Goal: Transaction & Acquisition: Purchase product/service

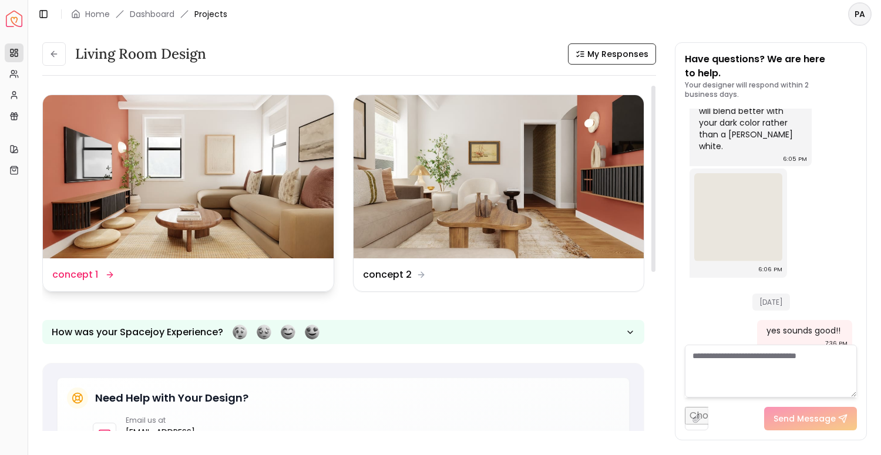
click at [203, 263] on div "Design Name concept 1" at bounding box center [188, 275] width 291 height 33
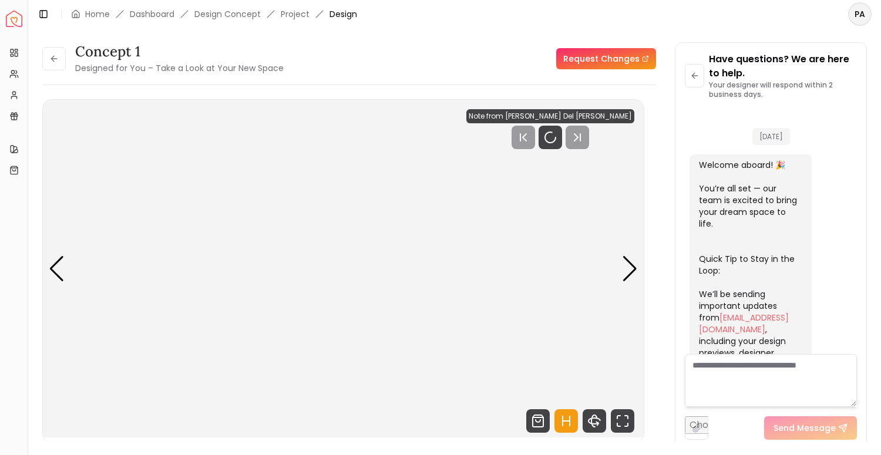
scroll to position [1699, 0]
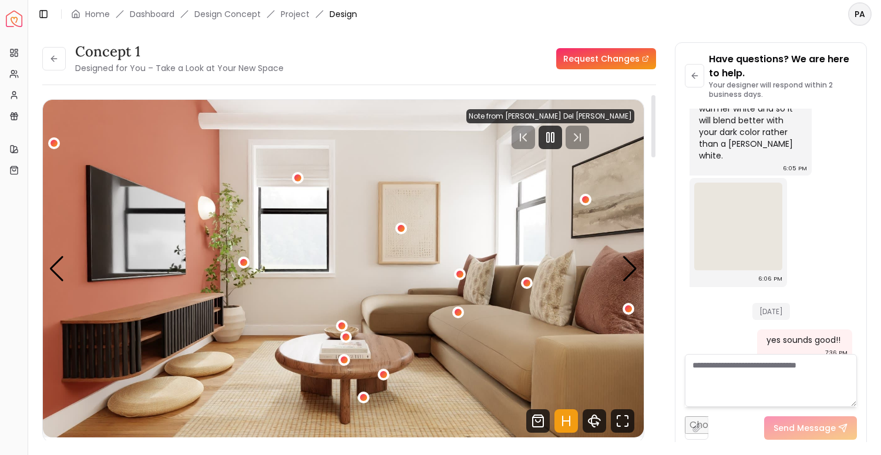
click at [387, 67] on div "concept 1 Designed for You – Take a Look at Your New Space Request Changes" at bounding box center [349, 58] width 614 height 33
click at [562, 145] on div at bounding box center [551, 138] width 24 height 24
click at [546, 139] on div at bounding box center [551, 138] width 168 height 24
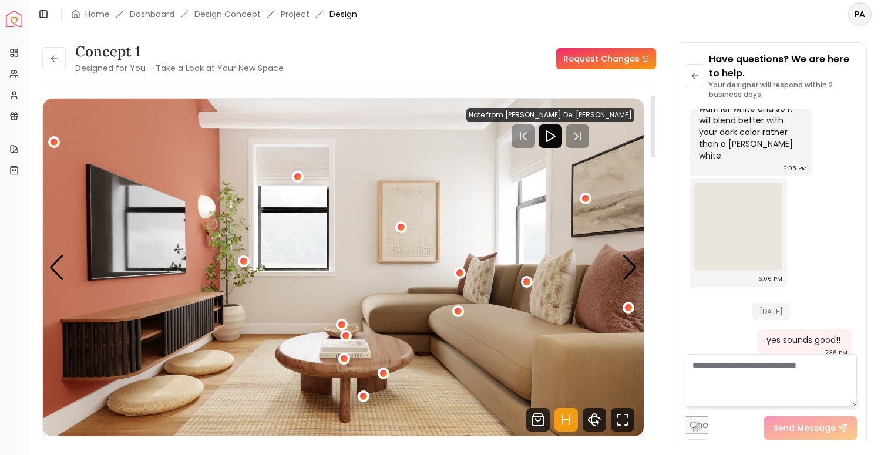
scroll to position [4, 0]
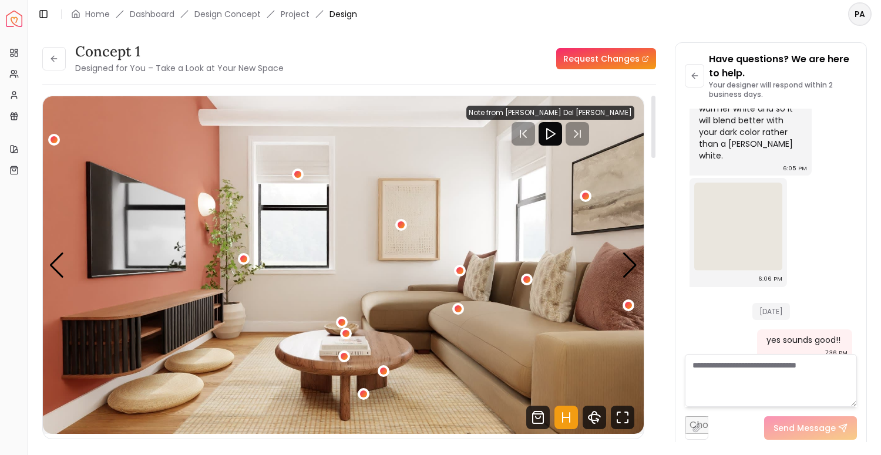
click at [558, 133] on icon "Play" at bounding box center [550, 134] width 14 height 14
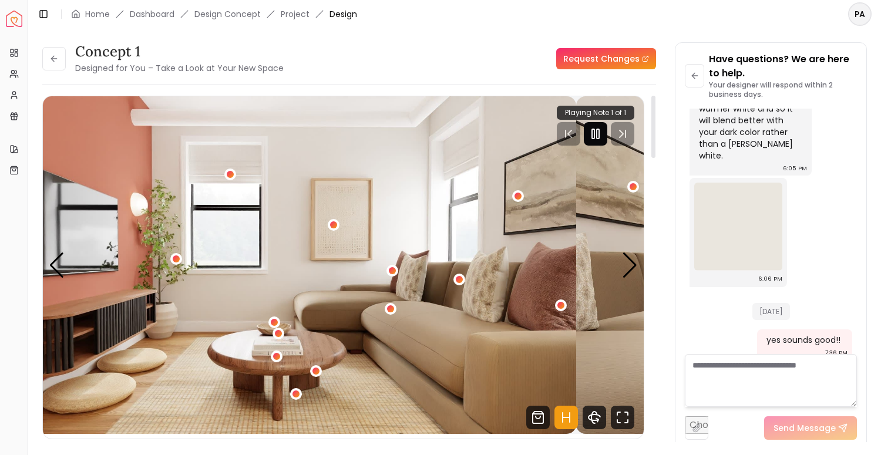
click at [385, 296] on img "1 / 4" at bounding box center [275, 265] width 601 height 338
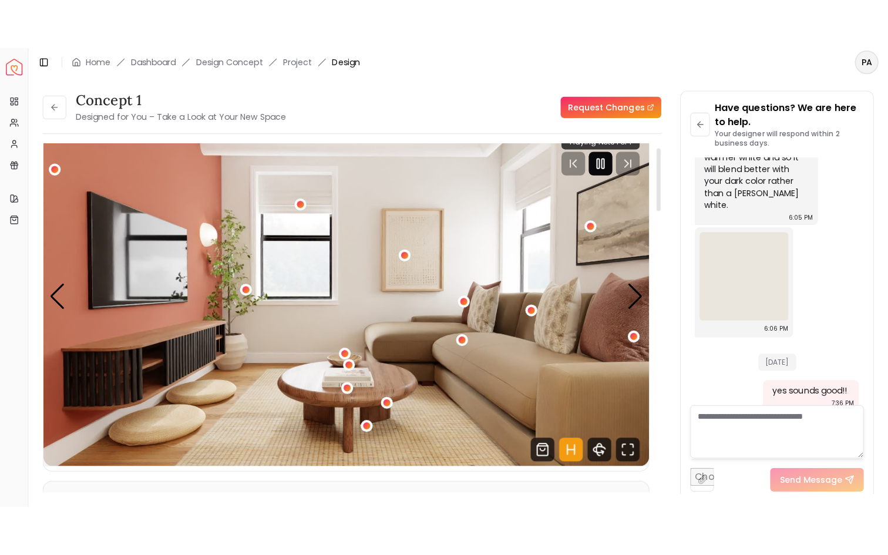
scroll to position [24, 0]
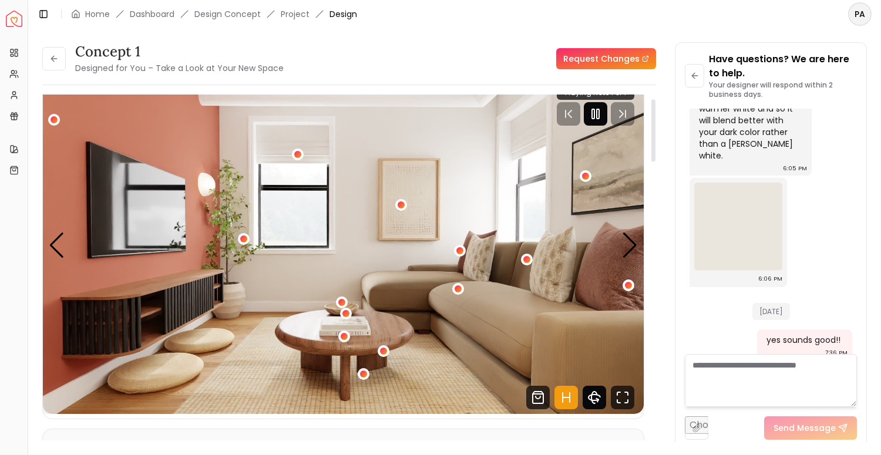
click at [596, 399] on icon "360 View" at bounding box center [597, 401] width 2 height 4
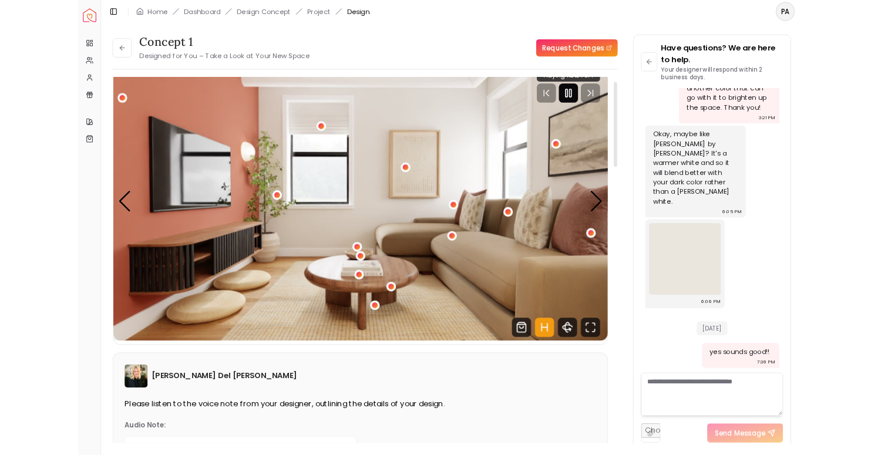
scroll to position [1585, 0]
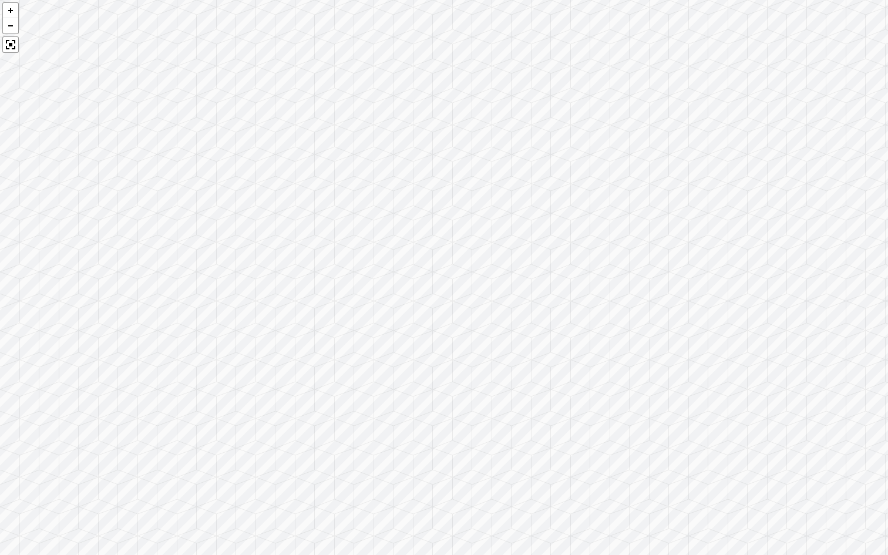
drag, startPoint x: 320, startPoint y: 268, endPoint x: 565, endPoint y: 265, distance: 245.0
click at [564, 267] on div at bounding box center [444, 277] width 888 height 555
drag, startPoint x: 284, startPoint y: 259, endPoint x: 489, endPoint y: 320, distance: 214.0
click at [489, 320] on div at bounding box center [444, 277] width 888 height 555
drag, startPoint x: 342, startPoint y: 286, endPoint x: 361, endPoint y: 264, distance: 29.6
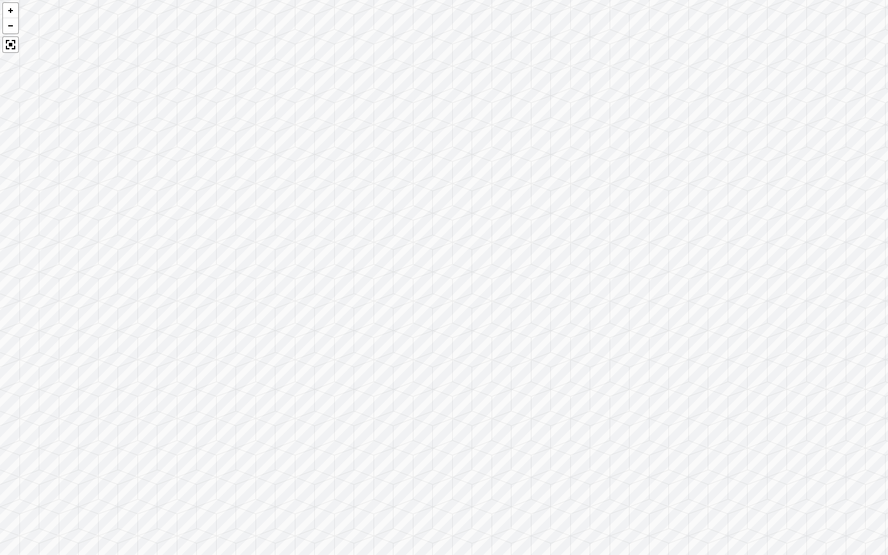
click at [361, 264] on div at bounding box center [444, 277] width 888 height 555
drag, startPoint x: 425, startPoint y: 239, endPoint x: 442, endPoint y: 285, distance: 49.1
click at [442, 285] on div at bounding box center [444, 277] width 888 height 555
click at [441, 291] on div at bounding box center [444, 277] width 888 height 555
drag, startPoint x: 340, startPoint y: 342, endPoint x: 384, endPoint y: 222, distance: 127.7
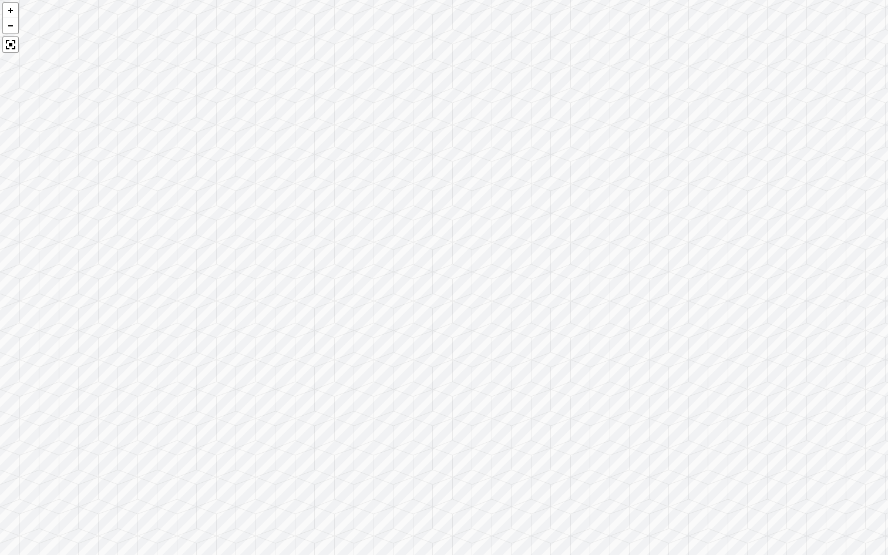
click at [382, 223] on div at bounding box center [444, 277] width 888 height 555
drag, startPoint x: 299, startPoint y: 469, endPoint x: 443, endPoint y: 536, distance: 159.0
click at [444, 455] on div at bounding box center [444, 277] width 888 height 555
drag, startPoint x: 391, startPoint y: 338, endPoint x: 542, endPoint y: 407, distance: 165.4
click at [541, 410] on div at bounding box center [444, 277] width 888 height 555
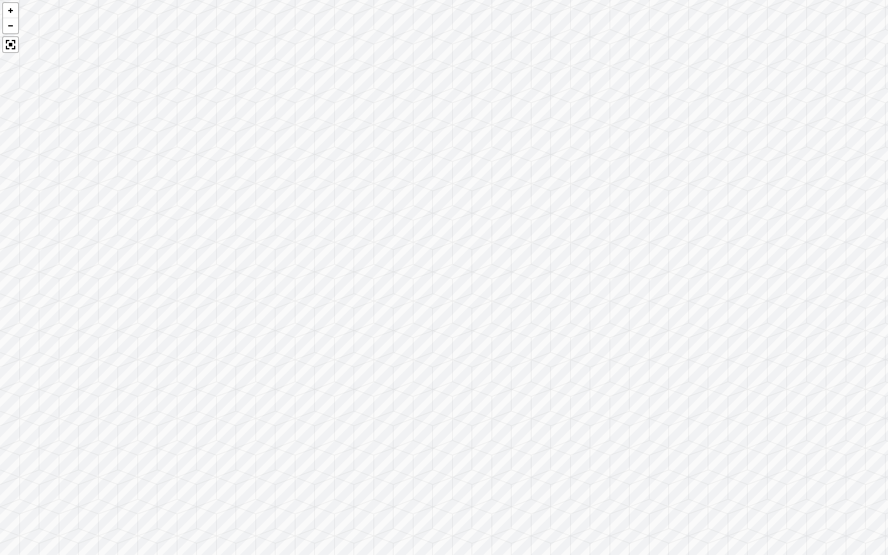
drag, startPoint x: 348, startPoint y: 353, endPoint x: 328, endPoint y: 407, distance: 57.4
click at [328, 407] on div at bounding box center [444, 277] width 888 height 555
drag, startPoint x: 532, startPoint y: 320, endPoint x: 287, endPoint y: 318, distance: 245.0
click at [287, 318] on div at bounding box center [444, 277] width 888 height 555
drag, startPoint x: 461, startPoint y: 318, endPoint x: 370, endPoint y: 314, distance: 91.7
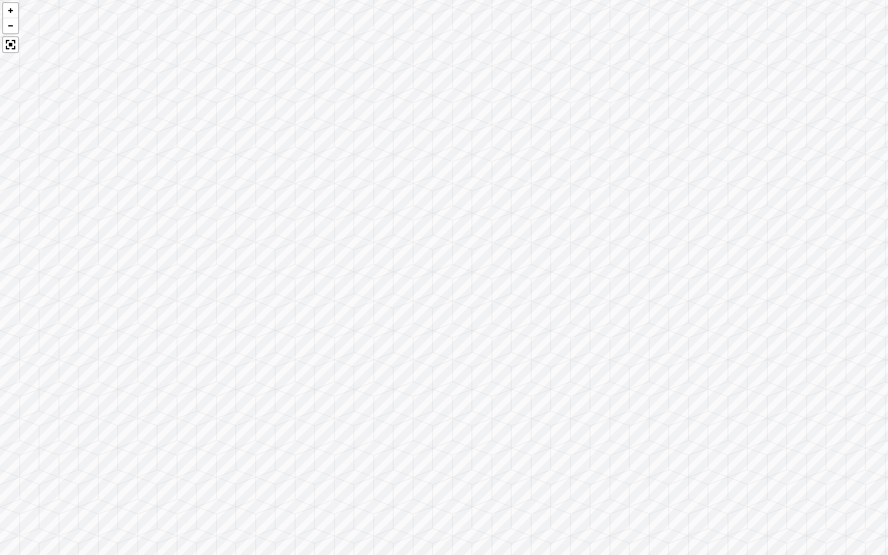
click at [370, 314] on div at bounding box center [444, 277] width 888 height 555
drag, startPoint x: 469, startPoint y: 395, endPoint x: 412, endPoint y: 454, distance: 81.9
click at [412, 455] on div at bounding box center [444, 277] width 888 height 555
drag, startPoint x: 340, startPoint y: 346, endPoint x: 498, endPoint y: 249, distance: 185.9
click at [498, 249] on div at bounding box center [444, 277] width 888 height 555
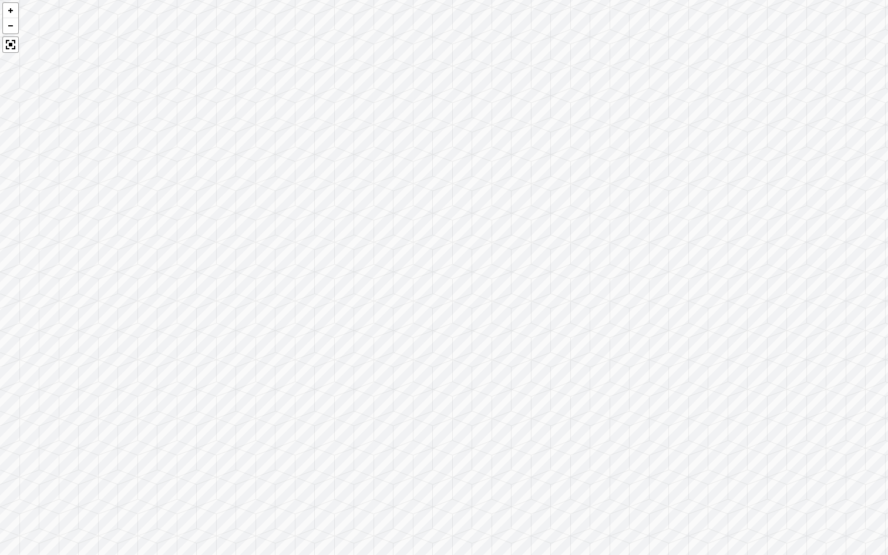
drag, startPoint x: 444, startPoint y: 241, endPoint x: 584, endPoint y: 276, distance: 144.6
click at [584, 276] on div at bounding box center [444, 277] width 888 height 555
drag, startPoint x: 532, startPoint y: 229, endPoint x: 361, endPoint y: 229, distance: 171.0
click at [361, 229] on div at bounding box center [444, 277] width 888 height 555
drag, startPoint x: 518, startPoint y: 234, endPoint x: 308, endPoint y: 204, distance: 211.3
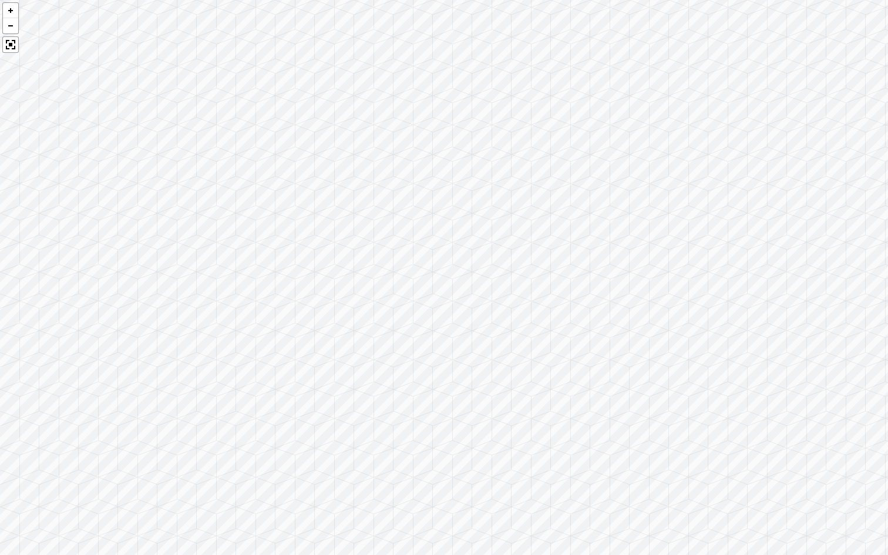
click at [308, 204] on div at bounding box center [444, 277] width 888 height 555
drag, startPoint x: 551, startPoint y: 250, endPoint x: 388, endPoint y: 200, distance: 170.6
click at [388, 200] on div at bounding box center [444, 277] width 888 height 555
drag, startPoint x: 529, startPoint y: 197, endPoint x: 512, endPoint y: 387, distance: 190.5
click at [514, 397] on div at bounding box center [444, 277] width 888 height 555
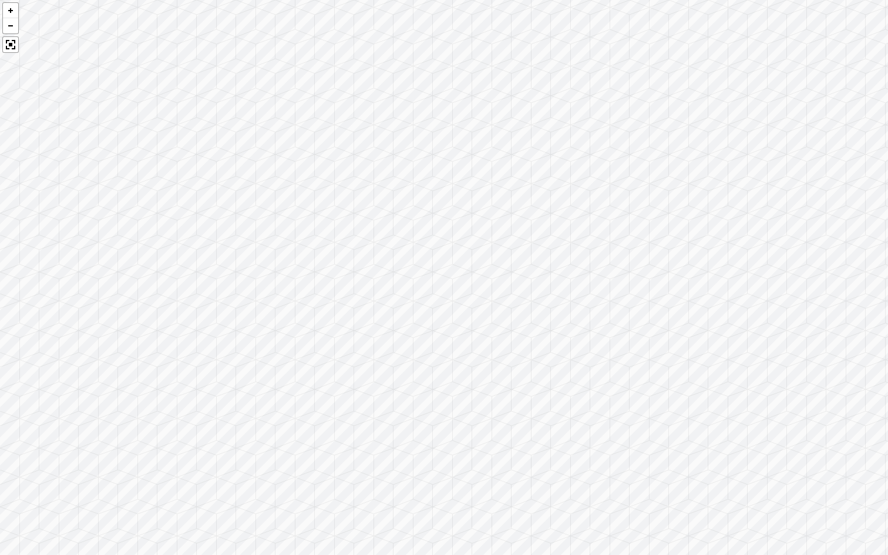
drag, startPoint x: 600, startPoint y: 339, endPoint x: 327, endPoint y: 451, distance: 295.1
click at [327, 451] on div at bounding box center [444, 277] width 888 height 555
drag, startPoint x: 652, startPoint y: 341, endPoint x: 359, endPoint y: 261, distance: 303.9
click at [359, 261] on div at bounding box center [444, 277] width 888 height 555
drag, startPoint x: 454, startPoint y: 317, endPoint x: 429, endPoint y: 120, distance: 197.8
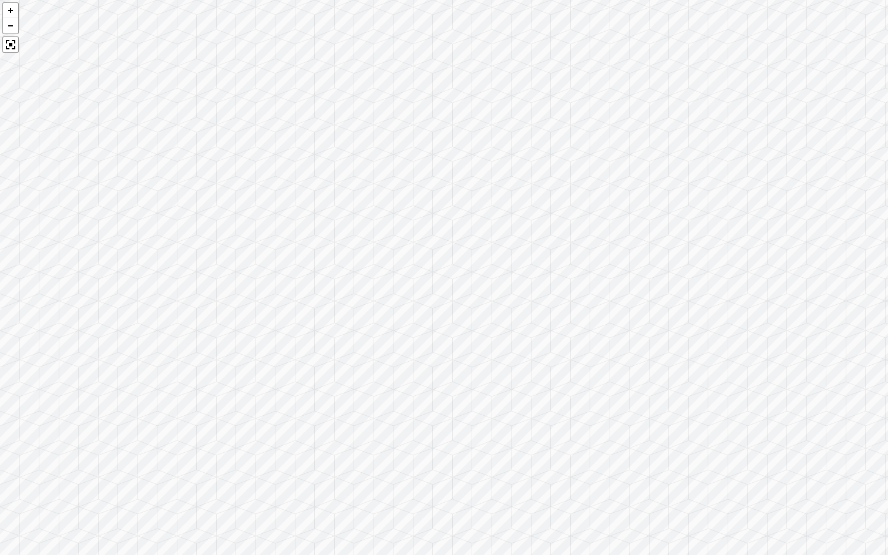
click at [429, 120] on div at bounding box center [444, 277] width 888 height 555
drag, startPoint x: 566, startPoint y: 281, endPoint x: 236, endPoint y: 250, distance: 332.2
click at [236, 250] on div at bounding box center [444, 277] width 888 height 555
drag, startPoint x: 434, startPoint y: 239, endPoint x: 299, endPoint y: 449, distance: 250.0
click at [299, 449] on div at bounding box center [444, 277] width 888 height 555
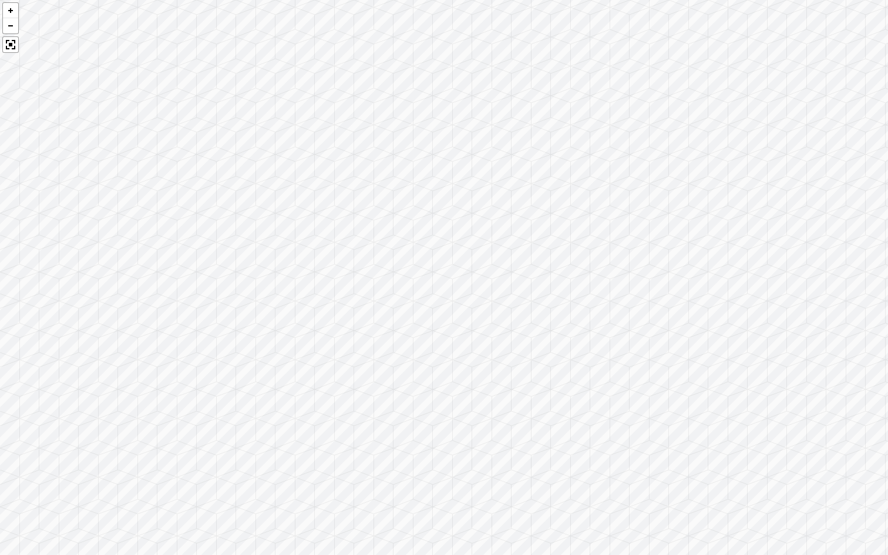
drag, startPoint x: 481, startPoint y: 254, endPoint x: 323, endPoint y: 273, distance: 159.7
click at [323, 273] on div at bounding box center [444, 277] width 888 height 555
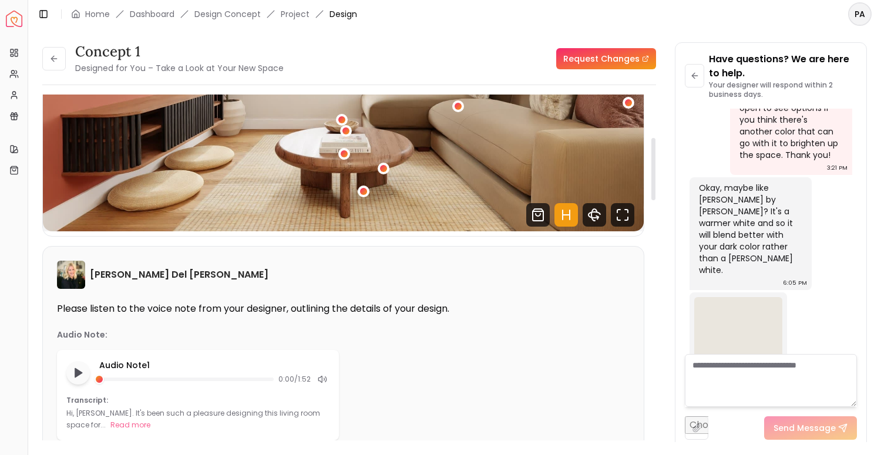
scroll to position [249, 0]
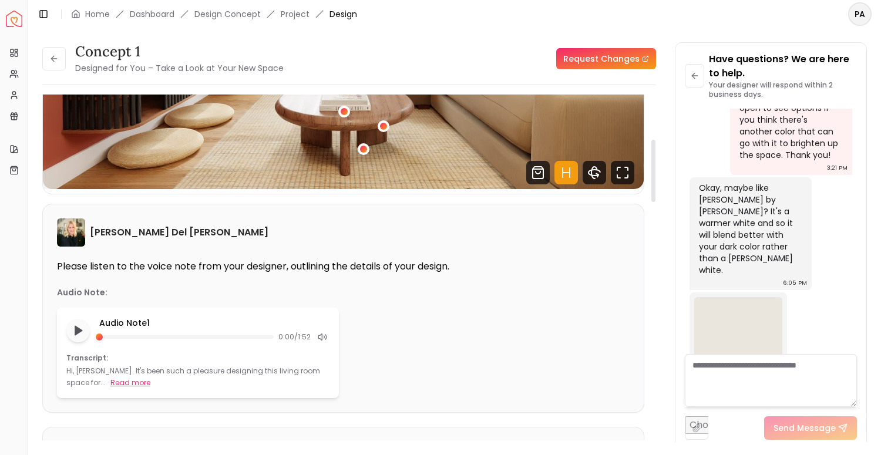
click at [110, 385] on button "Read more" at bounding box center [130, 383] width 40 height 12
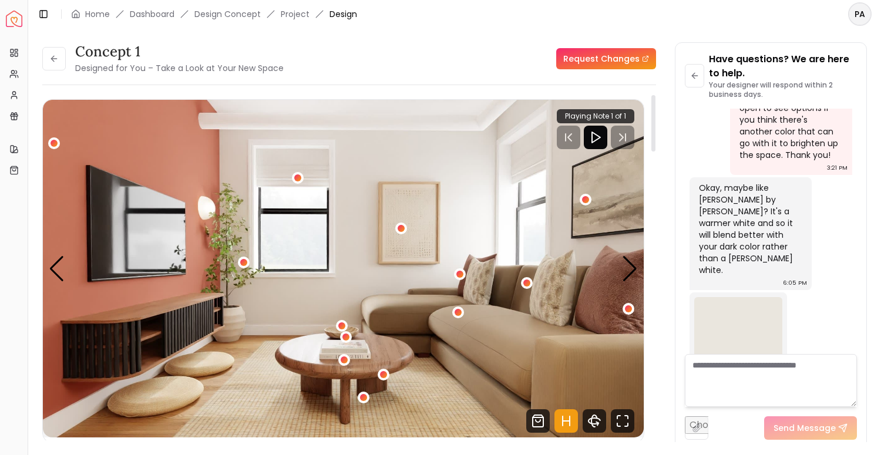
scroll to position [0, 0]
click at [53, 65] on button at bounding box center [54, 59] width 24 height 24
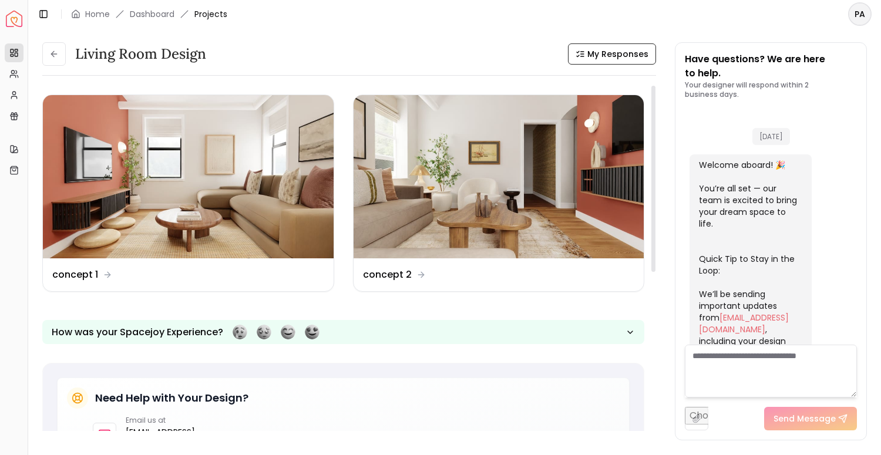
scroll to position [1709, 0]
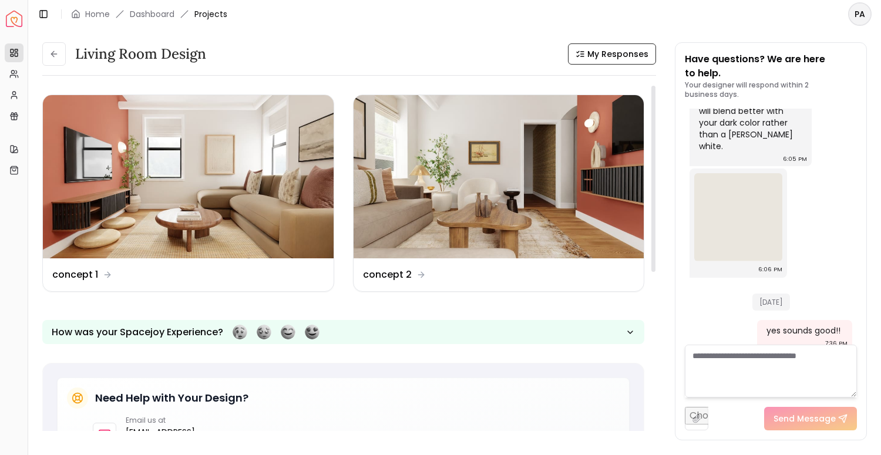
click at [449, 194] on img at bounding box center [499, 176] width 291 height 163
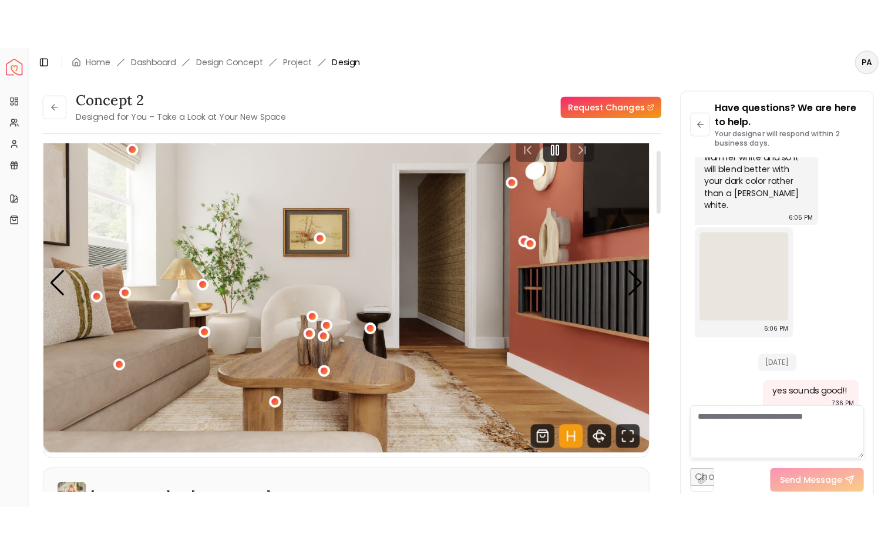
scroll to position [39, 0]
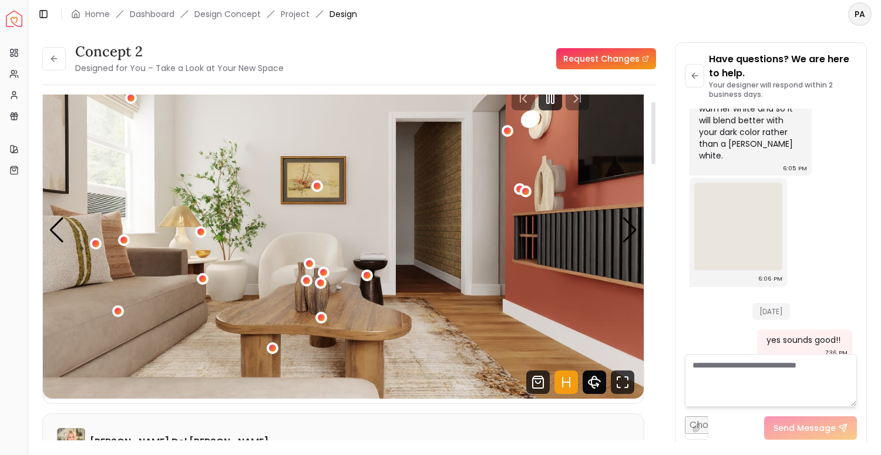
click at [598, 385] on icon "360 View" at bounding box center [595, 383] width 12 height 6
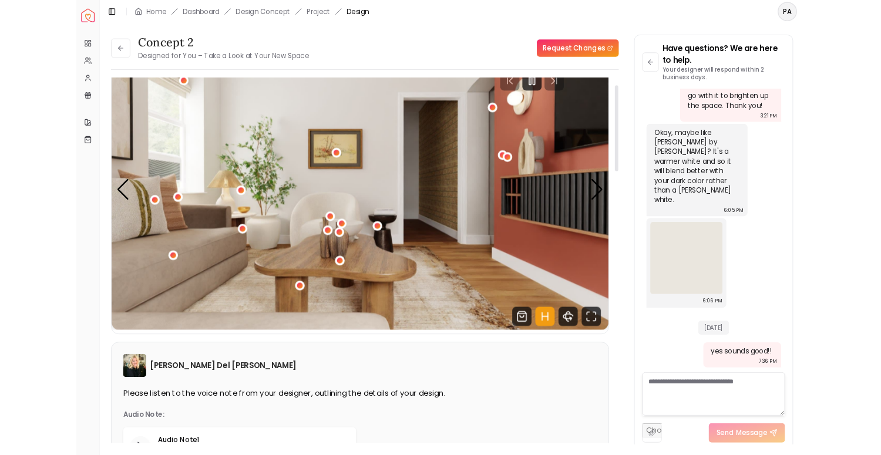
scroll to position [1585, 0]
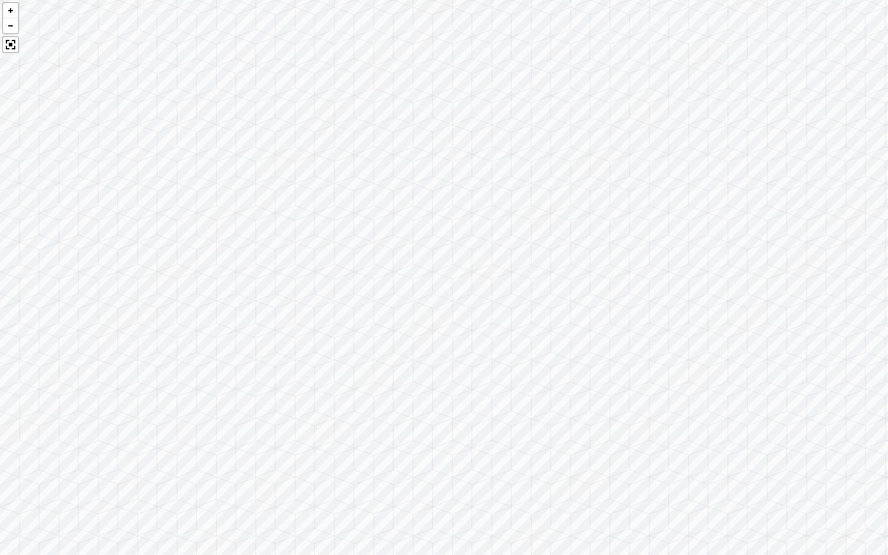
drag, startPoint x: 327, startPoint y: 305, endPoint x: 719, endPoint y: 220, distance: 401.5
click at [719, 220] on div at bounding box center [444, 277] width 888 height 555
drag, startPoint x: 343, startPoint y: 216, endPoint x: 646, endPoint y: 363, distance: 337.1
click at [646, 363] on div at bounding box center [444, 277] width 888 height 555
drag, startPoint x: 411, startPoint y: 401, endPoint x: 389, endPoint y: 462, distance: 65.1
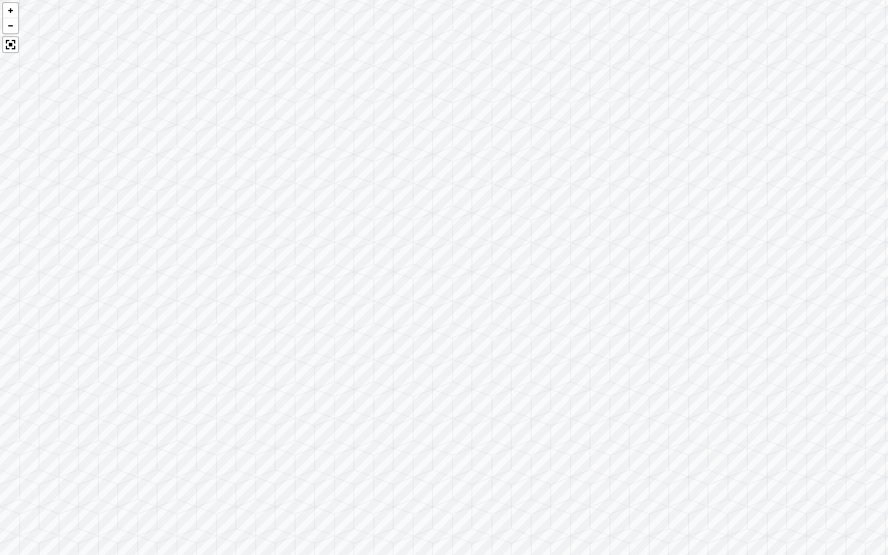
click at [389, 455] on div at bounding box center [444, 277] width 888 height 555
drag, startPoint x: 525, startPoint y: 377, endPoint x: 400, endPoint y: 408, distance: 129.0
click at [401, 409] on div at bounding box center [444, 277] width 888 height 555
drag, startPoint x: 519, startPoint y: 351, endPoint x: 355, endPoint y: 343, distance: 164.7
click at [355, 343] on div at bounding box center [444, 277] width 888 height 555
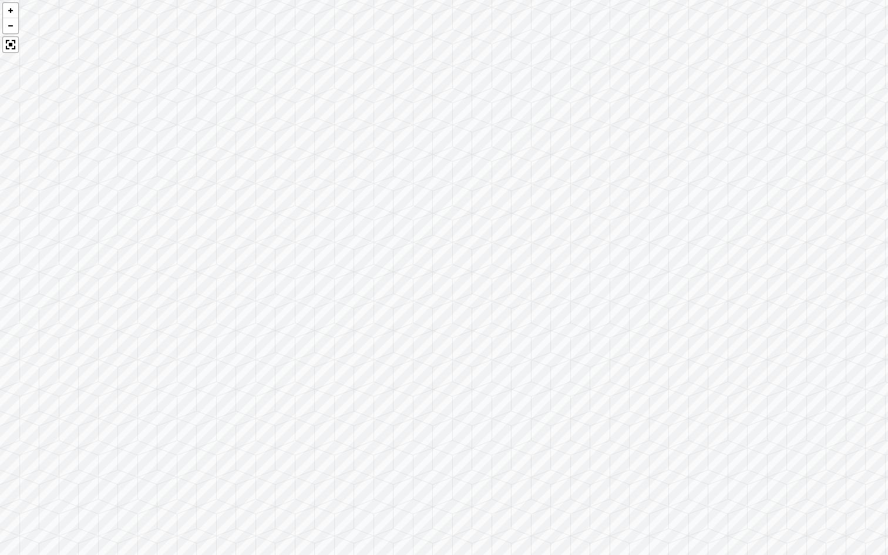
drag, startPoint x: 515, startPoint y: 327, endPoint x: 231, endPoint y: 252, distance: 292.9
click at [231, 252] on div at bounding box center [444, 277] width 888 height 555
drag, startPoint x: 497, startPoint y: 410, endPoint x: 650, endPoint y: 469, distance: 164.2
click at [650, 455] on div at bounding box center [444, 277] width 888 height 555
drag, startPoint x: 432, startPoint y: 391, endPoint x: 561, endPoint y: 437, distance: 136.9
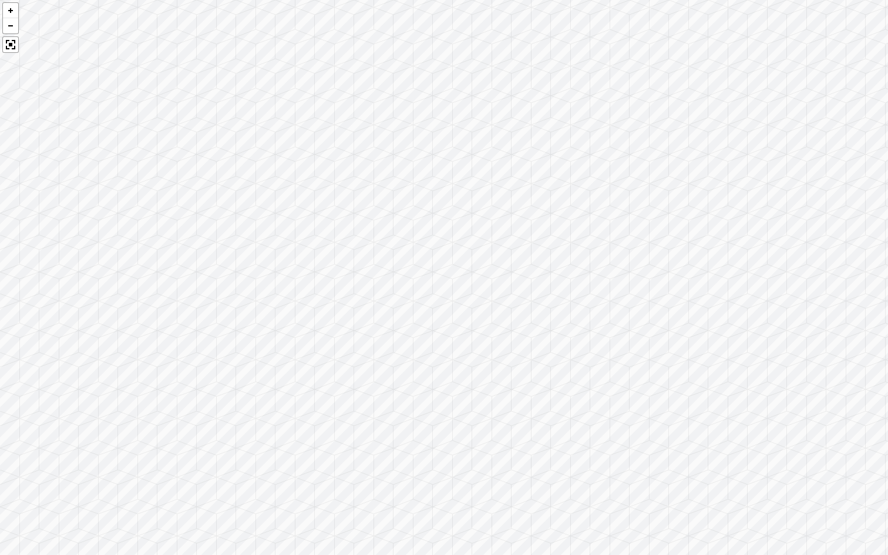
click at [562, 443] on div at bounding box center [444, 277] width 888 height 555
drag, startPoint x: 666, startPoint y: 350, endPoint x: 888, endPoint y: 314, distance: 224.4
click at [881, 314] on div at bounding box center [444, 277] width 888 height 555
drag, startPoint x: 478, startPoint y: 270, endPoint x: 816, endPoint y: 270, distance: 338.4
click at [816, 270] on div at bounding box center [444, 277] width 888 height 555
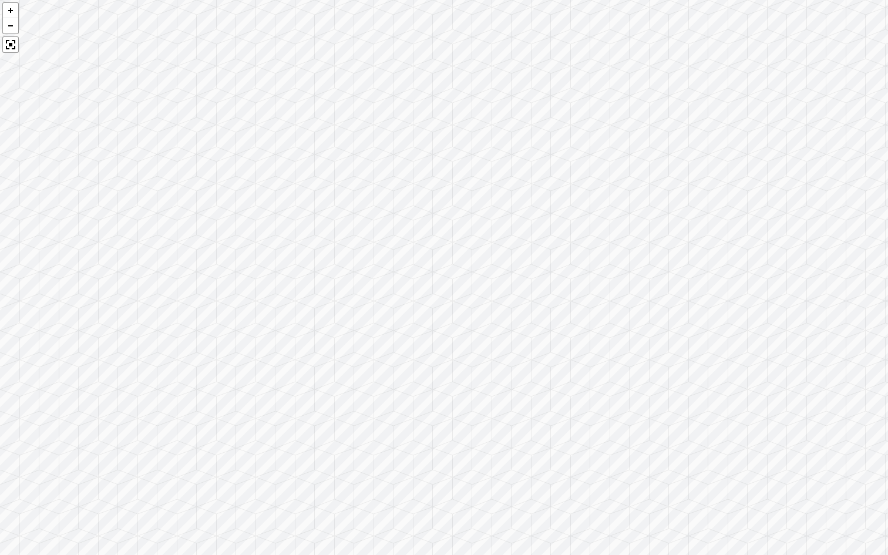
drag, startPoint x: 495, startPoint y: 191, endPoint x: 773, endPoint y: 233, distance: 281.1
click at [773, 233] on div at bounding box center [444, 277] width 888 height 555
drag, startPoint x: 617, startPoint y: 213, endPoint x: 457, endPoint y: 287, distance: 177.4
click at [457, 287] on div at bounding box center [444, 277] width 888 height 555
drag, startPoint x: 572, startPoint y: 343, endPoint x: 341, endPoint y: 293, distance: 235.8
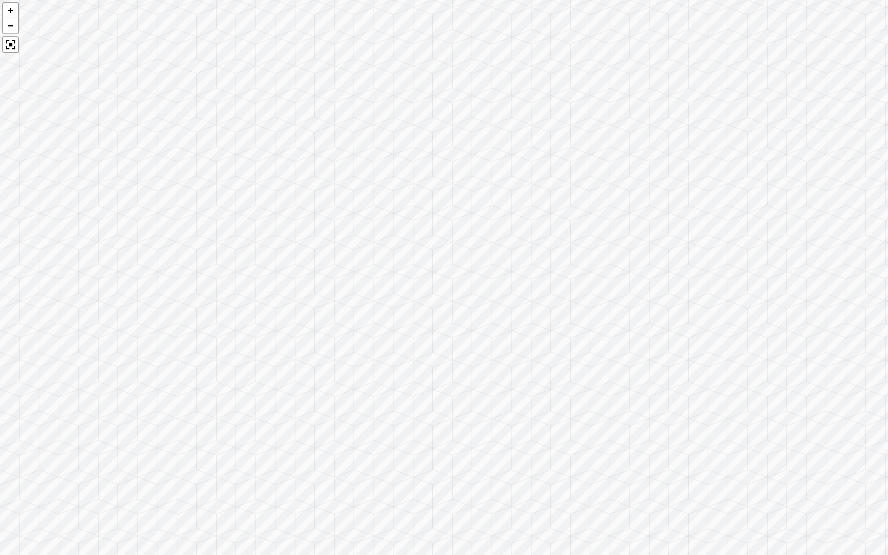
click at [341, 293] on div at bounding box center [444, 277] width 888 height 555
drag, startPoint x: 486, startPoint y: 317, endPoint x: 297, endPoint y: 286, distance: 191.2
click at [297, 286] on div at bounding box center [444, 277] width 888 height 555
drag, startPoint x: 522, startPoint y: 277, endPoint x: 285, endPoint y: 257, distance: 237.6
click at [286, 257] on div at bounding box center [444, 277] width 888 height 555
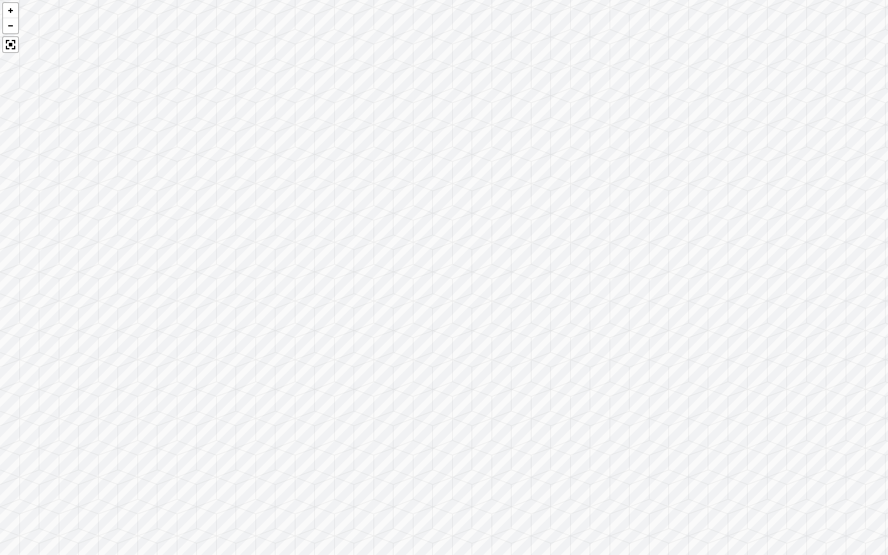
drag, startPoint x: 561, startPoint y: 288, endPoint x: 315, endPoint y: 269, distance: 246.4
click at [316, 269] on div at bounding box center [444, 277] width 888 height 555
drag, startPoint x: 553, startPoint y: 297, endPoint x: 195, endPoint y: 261, distance: 360.1
click at [199, 261] on div at bounding box center [444, 277] width 888 height 555
drag, startPoint x: 556, startPoint y: 313, endPoint x: 152, endPoint y: 313, distance: 404.2
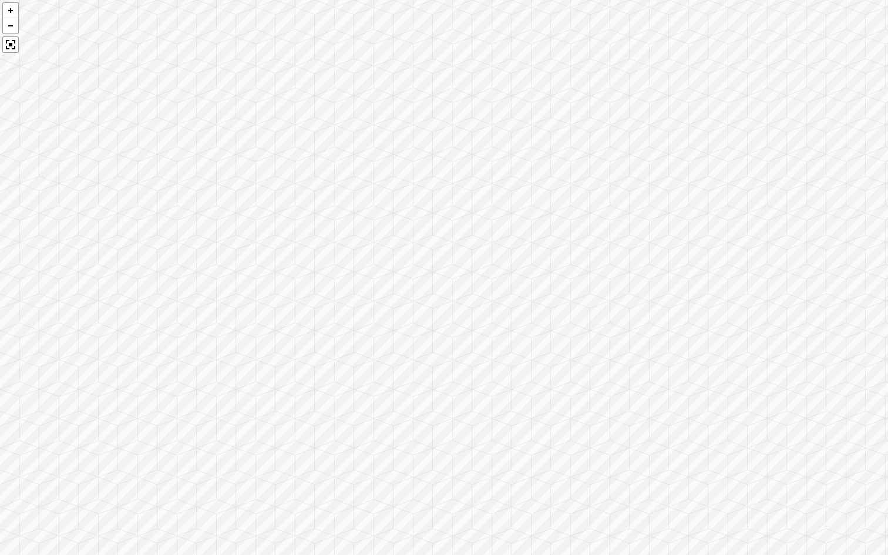
click at [154, 313] on div at bounding box center [444, 277] width 888 height 555
drag, startPoint x: 583, startPoint y: 383, endPoint x: 276, endPoint y: 383, distance: 307.3
click at [280, 383] on div at bounding box center [444, 277] width 888 height 555
drag, startPoint x: 563, startPoint y: 308, endPoint x: 436, endPoint y: 469, distance: 204.9
click at [436, 455] on div at bounding box center [444, 277] width 888 height 555
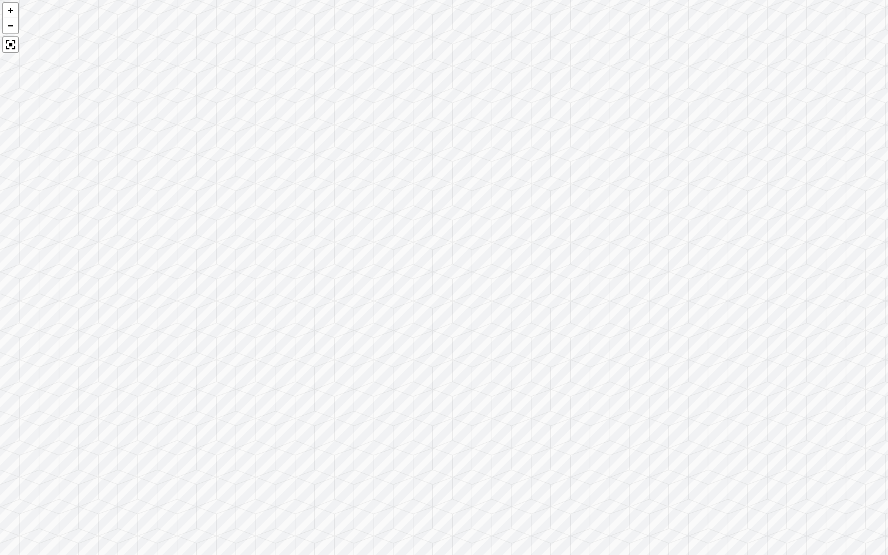
drag, startPoint x: 531, startPoint y: 372, endPoint x: 276, endPoint y: 394, distance: 255.4
click at [276, 394] on div at bounding box center [444, 277] width 888 height 555
drag, startPoint x: 448, startPoint y: 363, endPoint x: 566, endPoint y: 273, distance: 148.4
click at [566, 274] on div at bounding box center [444, 277] width 888 height 555
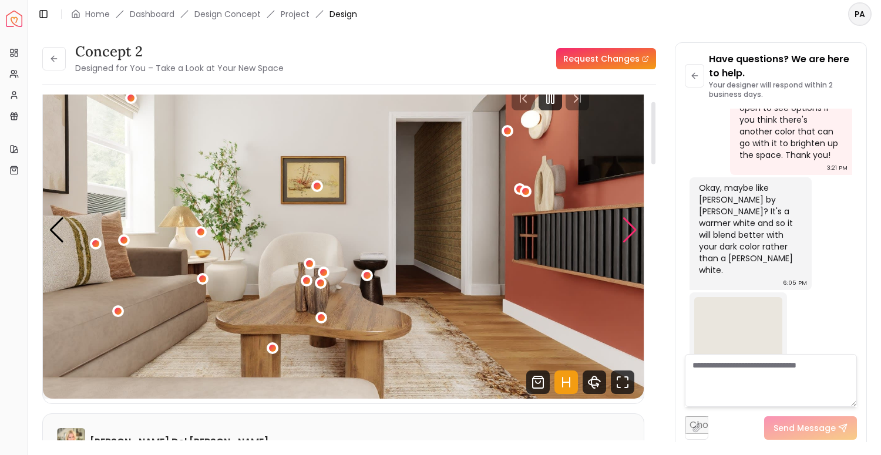
click at [627, 231] on div "Next slide" at bounding box center [630, 230] width 16 height 26
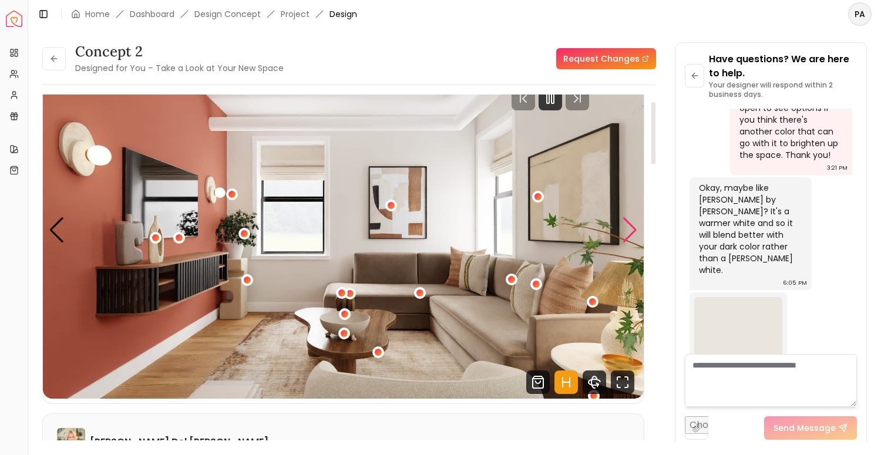
click at [627, 231] on div "Next slide" at bounding box center [630, 230] width 16 height 26
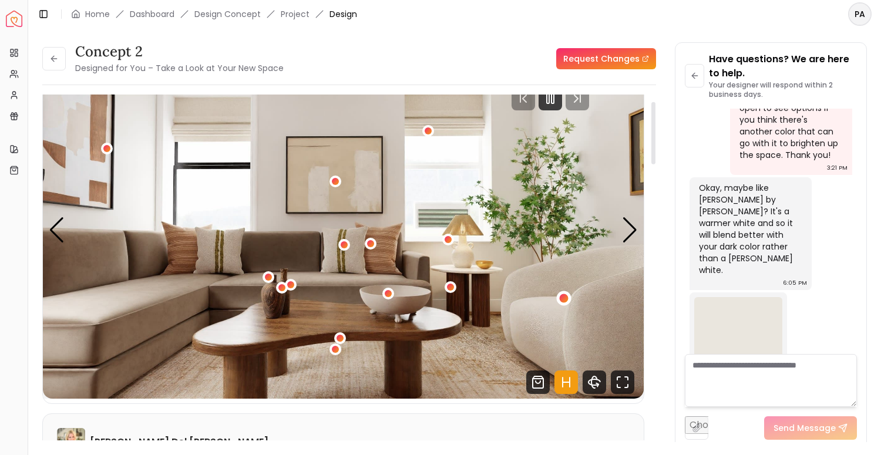
click at [563, 300] on div "3 / 5" at bounding box center [564, 298] width 9 height 9
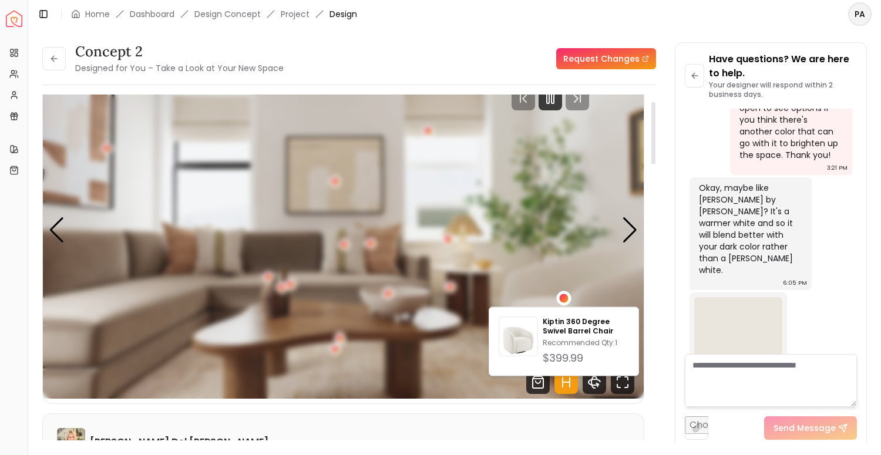
click at [566, 300] on div "3 / 5" at bounding box center [564, 298] width 9 height 9
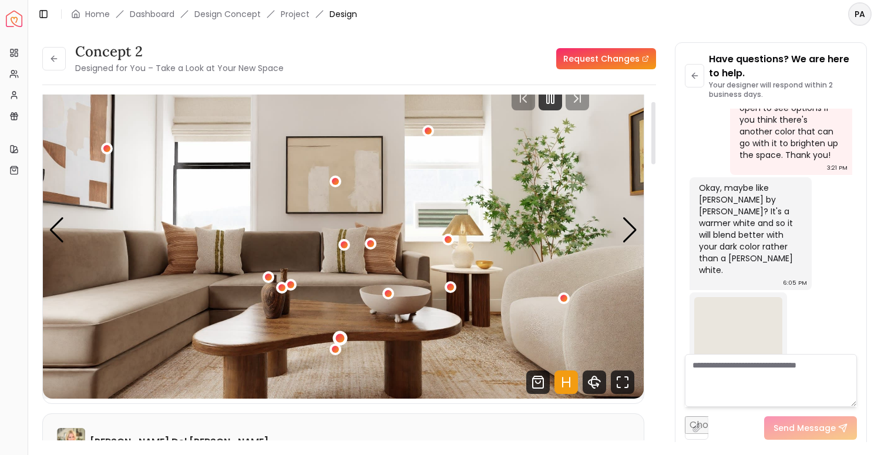
click at [340, 340] on div "3 / 5" at bounding box center [340, 338] width 9 height 9
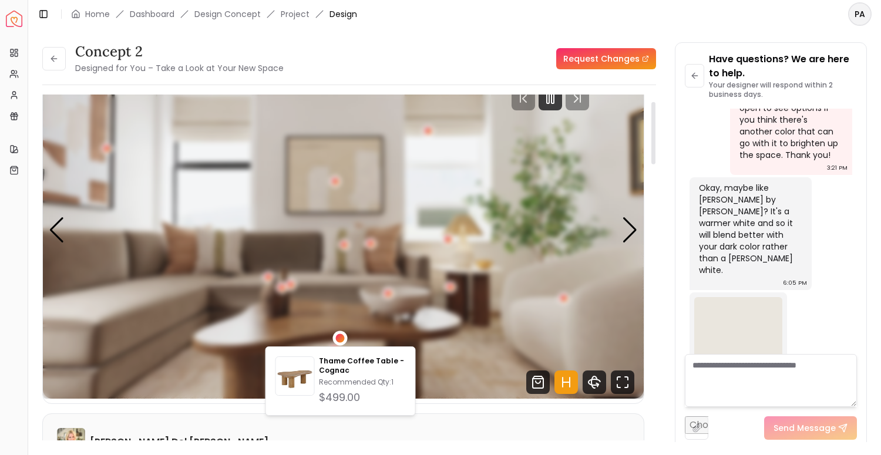
click at [340, 340] on div "3 / 5" at bounding box center [340, 338] width 9 height 9
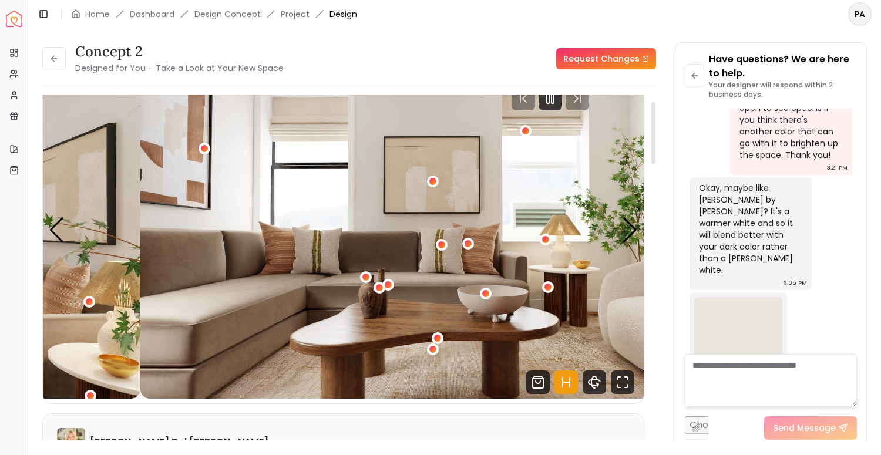
click at [209, 252] on img "3 / 5" at bounding box center [440, 230] width 601 height 338
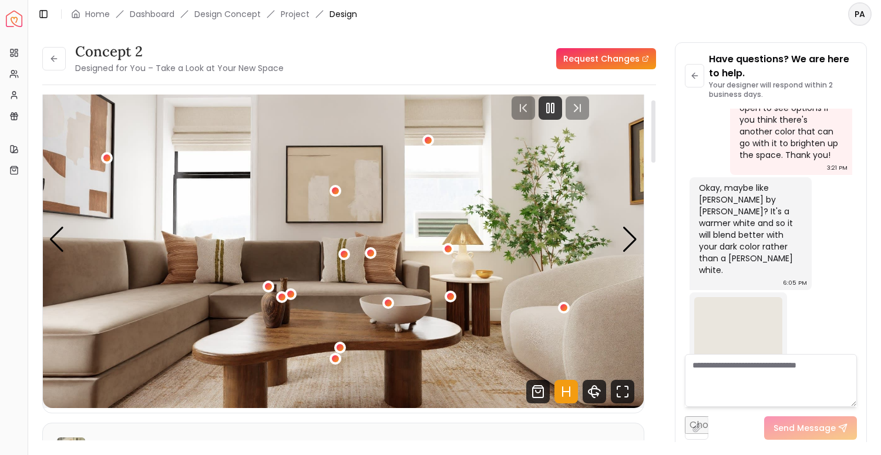
scroll to position [30, 0]
click at [451, 293] on div "3 / 5" at bounding box center [451, 296] width 9 height 9
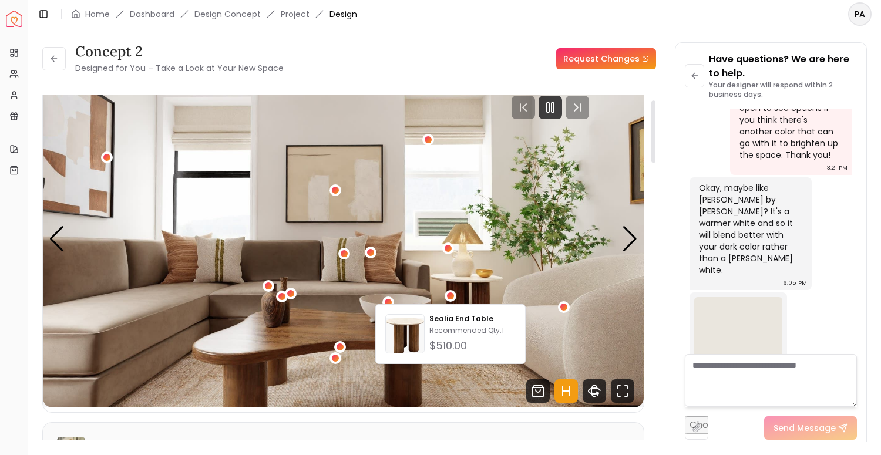
click at [514, 289] on img "3 / 5" at bounding box center [343, 239] width 601 height 338
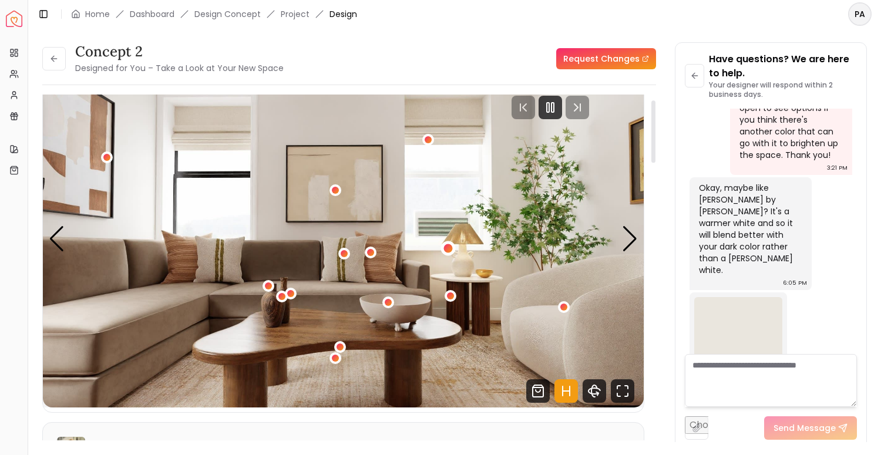
click at [448, 249] on div "3 / 5" at bounding box center [448, 248] width 9 height 9
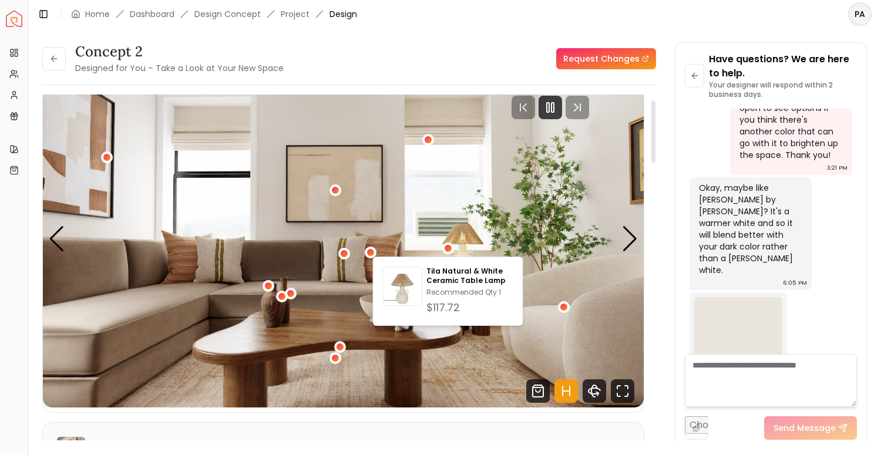
click at [484, 231] on img "3 / 5" at bounding box center [343, 239] width 601 height 338
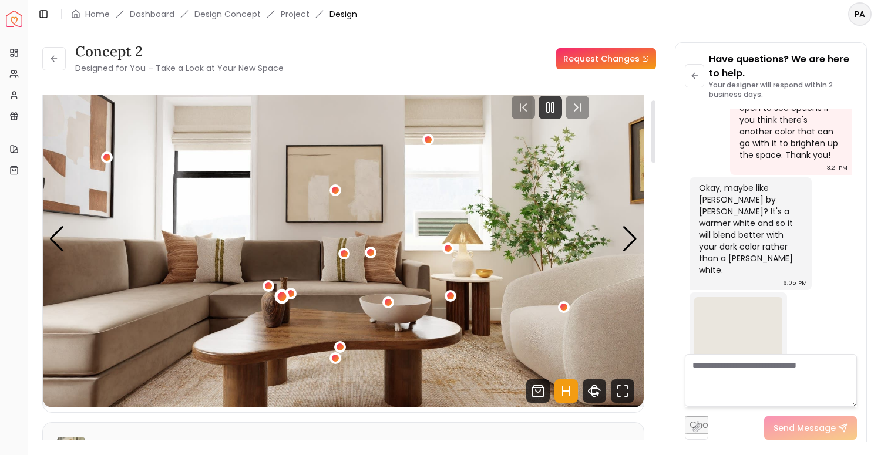
click at [280, 298] on div "3 / 5" at bounding box center [282, 296] width 9 height 9
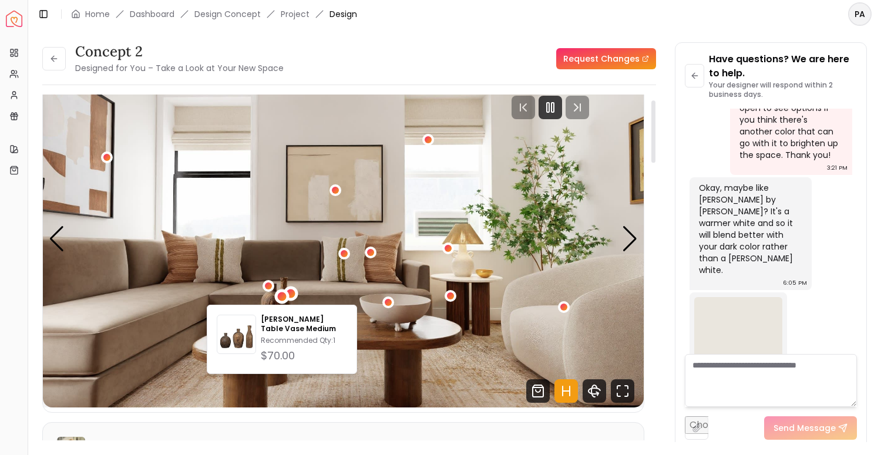
click at [295, 291] on div "3 / 5" at bounding box center [290, 293] width 9 height 9
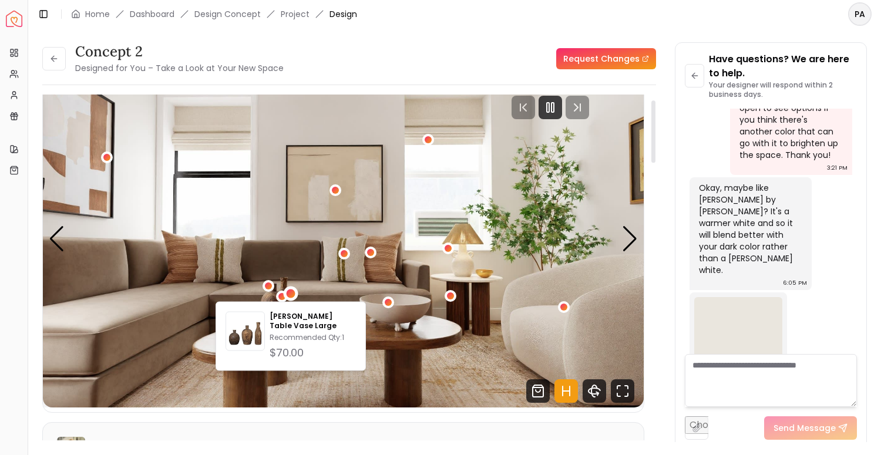
click at [313, 274] on img "3 / 5" at bounding box center [343, 239] width 601 height 338
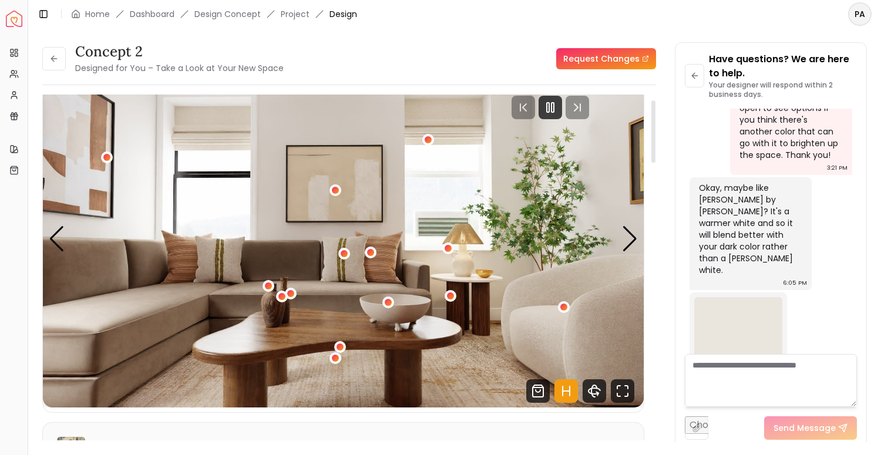
click at [281, 306] on img "3 / 5" at bounding box center [343, 239] width 601 height 338
click at [281, 297] on div "3 / 5" at bounding box center [282, 296] width 9 height 9
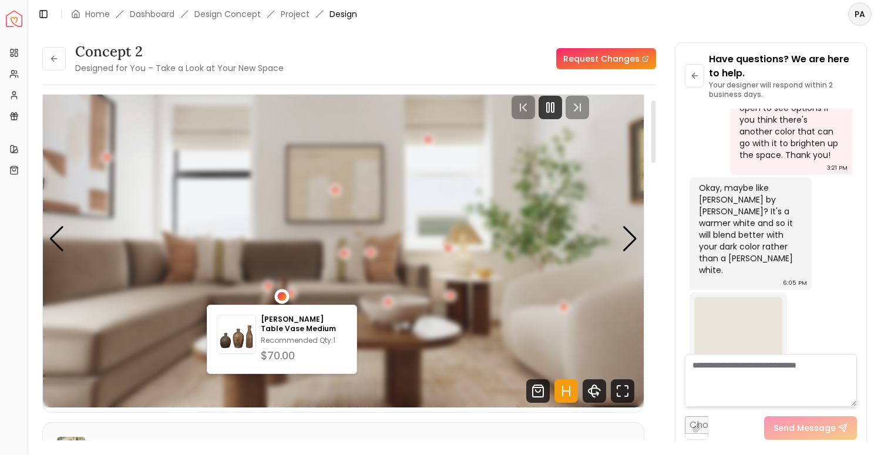
click at [281, 297] on div "3 / 5" at bounding box center [282, 296] width 9 height 9
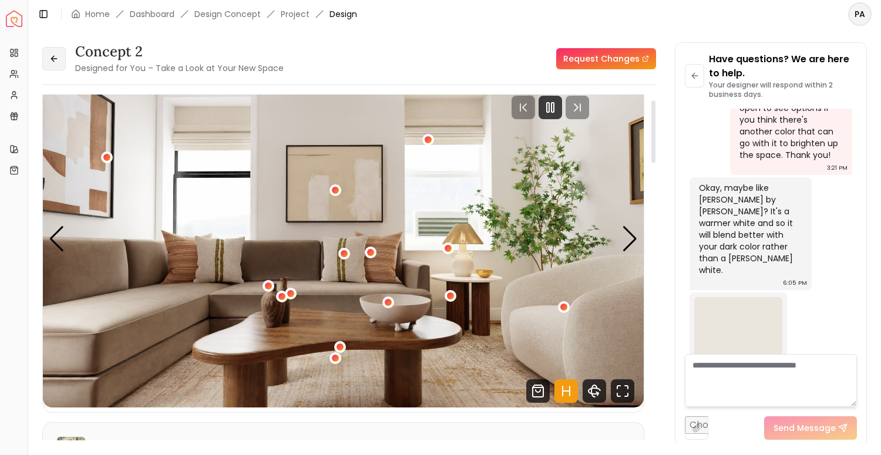
click at [47, 61] on button at bounding box center [54, 59] width 24 height 24
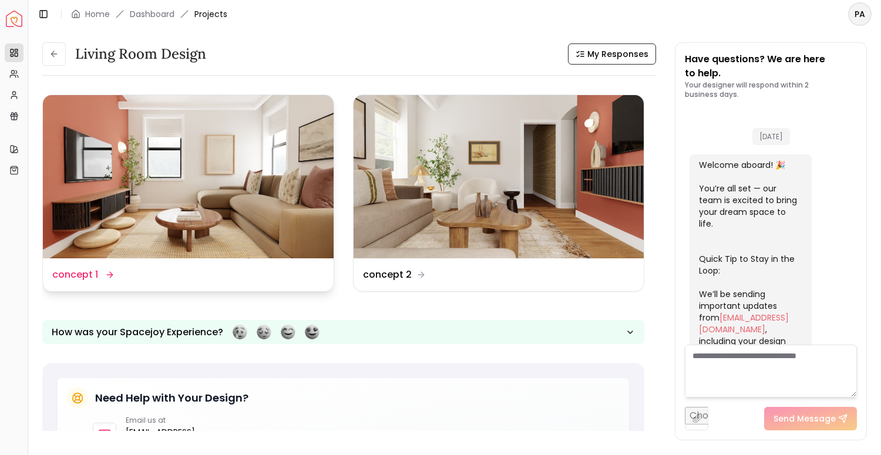
scroll to position [1709, 0]
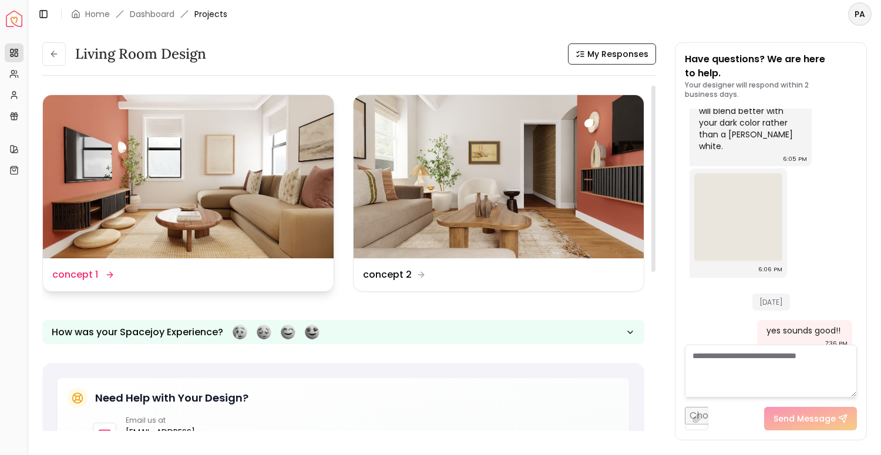
click at [202, 214] on img at bounding box center [188, 176] width 291 height 163
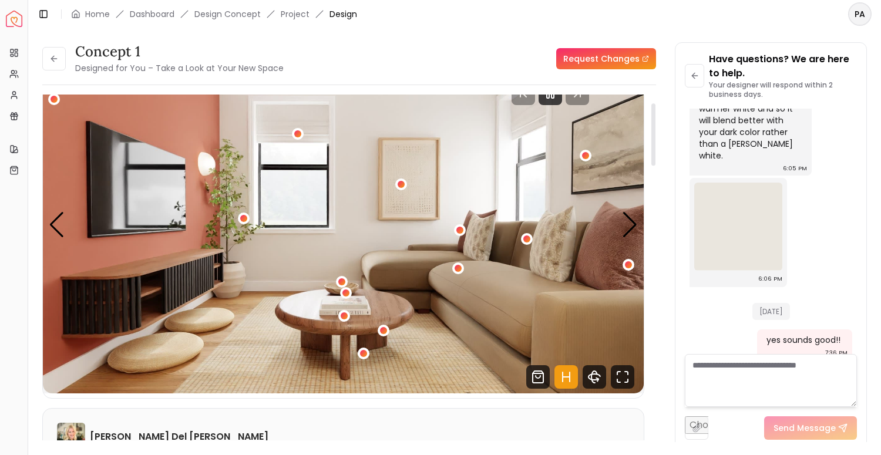
scroll to position [46, 0]
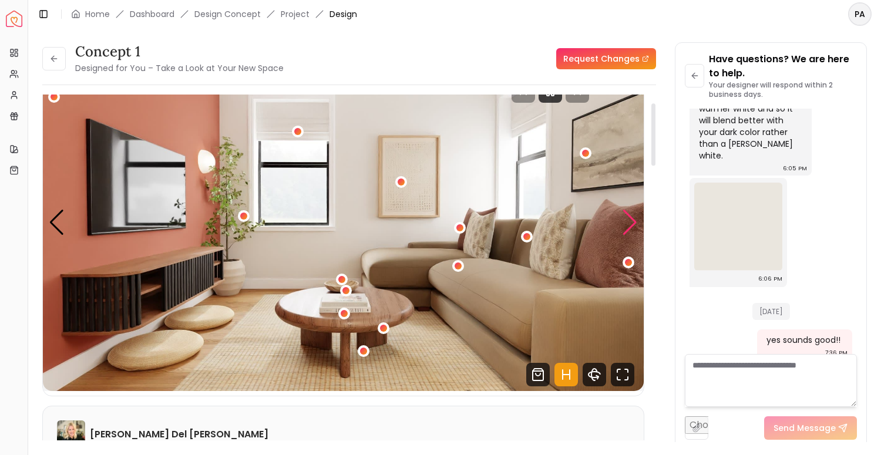
click at [630, 214] on div "Next slide" at bounding box center [630, 223] width 16 height 26
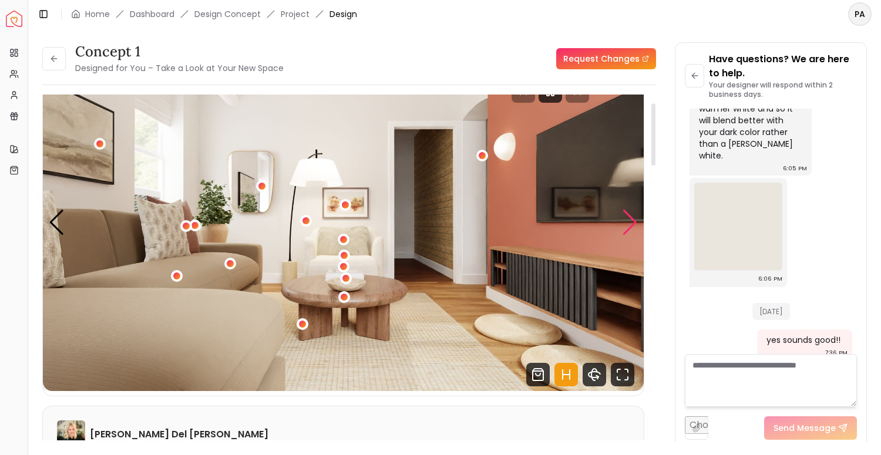
click at [630, 214] on div "Next slide" at bounding box center [630, 223] width 16 height 26
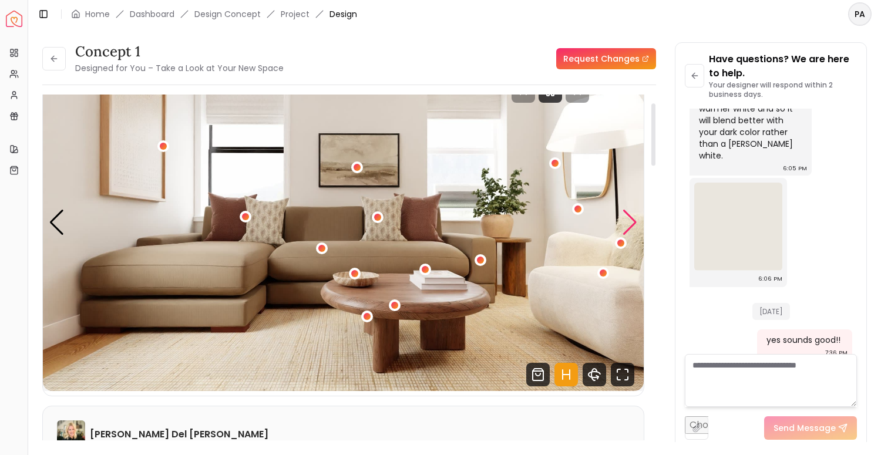
click at [630, 214] on div "Next slide" at bounding box center [630, 223] width 16 height 26
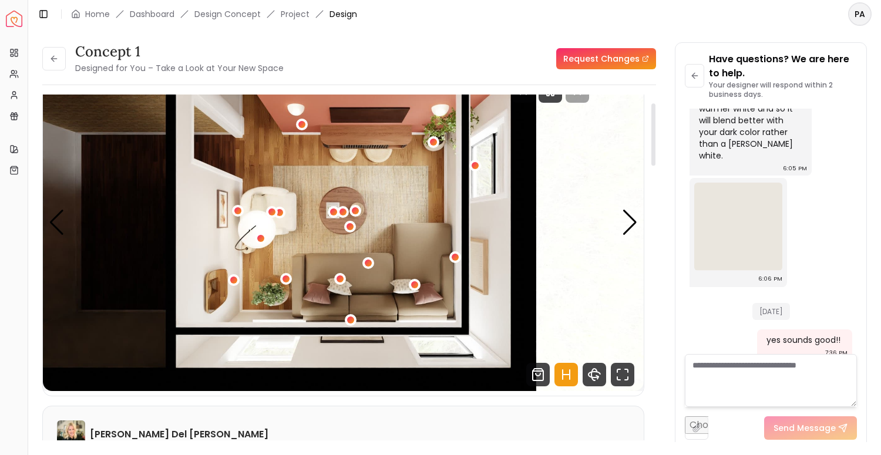
click at [570, 378] on icon "Hotspots Toggle" at bounding box center [570, 374] width 0 height 9
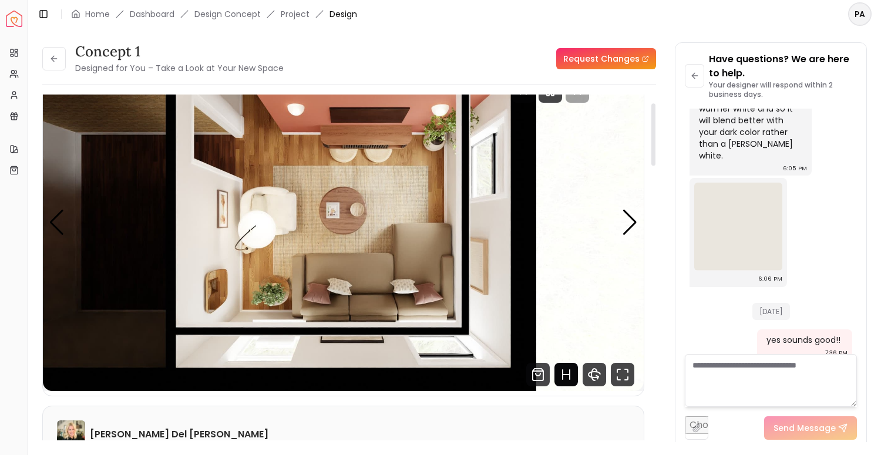
click at [565, 379] on icon "Hotspots Toggle" at bounding box center [567, 375] width 24 height 24
click at [630, 222] on div "Next slide" at bounding box center [630, 223] width 16 height 26
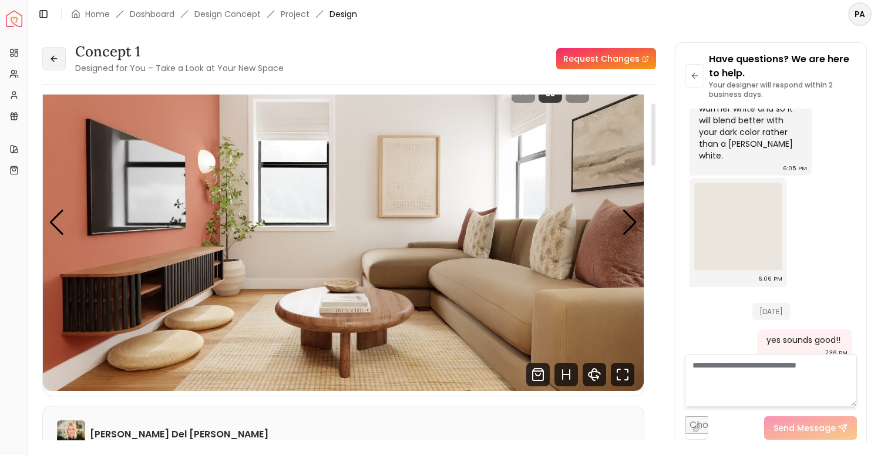
click at [56, 56] on icon at bounding box center [53, 58] width 9 height 9
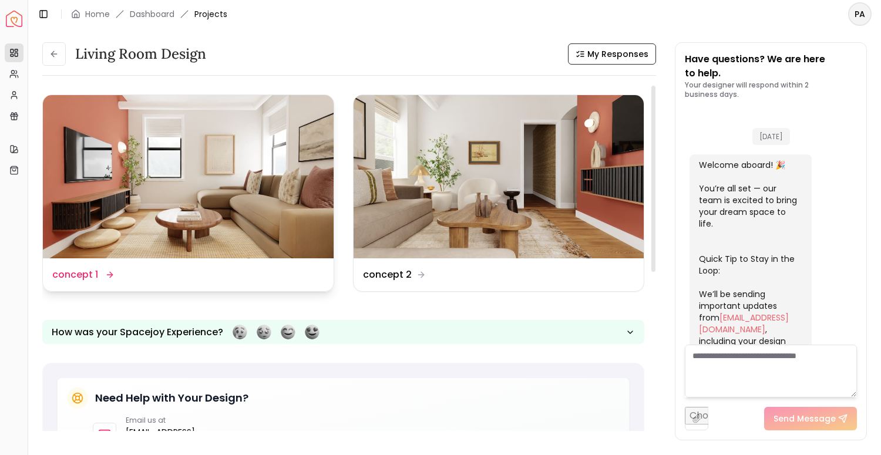
scroll to position [1709, 0]
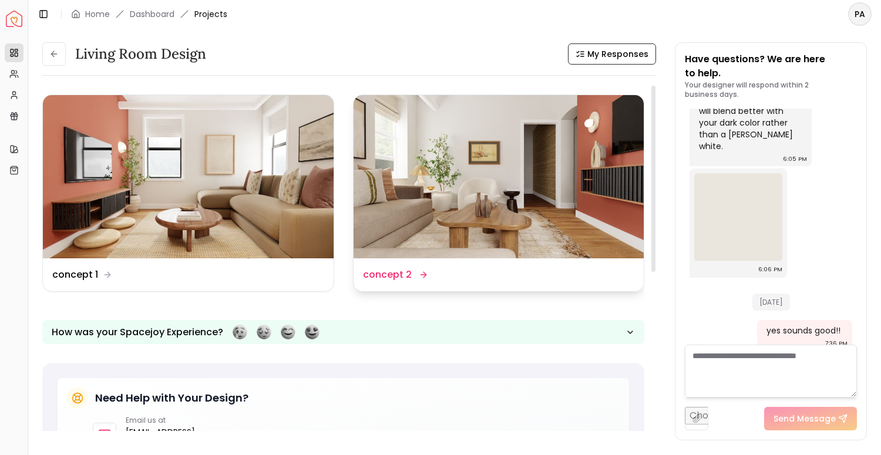
click at [447, 207] on img at bounding box center [499, 176] width 291 height 163
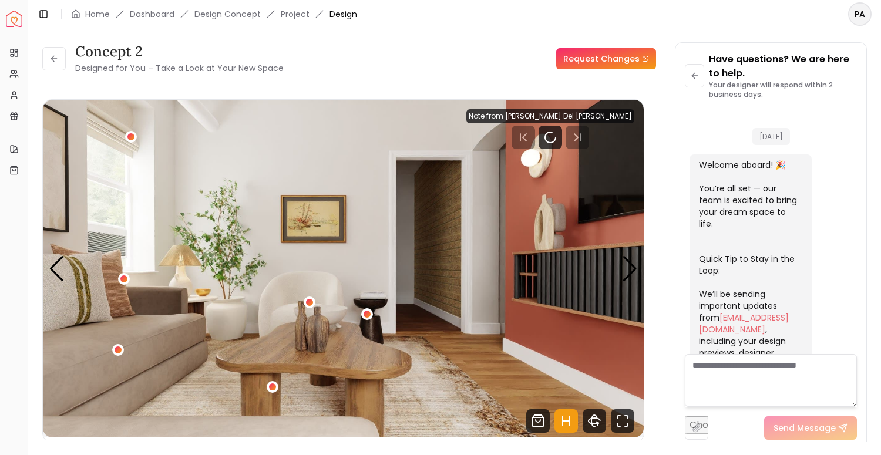
scroll to position [1699, 0]
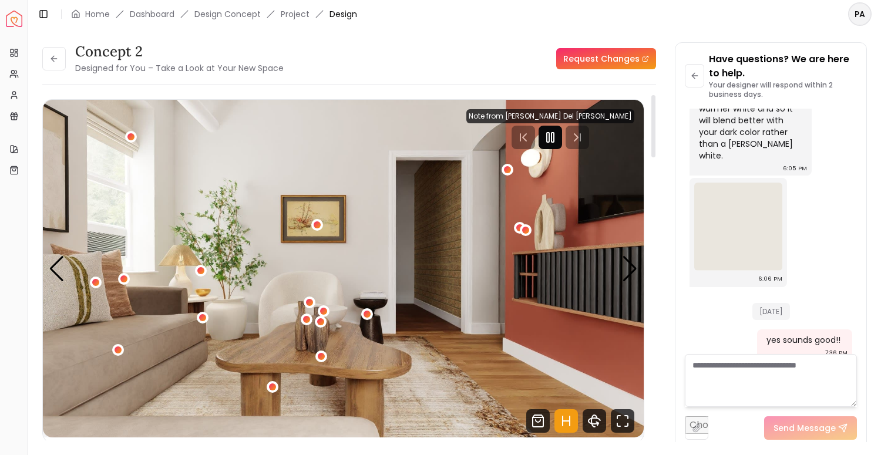
click at [554, 135] on rect "Pause" at bounding box center [553, 137] width 2 height 9
click at [629, 271] on div "Next slide" at bounding box center [630, 269] width 16 height 26
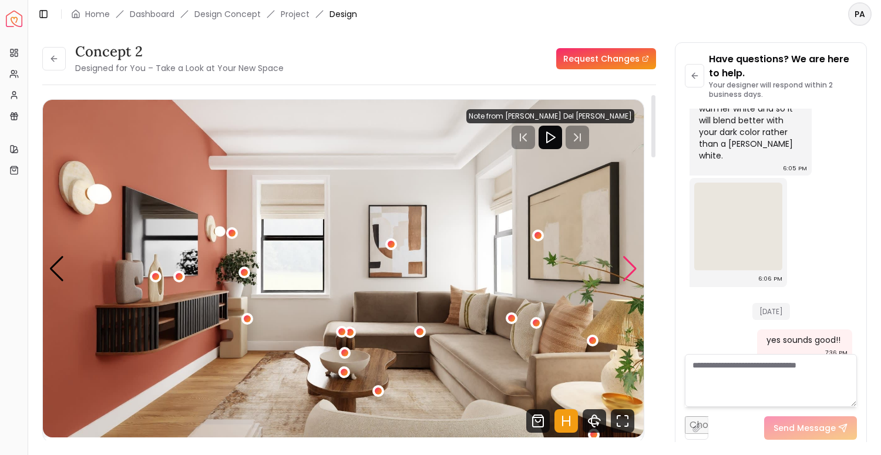
click at [630, 270] on div "Next slide" at bounding box center [630, 269] width 16 height 26
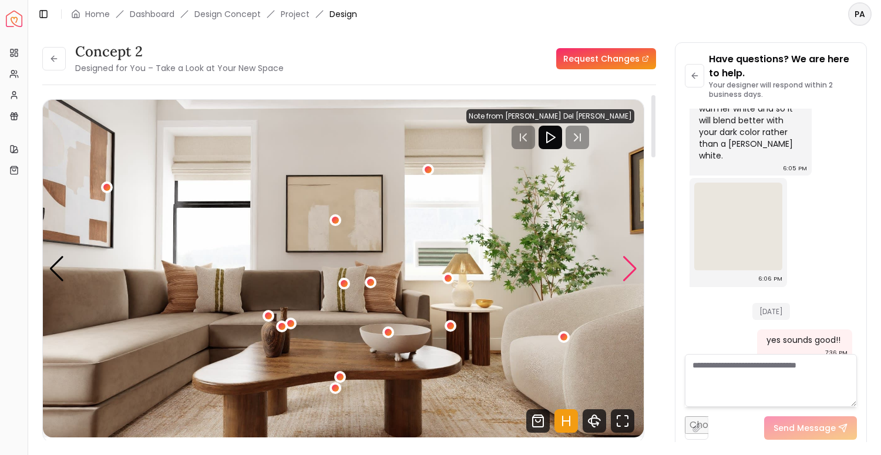
click at [630, 270] on div "Next slide" at bounding box center [630, 269] width 16 height 26
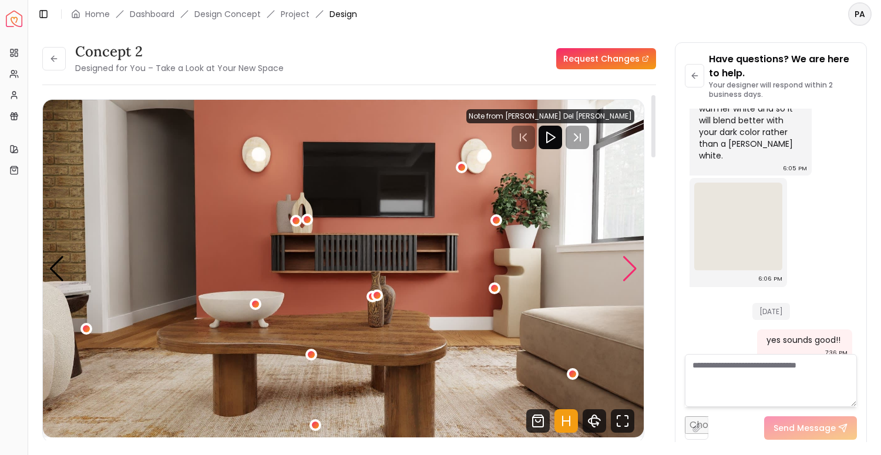
click at [629, 263] on div "Next slide" at bounding box center [630, 269] width 16 height 26
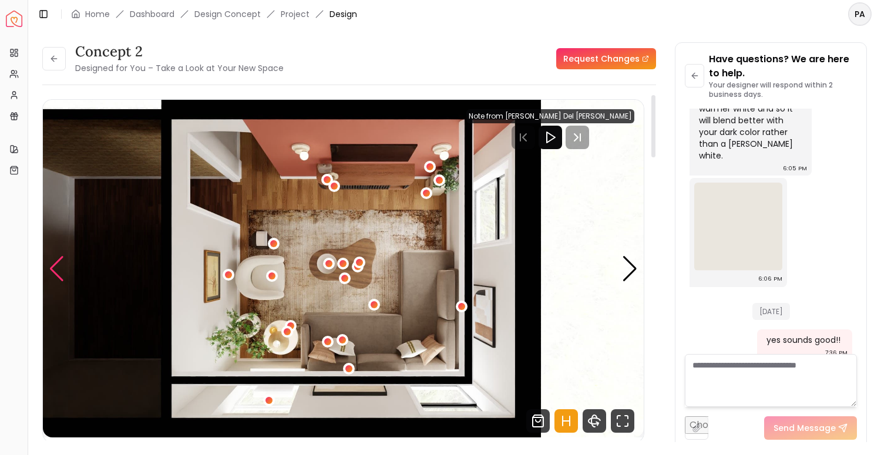
click at [54, 262] on div "Previous slide" at bounding box center [57, 269] width 16 height 26
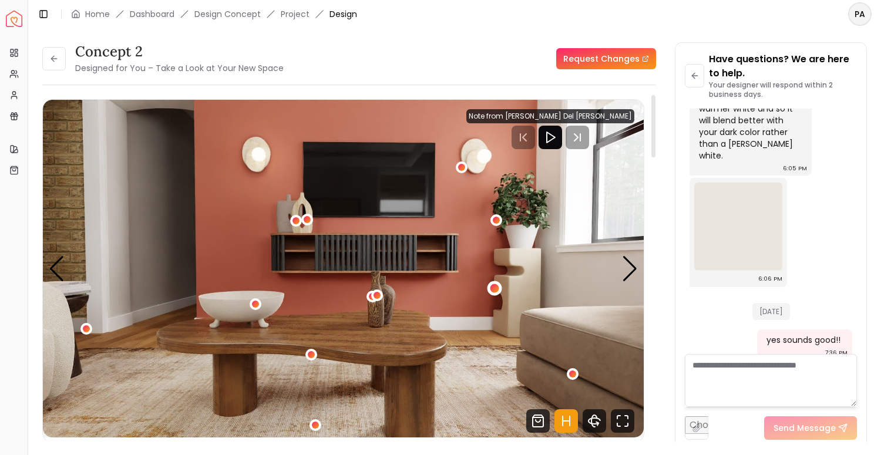
click at [491, 289] on div "4 / 5" at bounding box center [495, 288] width 9 height 9
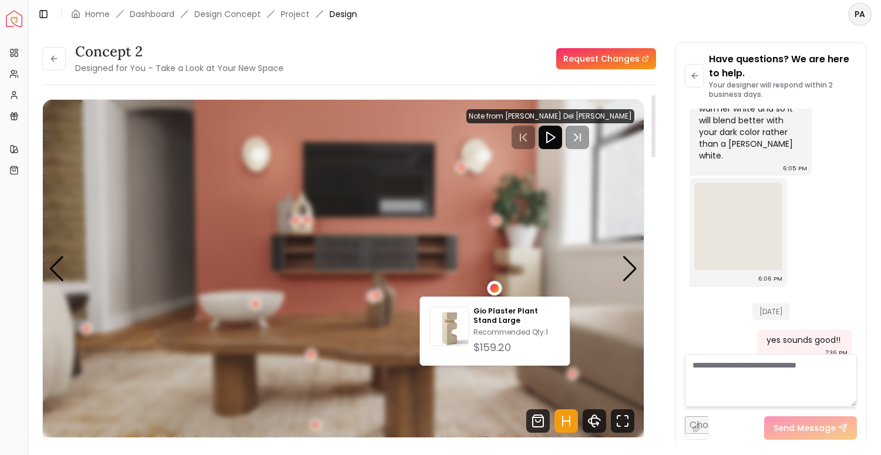
click at [493, 287] on div "4 / 5" at bounding box center [495, 288] width 9 height 9
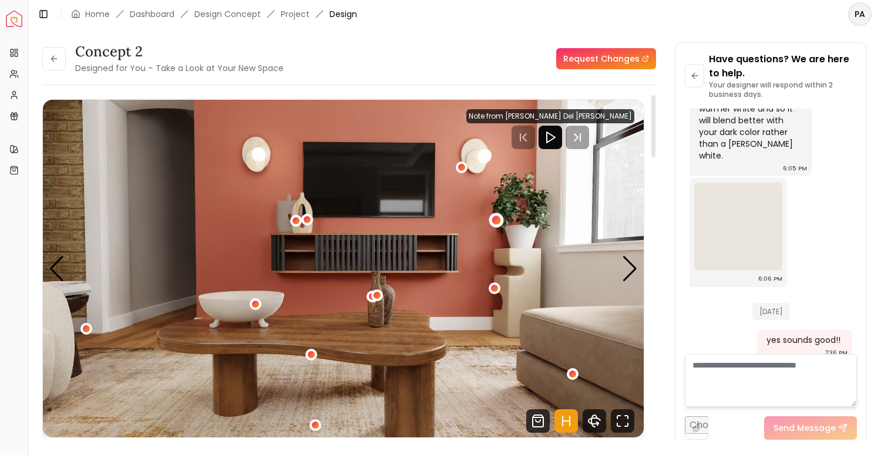
click at [498, 220] on div "4 / 5" at bounding box center [496, 220] width 9 height 9
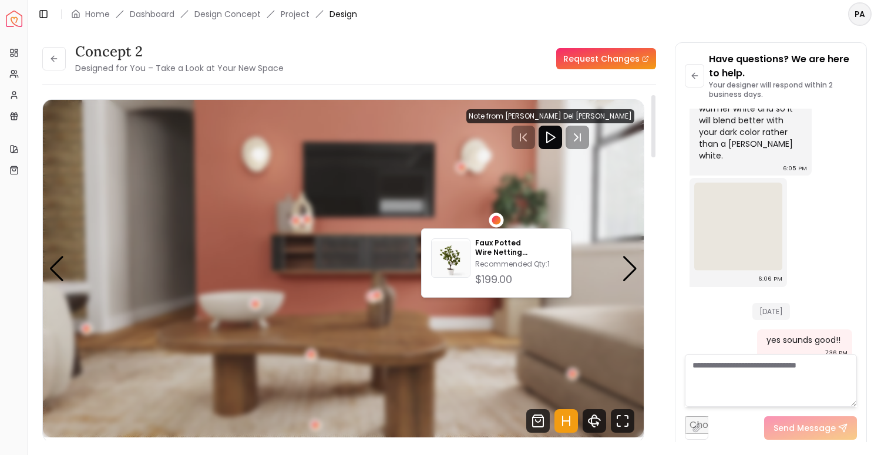
click at [498, 220] on div "4 / 5" at bounding box center [496, 220] width 9 height 9
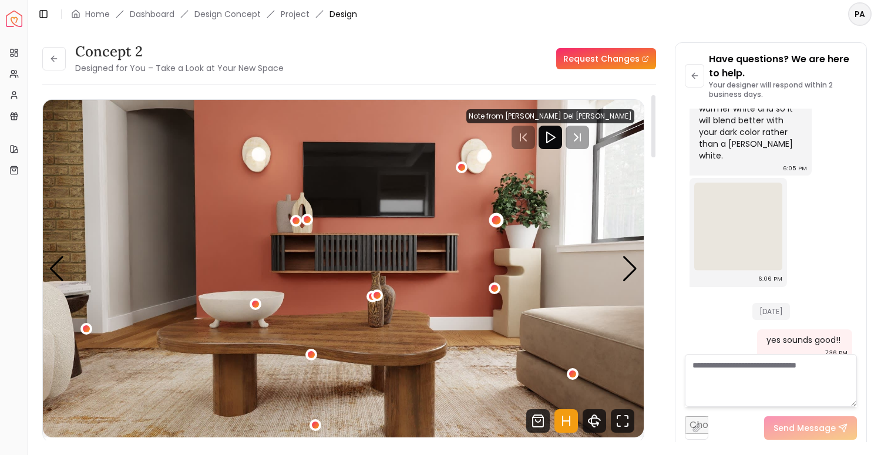
click at [501, 222] on div "4 / 5" at bounding box center [496, 220] width 15 height 15
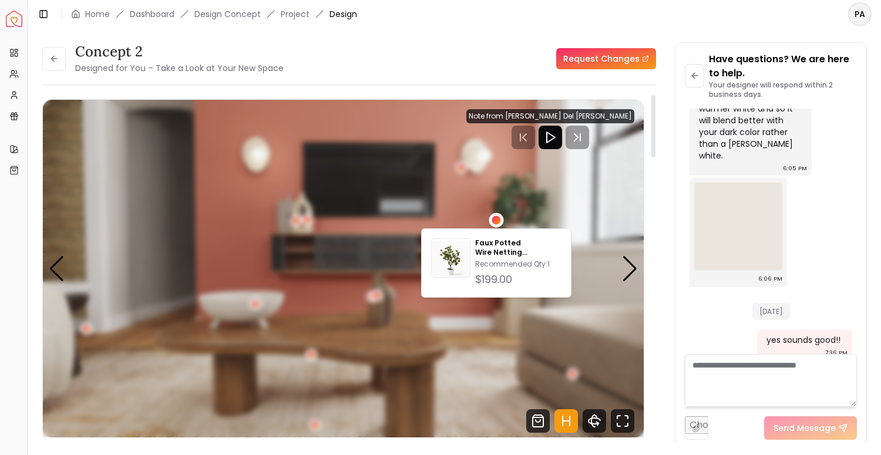
click at [501, 222] on div "4 / 5" at bounding box center [496, 220] width 15 height 15
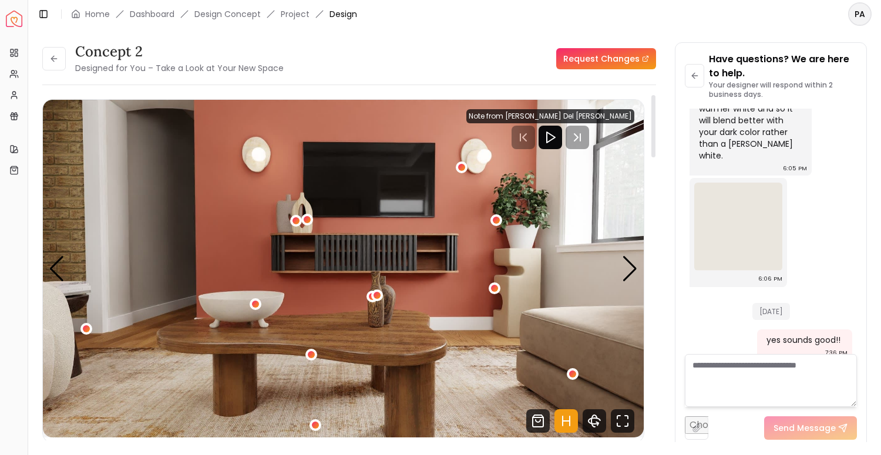
click at [640, 270] on img "4 / 5" at bounding box center [343, 269] width 601 height 338
click at [632, 270] on div "Next slide" at bounding box center [630, 269] width 16 height 26
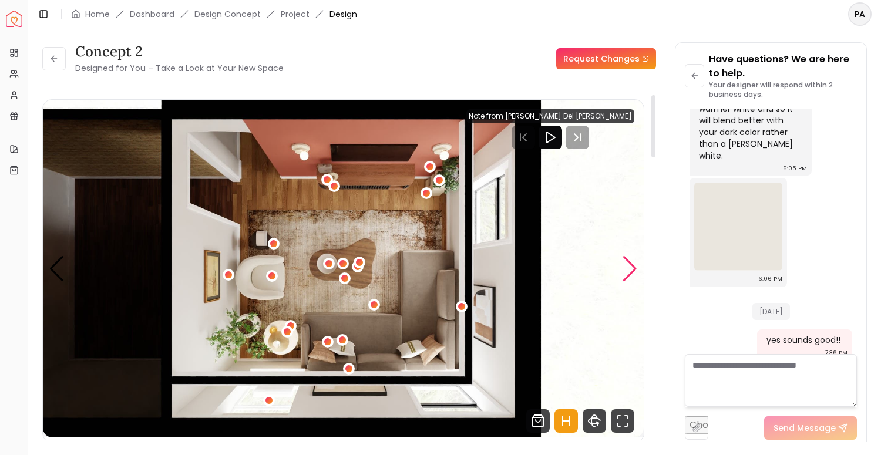
click at [632, 269] on div "Next slide" at bounding box center [630, 269] width 16 height 26
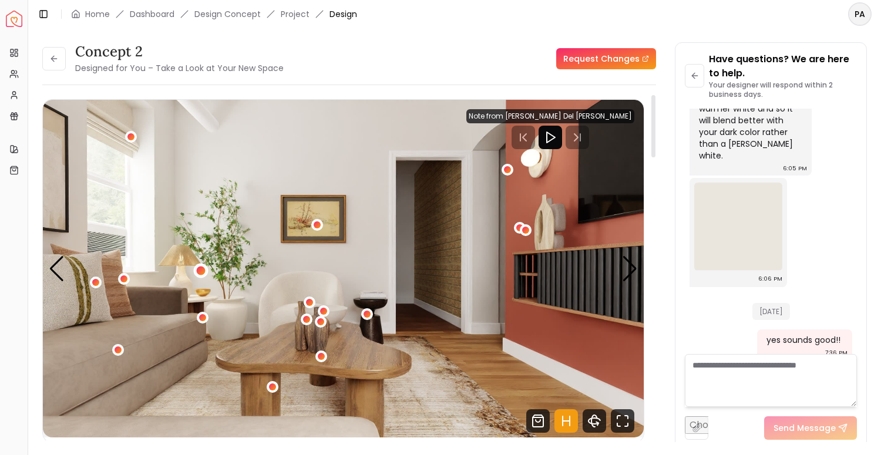
click at [203, 273] on div "1 / 5" at bounding box center [200, 271] width 9 height 9
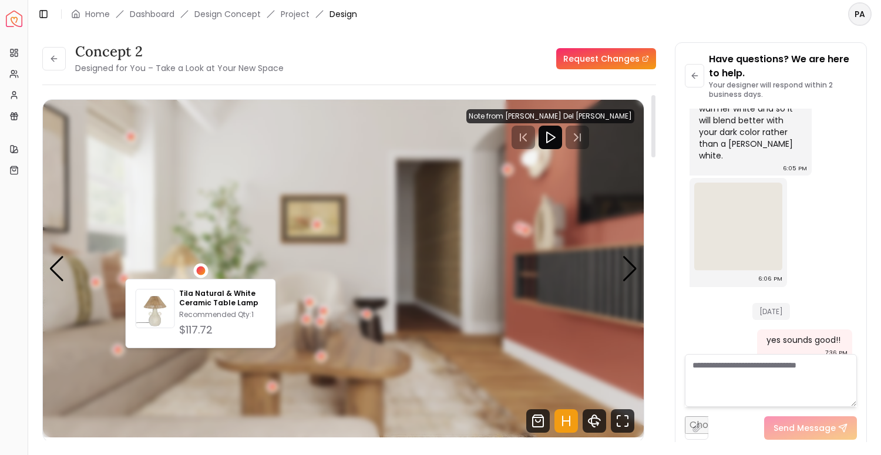
click at [203, 273] on div "1 / 5" at bounding box center [200, 271] width 9 height 9
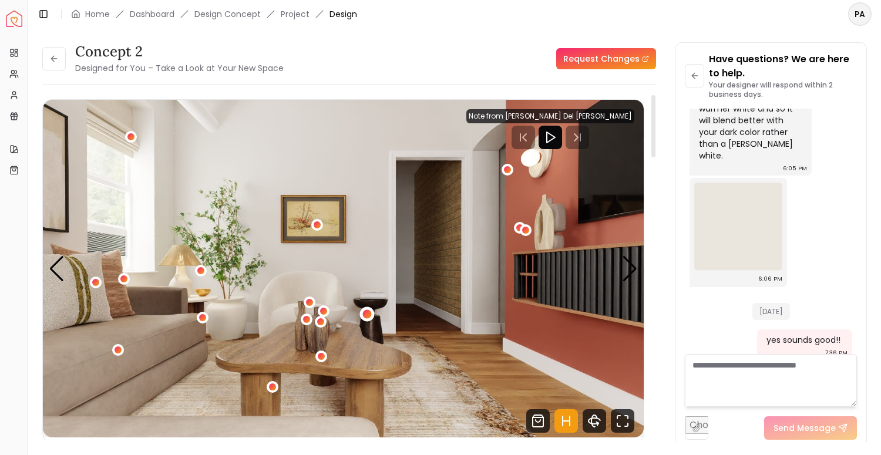
click at [370, 311] on div "1 / 5" at bounding box center [367, 314] width 9 height 9
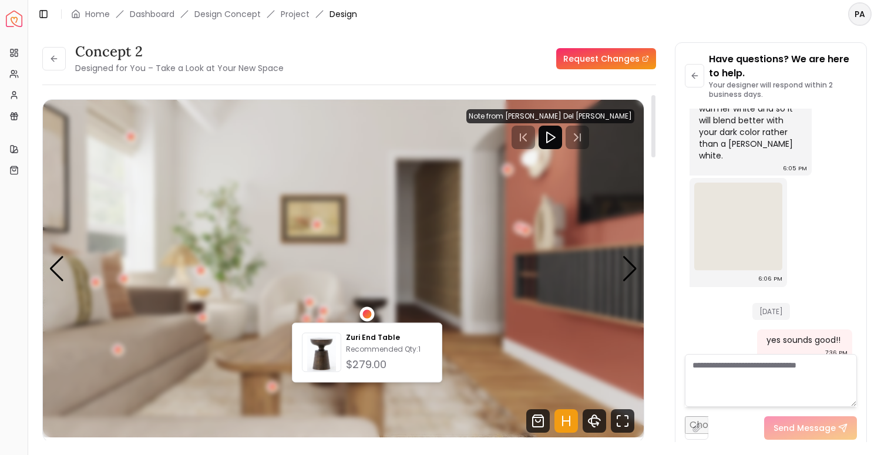
click at [370, 313] on div "1 / 5" at bounding box center [367, 314] width 9 height 9
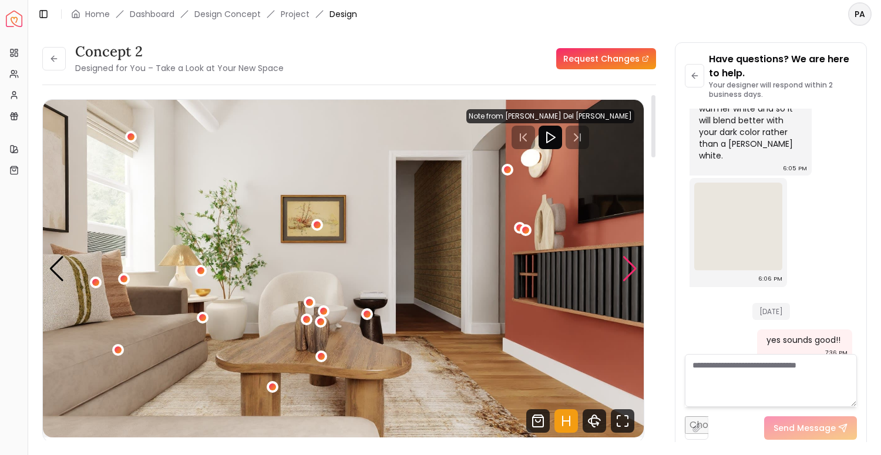
click at [630, 272] on div "Next slide" at bounding box center [630, 269] width 16 height 26
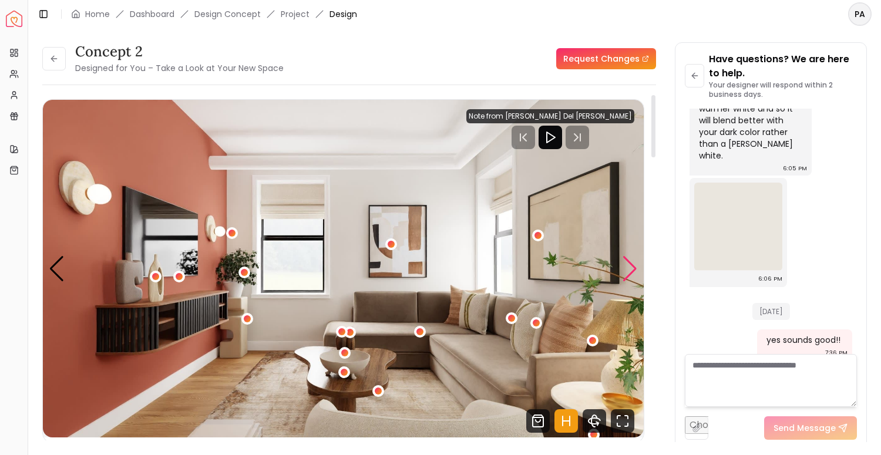
click at [632, 274] on div "Next slide" at bounding box center [630, 269] width 16 height 26
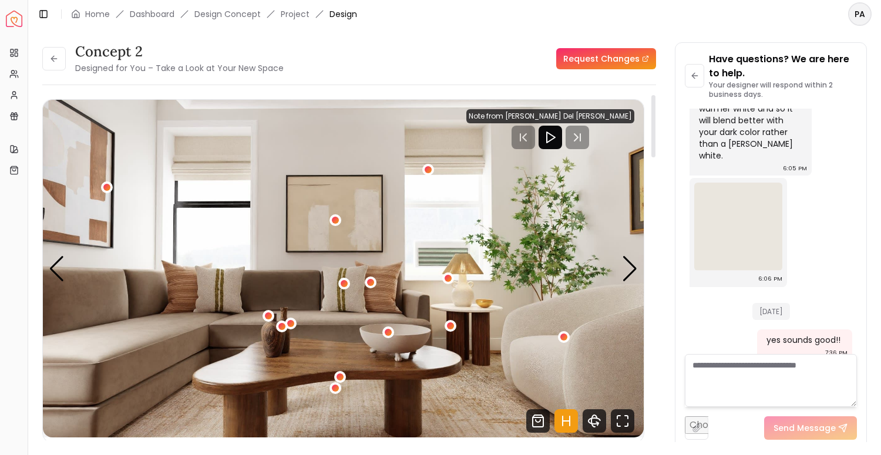
click at [457, 327] on img "3 / 5" at bounding box center [343, 269] width 601 height 338
click at [452, 327] on div "3 / 5" at bounding box center [451, 326] width 9 height 9
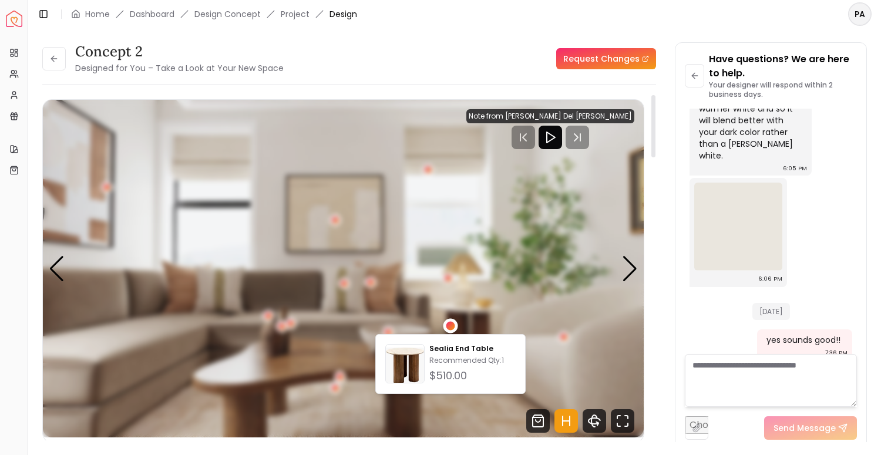
click at [452, 327] on div "3 / 5" at bounding box center [451, 326] width 9 height 9
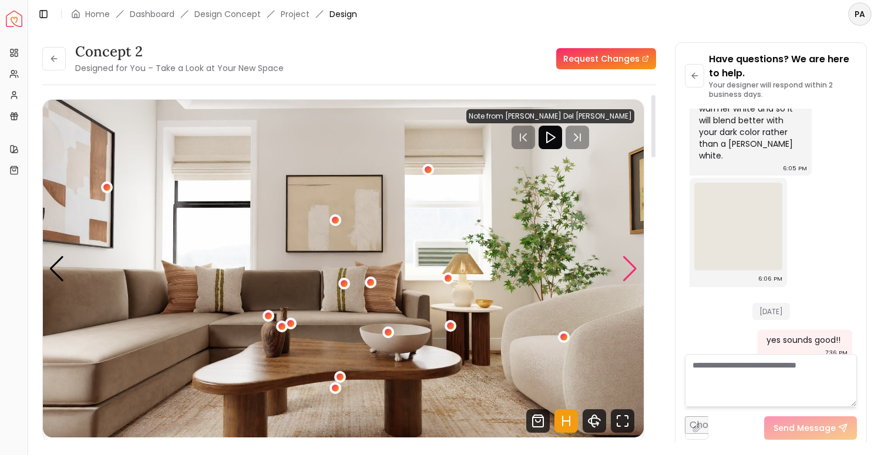
click at [627, 264] on div "Next slide" at bounding box center [630, 269] width 16 height 26
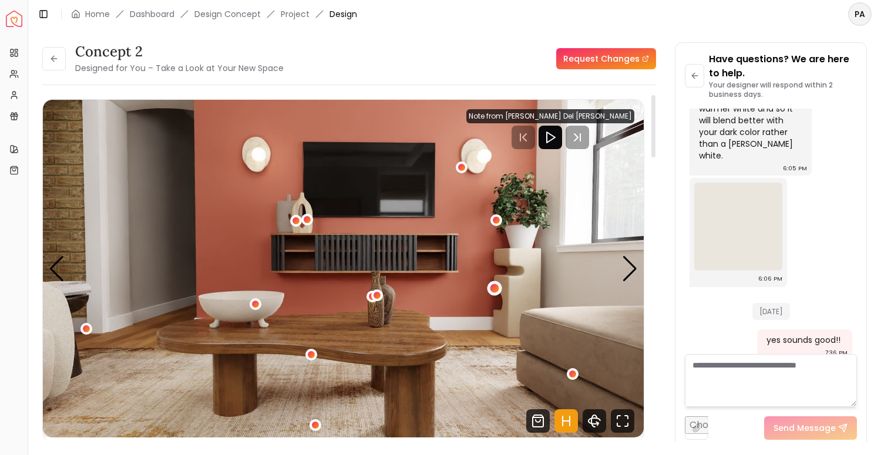
click at [494, 288] on div "4 / 5" at bounding box center [495, 288] width 9 height 9
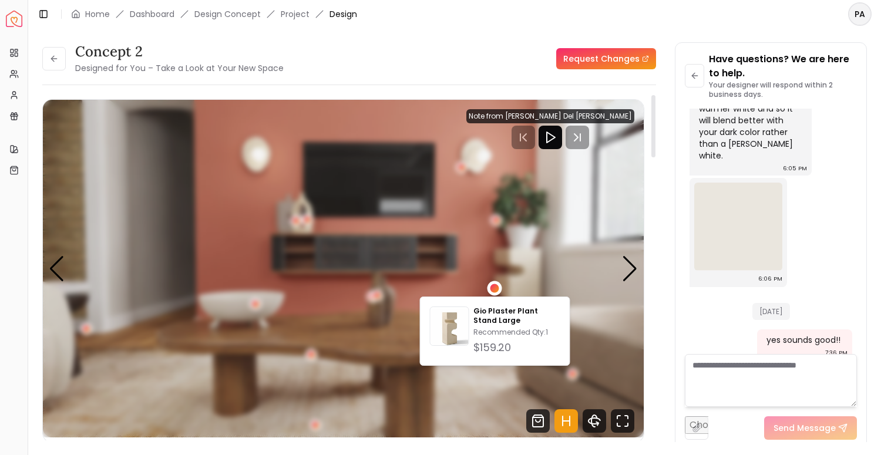
click at [495, 289] on div "4 / 5" at bounding box center [495, 288] width 9 height 9
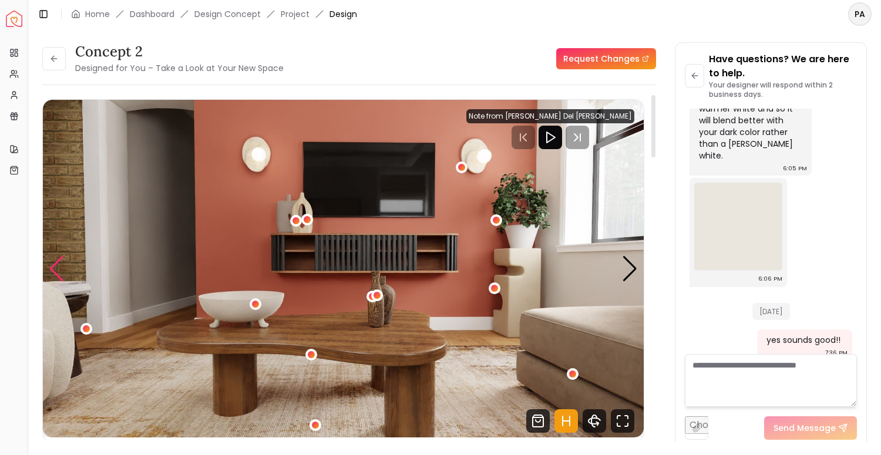
click at [53, 276] on div "Previous slide" at bounding box center [57, 269] width 16 height 26
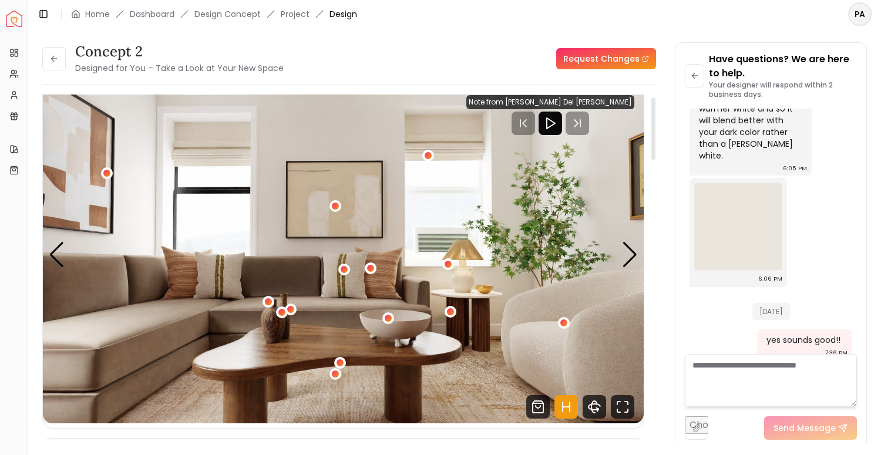
scroll to position [15, 0]
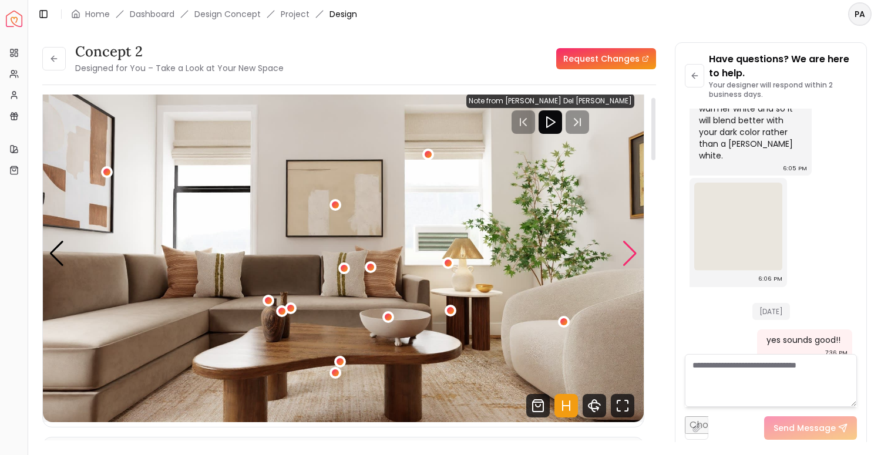
click at [632, 245] on div "Next slide" at bounding box center [630, 254] width 16 height 26
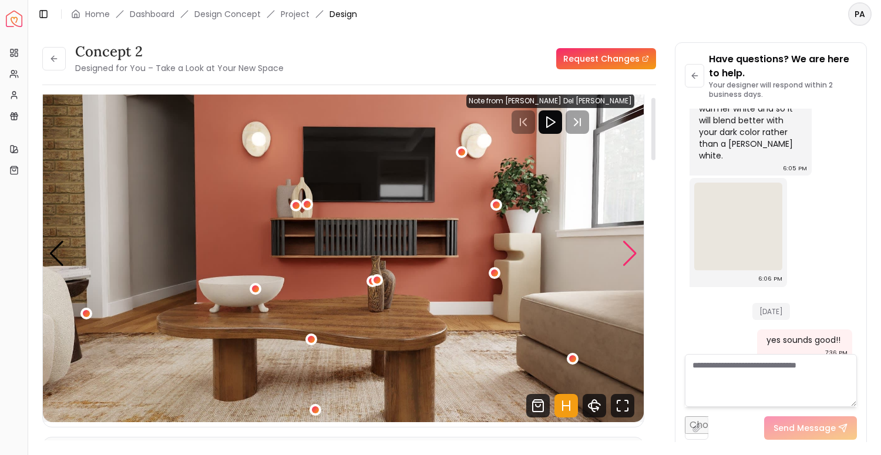
click at [632, 246] on div "Next slide" at bounding box center [630, 254] width 16 height 26
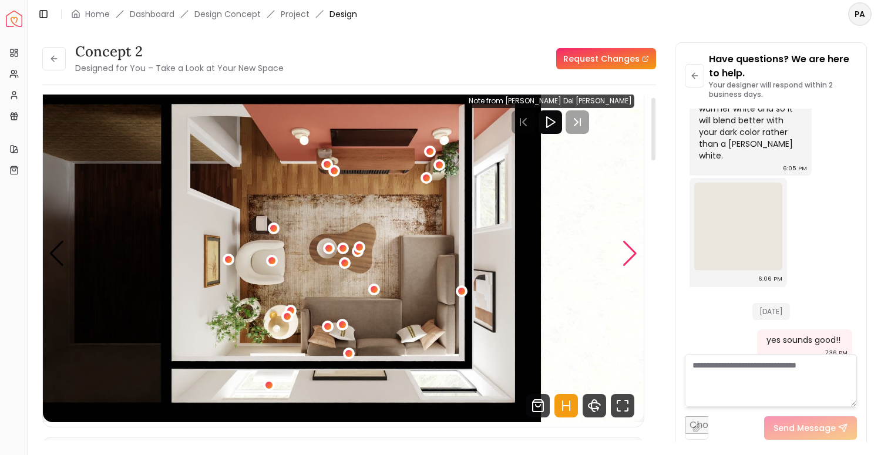
click at [632, 246] on div "Next slide" at bounding box center [630, 254] width 16 height 26
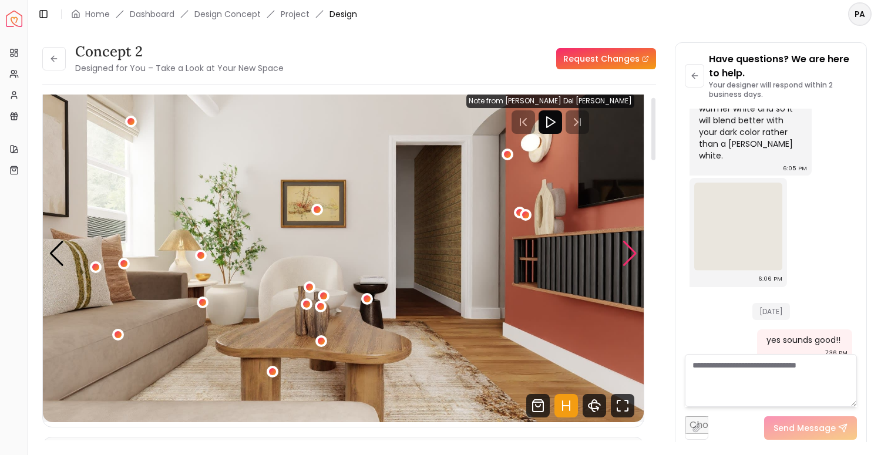
click at [632, 246] on div "Next slide" at bounding box center [630, 254] width 16 height 26
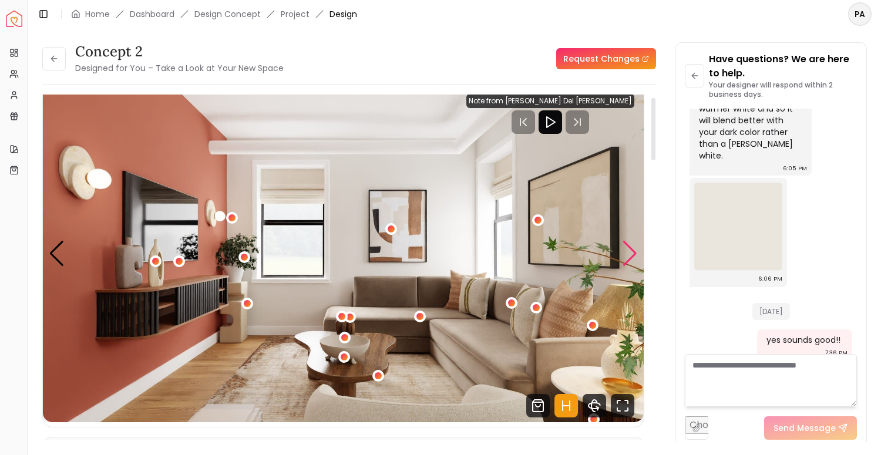
click at [632, 246] on div "Next slide" at bounding box center [630, 254] width 16 height 26
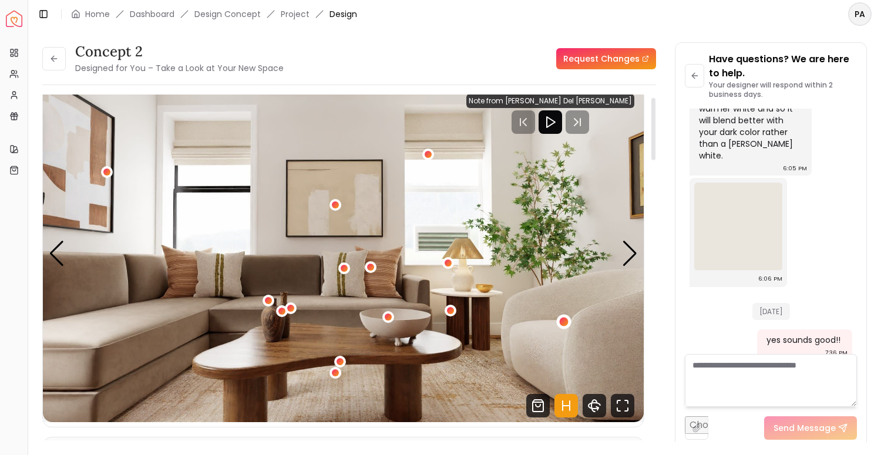
click at [566, 322] on div "3 / 5" at bounding box center [564, 322] width 9 height 9
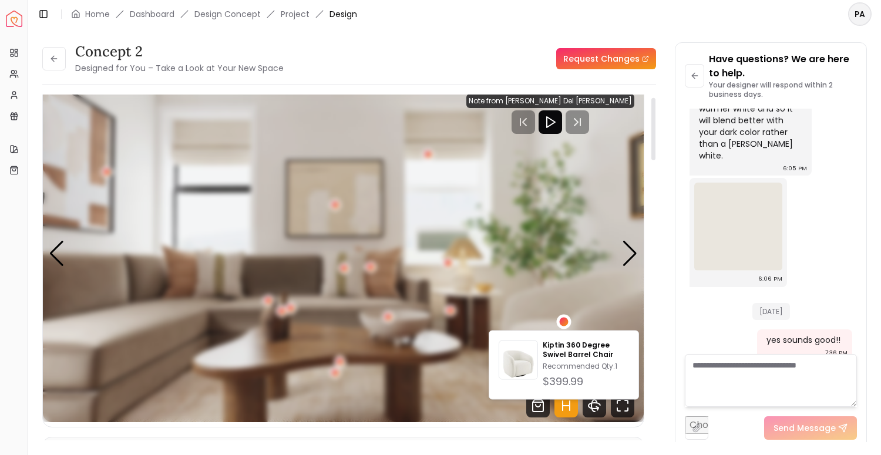
click at [567, 322] on div "3 / 5" at bounding box center [564, 322] width 9 height 9
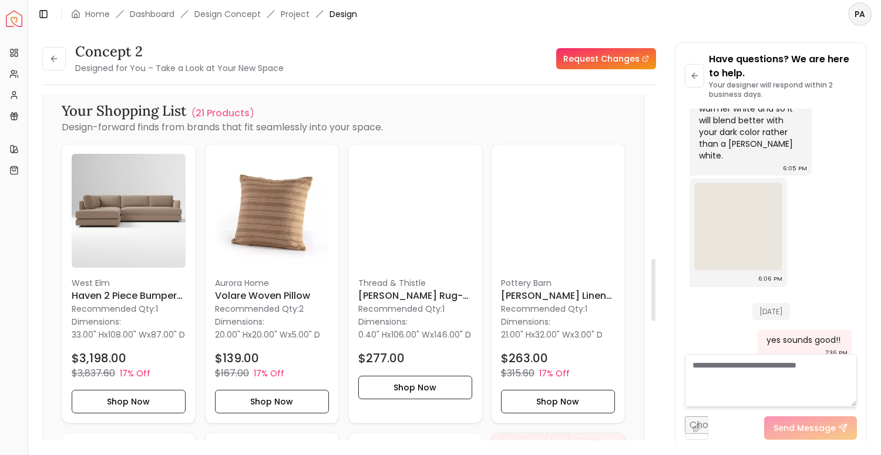
scroll to position [914, 0]
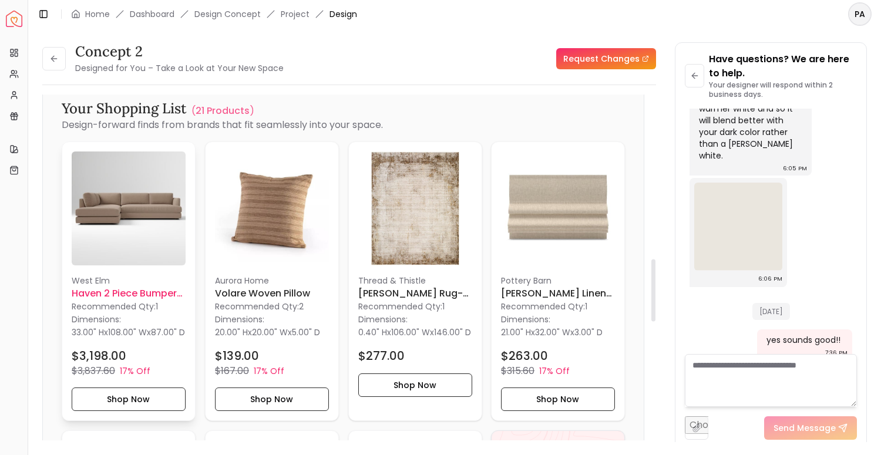
click at [122, 293] on h6 "Haven 2 Piece Bumper Left Chaise Sectional" at bounding box center [129, 294] width 114 height 14
click at [93, 297] on h6 "Haven 2 Piece Bumper Left Chaise Sectional" at bounding box center [129, 294] width 114 height 14
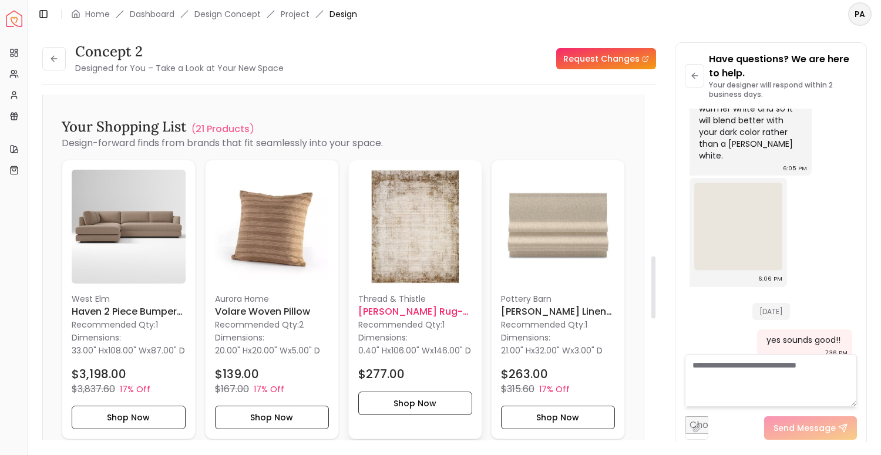
scroll to position [898, 0]
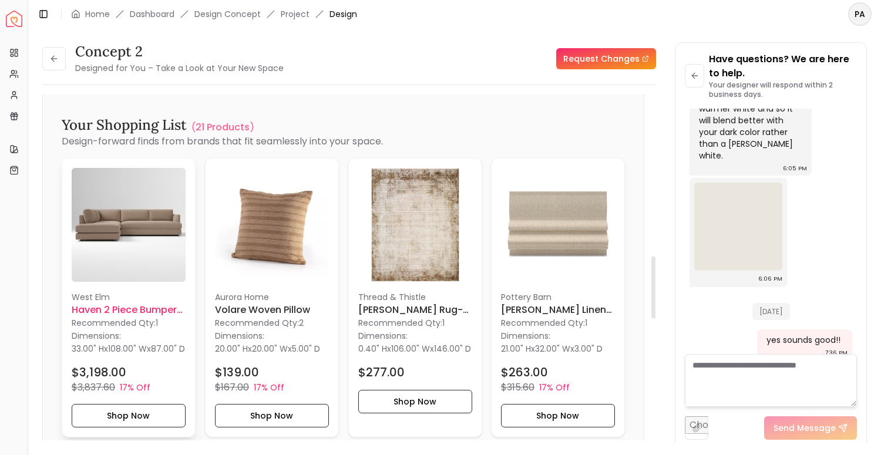
click at [143, 306] on h6 "Haven 2 Piece Bumper Left Chaise Sectional" at bounding box center [129, 310] width 114 height 14
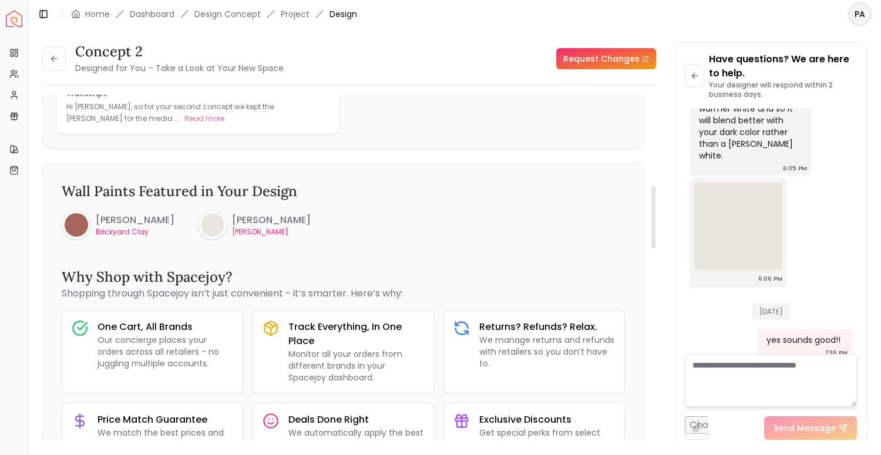
scroll to position [521, 0]
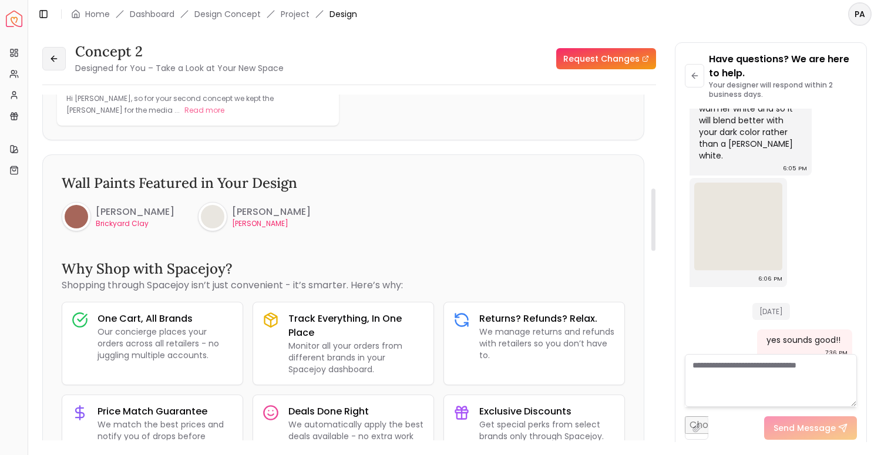
click at [56, 54] on icon at bounding box center [53, 58] width 9 height 9
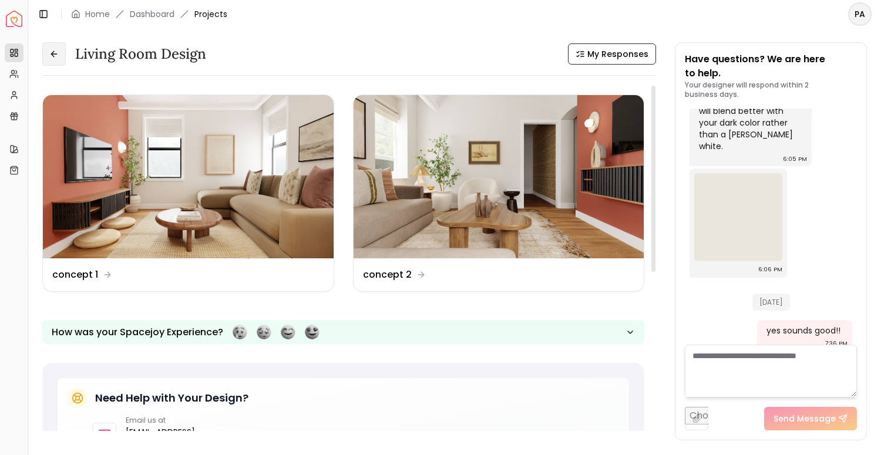
click at [52, 56] on icon at bounding box center [53, 53] width 9 height 9
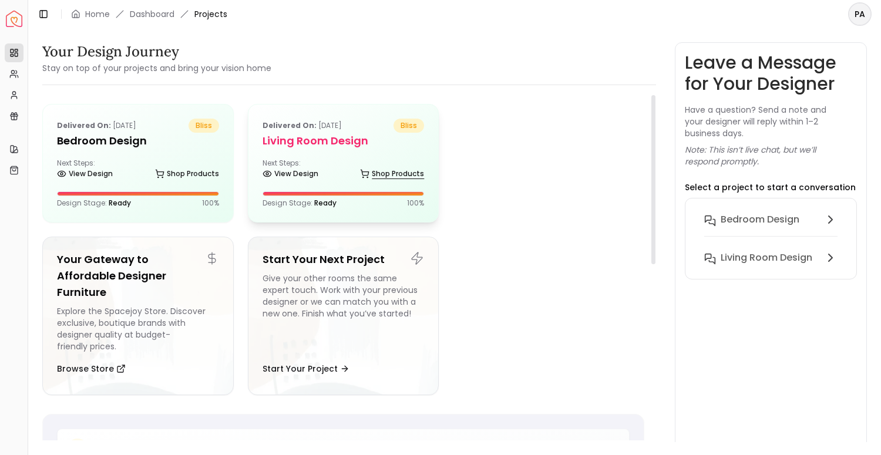
click at [385, 177] on link "Shop Products" at bounding box center [392, 174] width 64 height 16
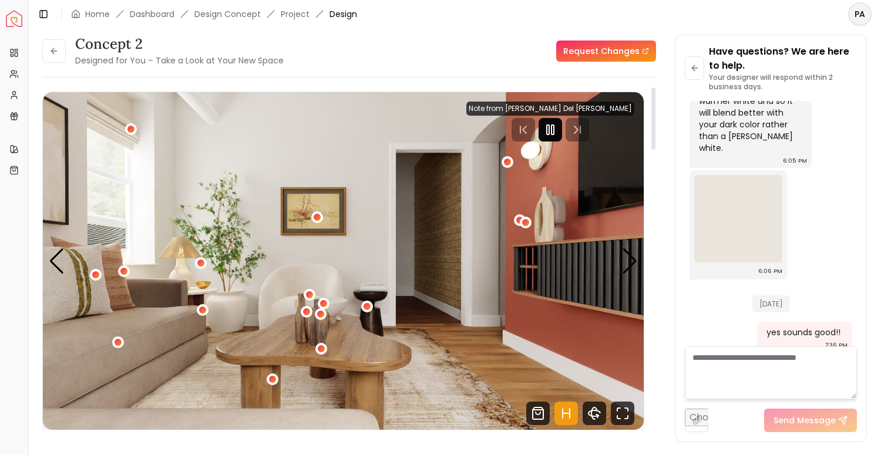
click at [549, 135] on rect "Pause" at bounding box center [548, 129] width 2 height 9
click at [752, 366] on textarea at bounding box center [771, 373] width 172 height 53
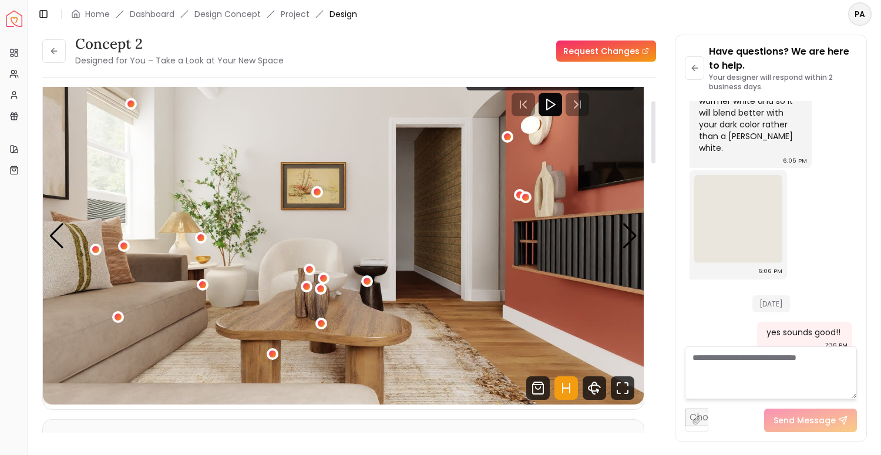
scroll to position [7, 0]
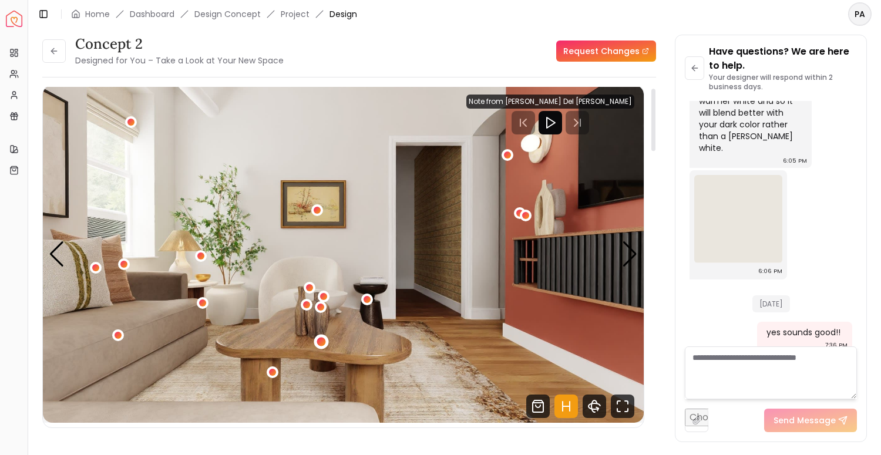
click at [325, 347] on div "1 / 5" at bounding box center [321, 342] width 15 height 15
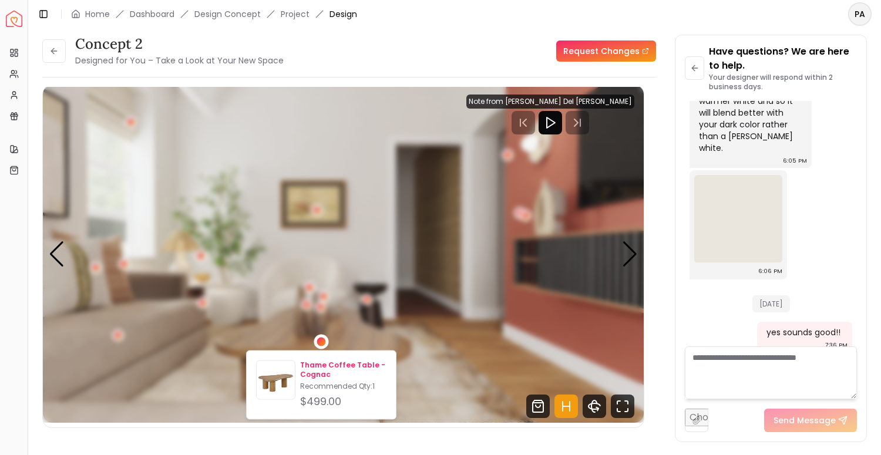
click at [304, 374] on p "Thame Coffee Table - Cognac" at bounding box center [343, 370] width 86 height 19
click at [337, 372] on p "Thame Coffee Table - Cognac" at bounding box center [343, 370] width 86 height 19
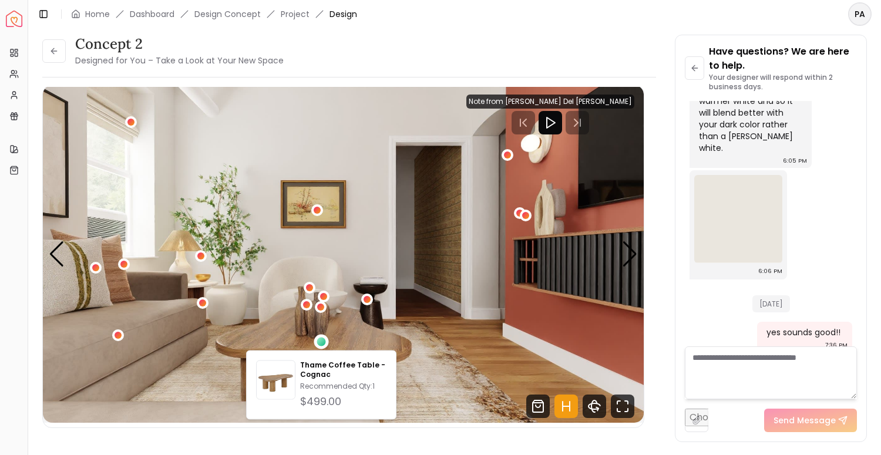
click at [647, 319] on div "concept 2 Designed for You – Take a Look at Your New Space Hotspots On Density …" at bounding box center [349, 264] width 614 height 355
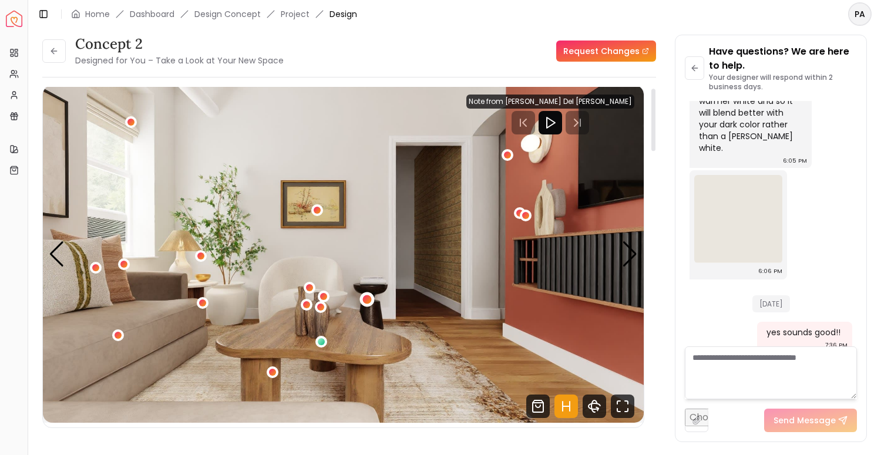
click at [370, 300] on div "1 / 5" at bounding box center [367, 300] width 9 height 9
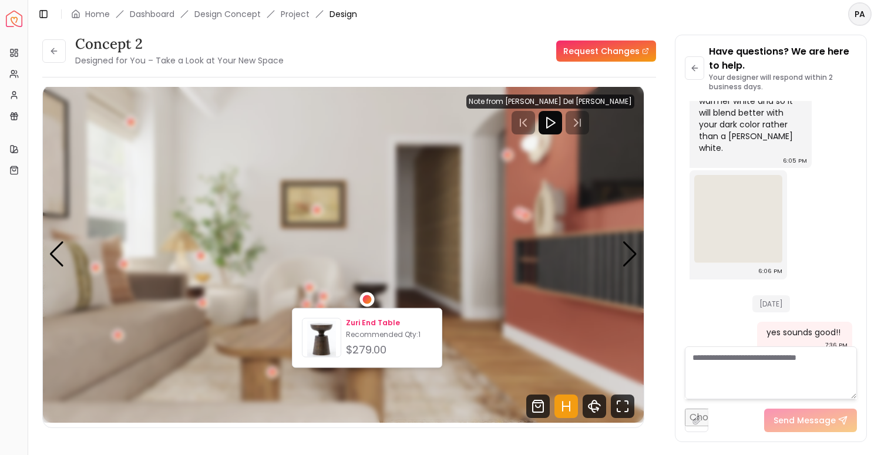
click at [354, 324] on p "Zuri End Table" at bounding box center [389, 322] width 86 height 9
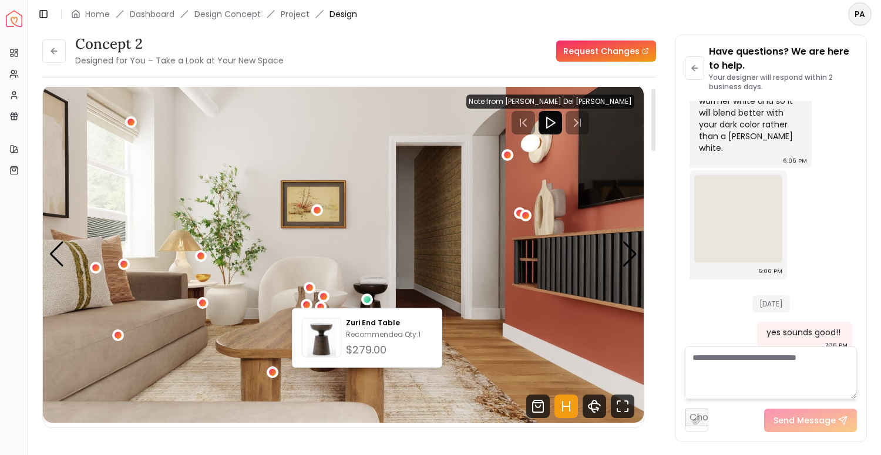
click at [660, 279] on div "concept 2 Designed for You – Take a Look at Your New Space Request Changes conc…" at bounding box center [454, 228] width 825 height 386
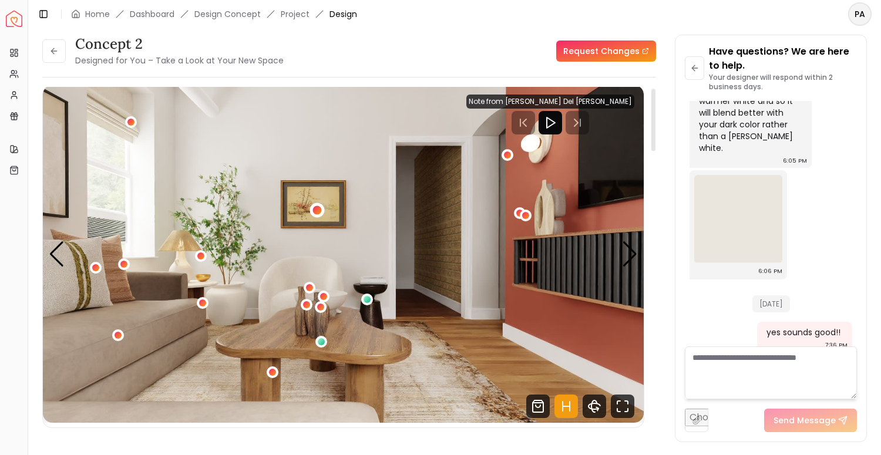
click at [318, 212] on div "1 / 5" at bounding box center [317, 210] width 9 height 9
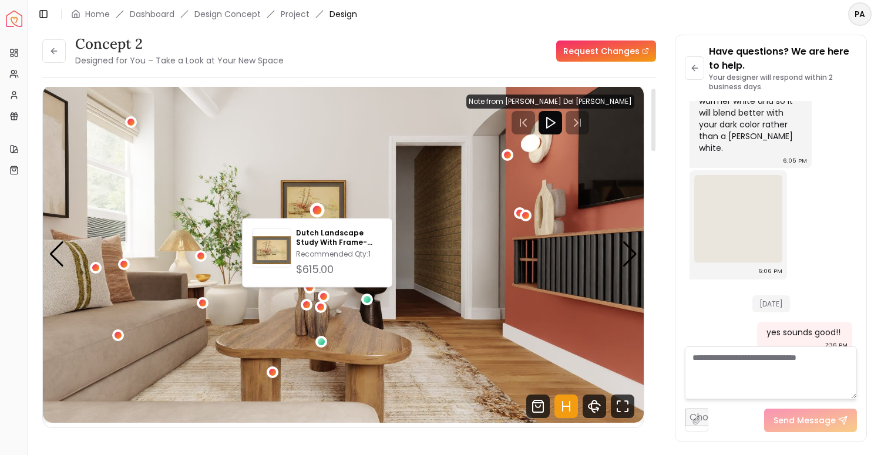
click at [368, 185] on img "1 / 5" at bounding box center [343, 254] width 601 height 338
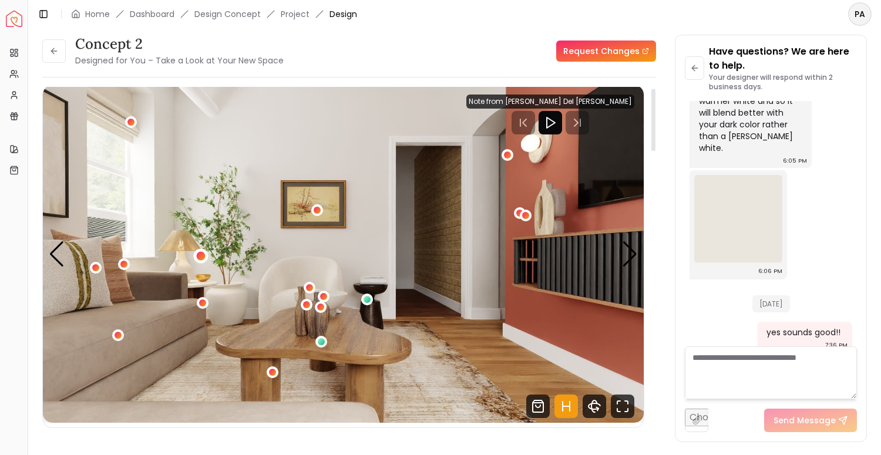
click at [200, 253] on div "1 / 5" at bounding box center [200, 256] width 9 height 9
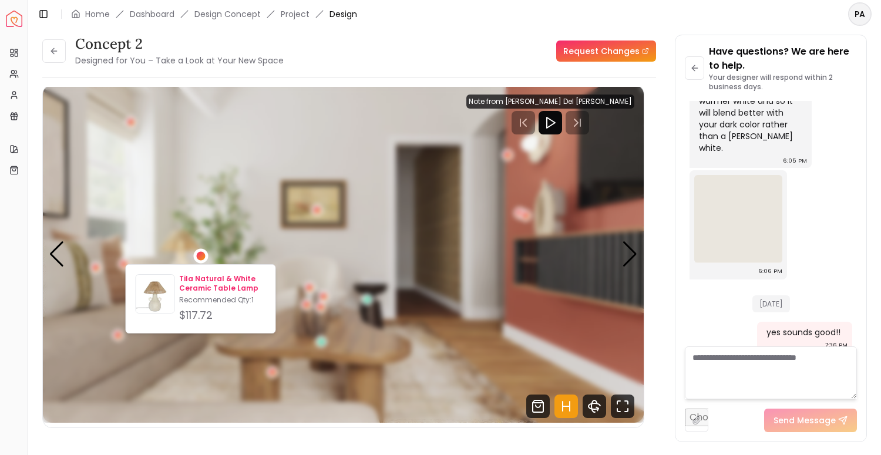
click at [200, 286] on p "Tila Natural & White Ceramic Table Lamp" at bounding box center [222, 283] width 86 height 19
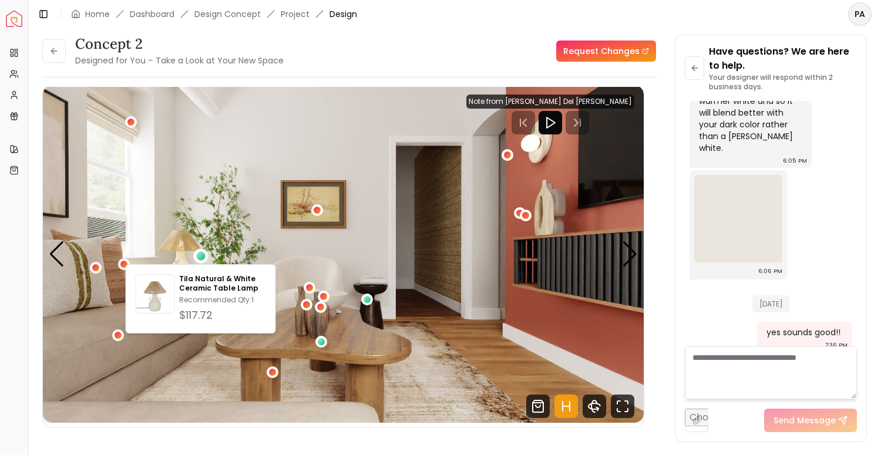
click at [456, 236] on img "1 / 5" at bounding box center [343, 254] width 601 height 338
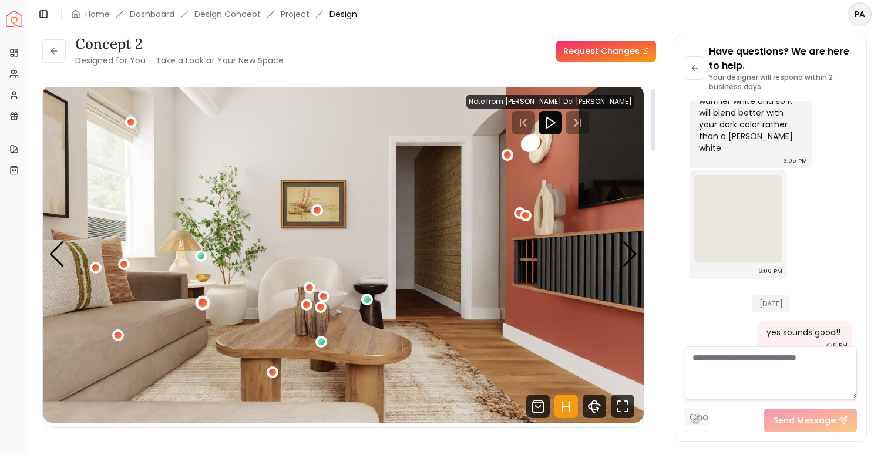
click at [203, 304] on div "1 / 5" at bounding box center [203, 303] width 9 height 9
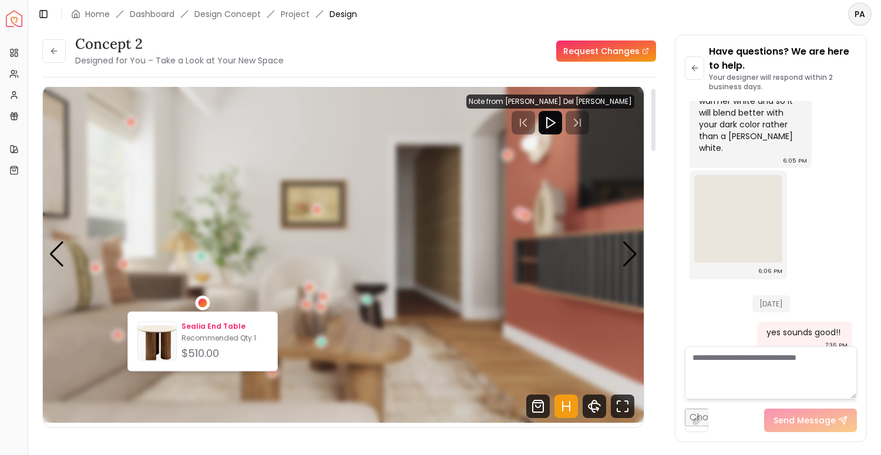
click at [201, 324] on p "Sealia End Table" at bounding box center [225, 326] width 86 height 9
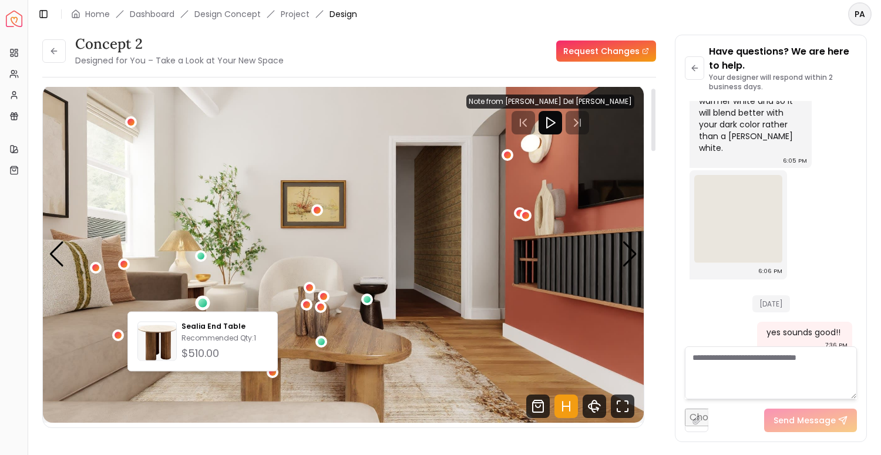
click at [643, 323] on img "1 / 5" at bounding box center [343, 254] width 601 height 338
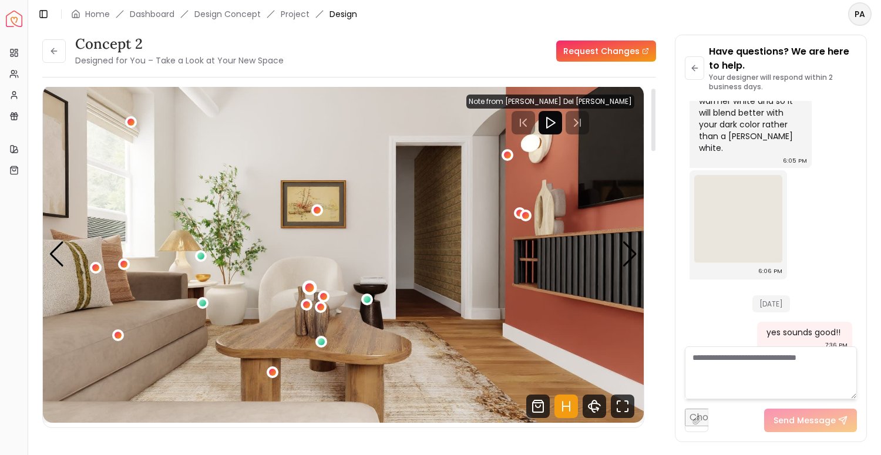
click at [308, 285] on div "1 / 5" at bounding box center [309, 287] width 9 height 9
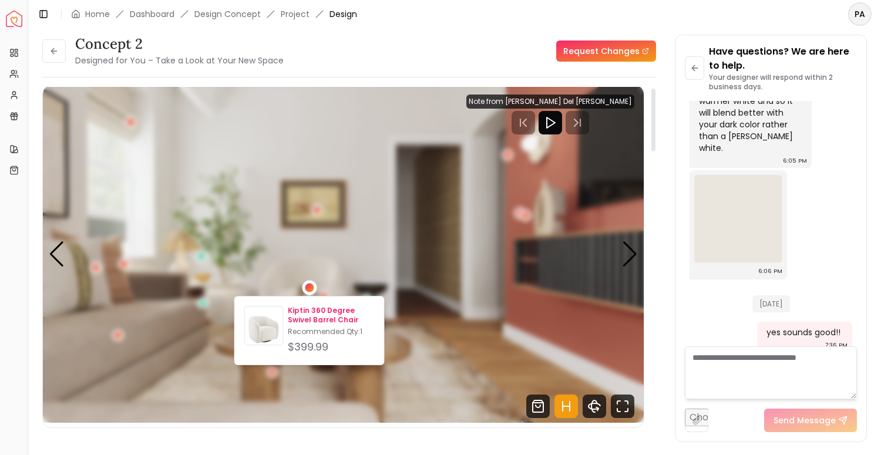
click at [328, 318] on p "Kiptin 360 Degree Swivel Barrel Chair" at bounding box center [331, 315] width 86 height 19
click at [321, 320] on p "Kiptin 360 Degree Swivel Barrel Chair" at bounding box center [331, 315] width 86 height 19
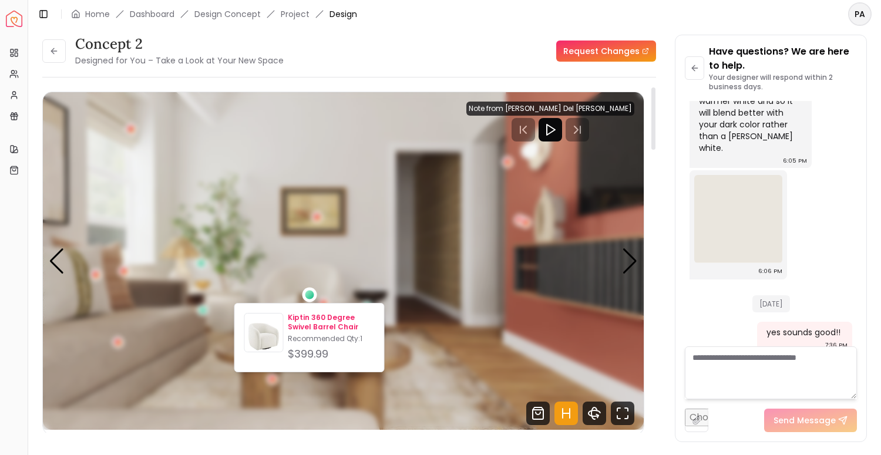
click at [313, 327] on p "Kiptin 360 Degree Swivel Barrel Chair" at bounding box center [331, 322] width 86 height 19
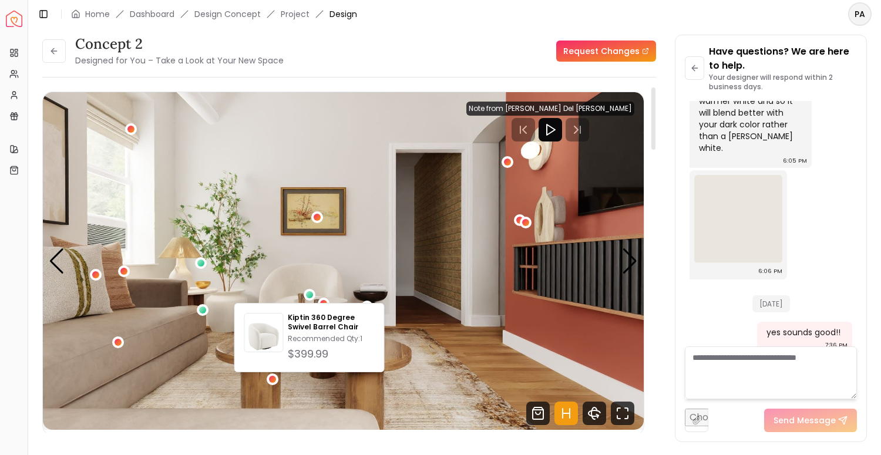
click at [518, 304] on img "1 / 5" at bounding box center [343, 261] width 601 height 338
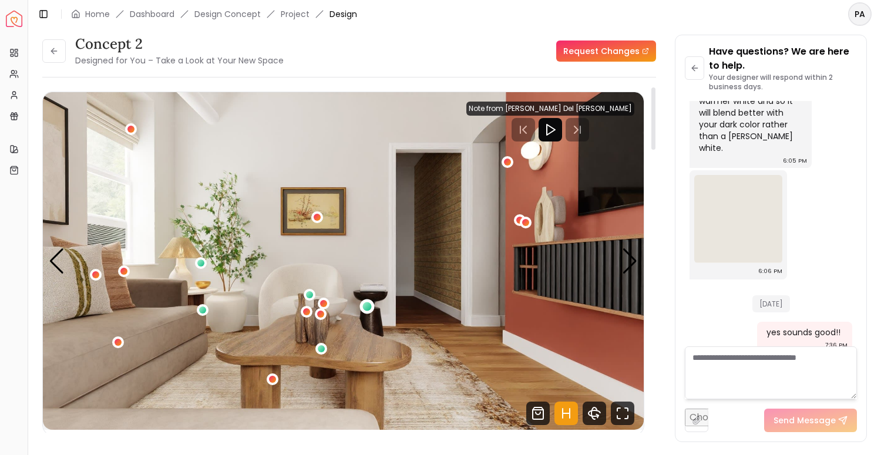
click at [369, 307] on div "1 / 5" at bounding box center [367, 307] width 9 height 9
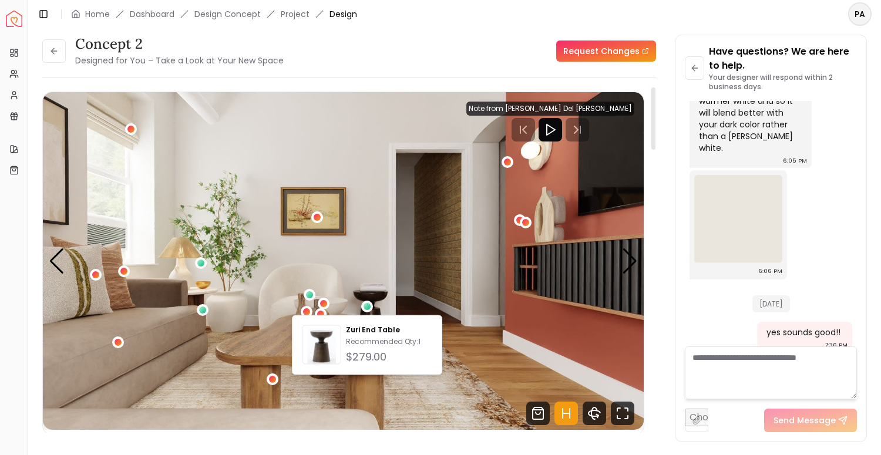
click at [424, 300] on img "1 / 5" at bounding box center [343, 261] width 601 height 338
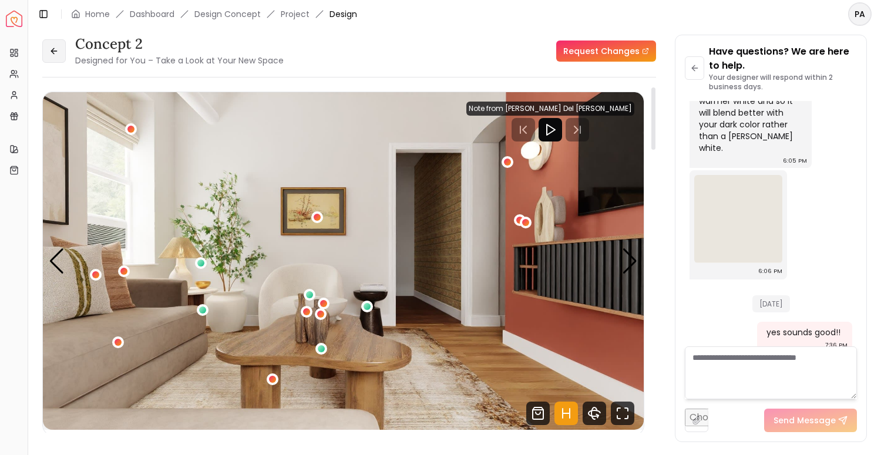
click at [60, 53] on button at bounding box center [54, 51] width 24 height 24
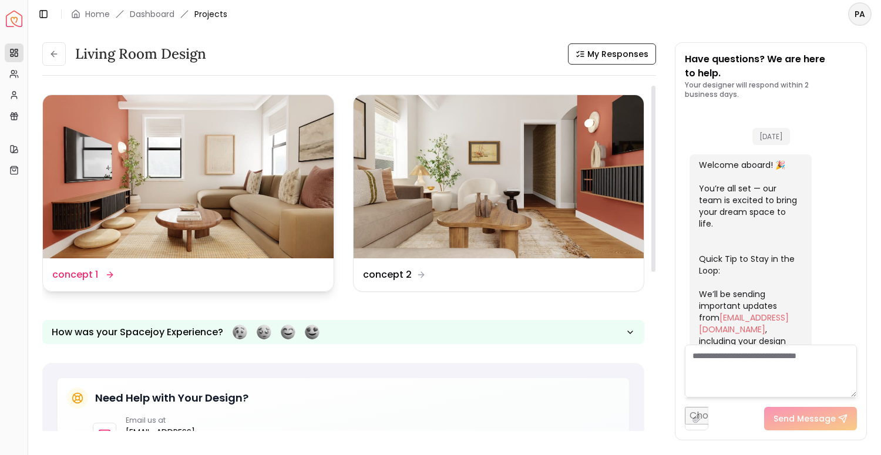
scroll to position [1709, 0]
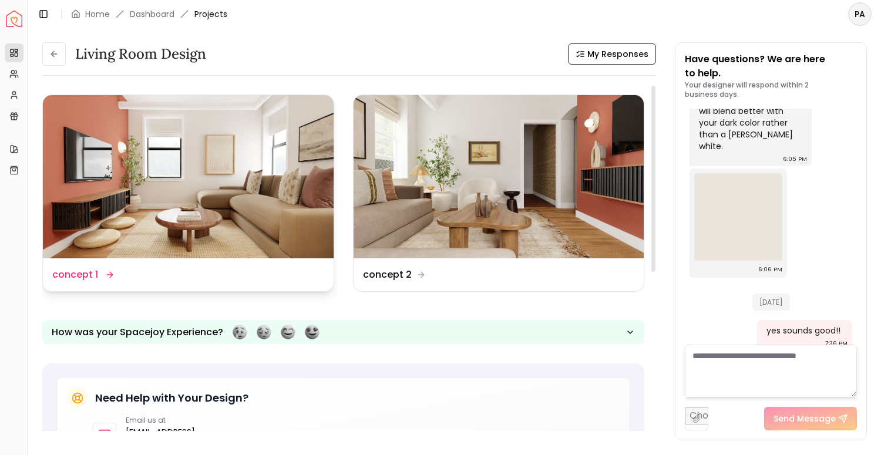
click at [239, 231] on img at bounding box center [188, 176] width 291 height 163
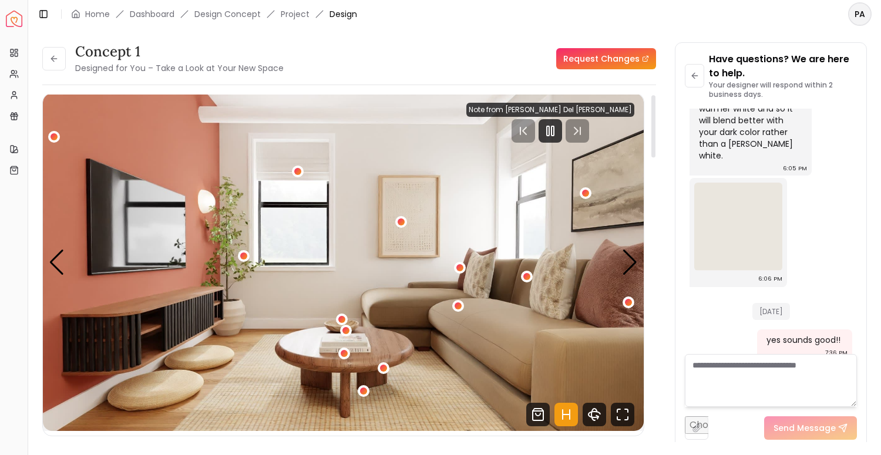
scroll to position [9, 0]
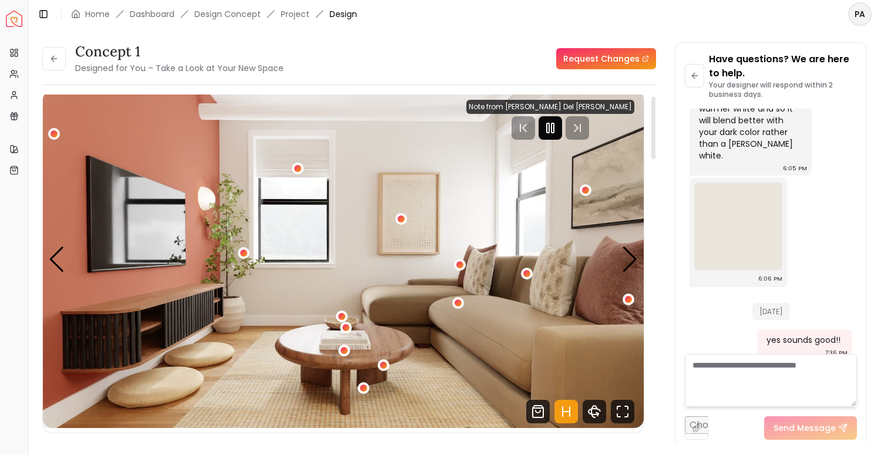
click at [554, 124] on rect "Pause" at bounding box center [553, 127] width 2 height 9
click at [629, 254] on div "Next slide" at bounding box center [630, 260] width 16 height 26
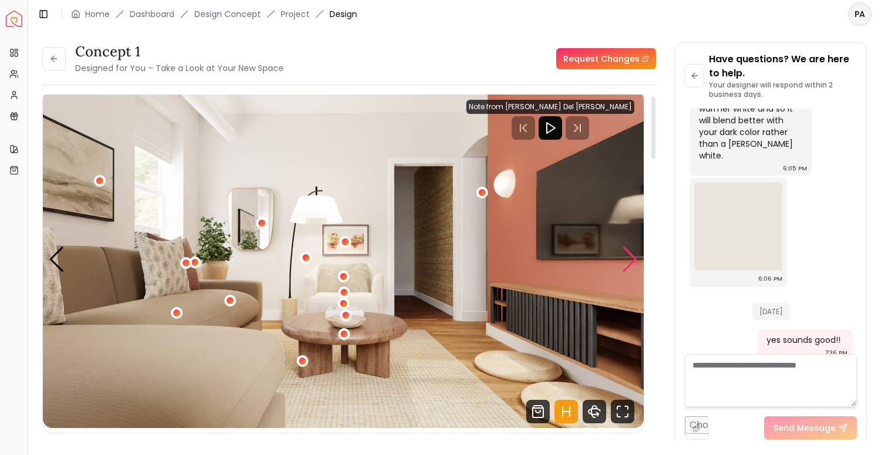
click at [628, 254] on div "Next slide" at bounding box center [630, 260] width 16 height 26
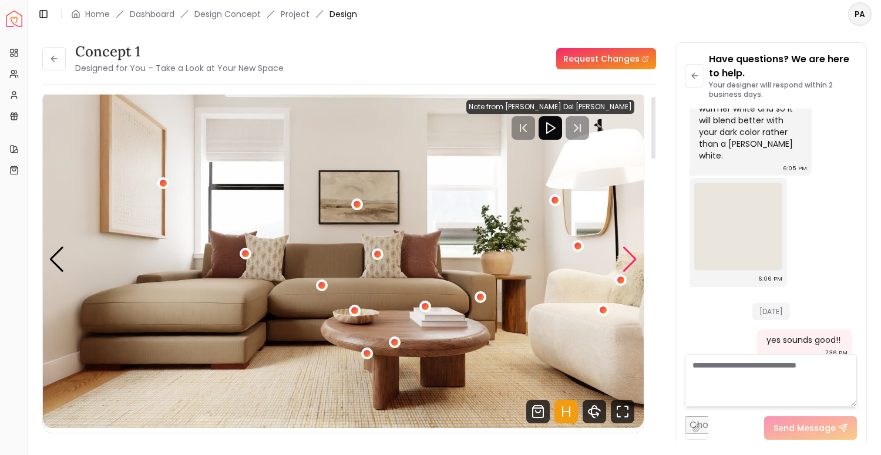
click at [628, 254] on div "Next slide" at bounding box center [630, 260] width 16 height 26
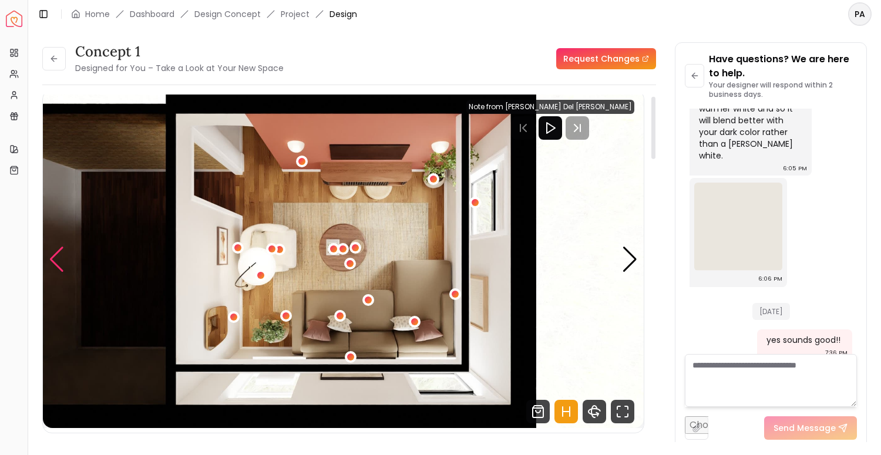
click at [54, 261] on div "Previous slide" at bounding box center [57, 260] width 16 height 26
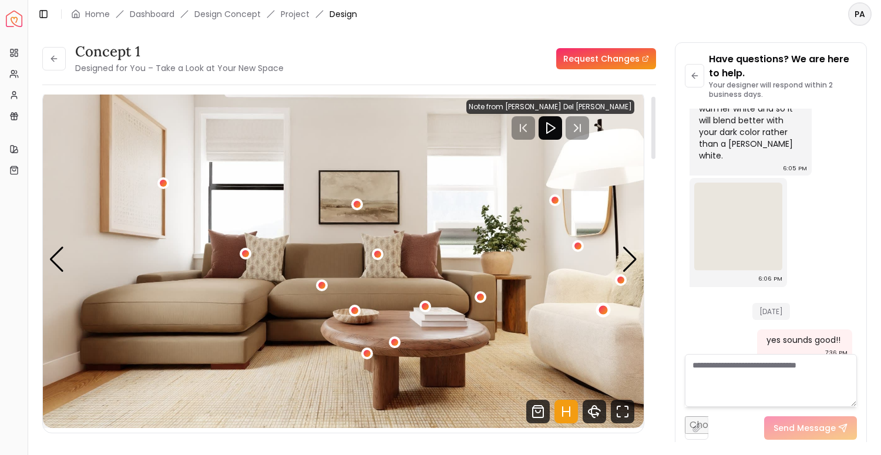
click at [608, 313] on div "3 / 4" at bounding box center [603, 310] width 15 height 15
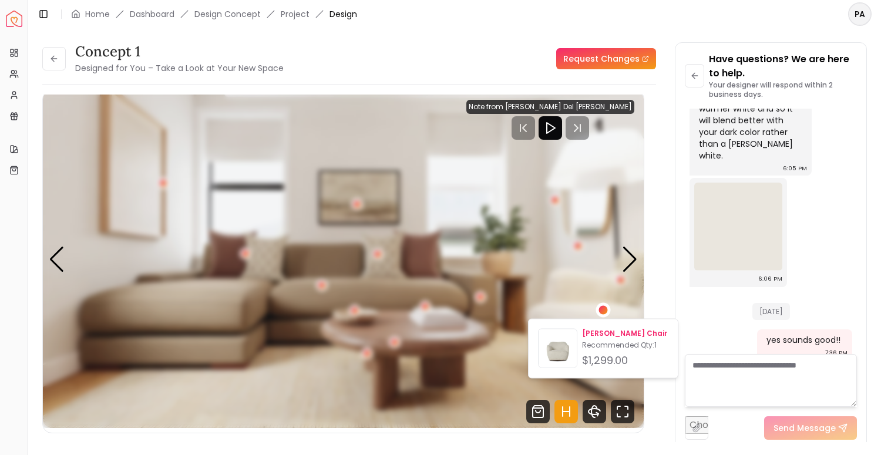
click at [605, 345] on p "Recommended Qty: 1" at bounding box center [625, 345] width 86 height 9
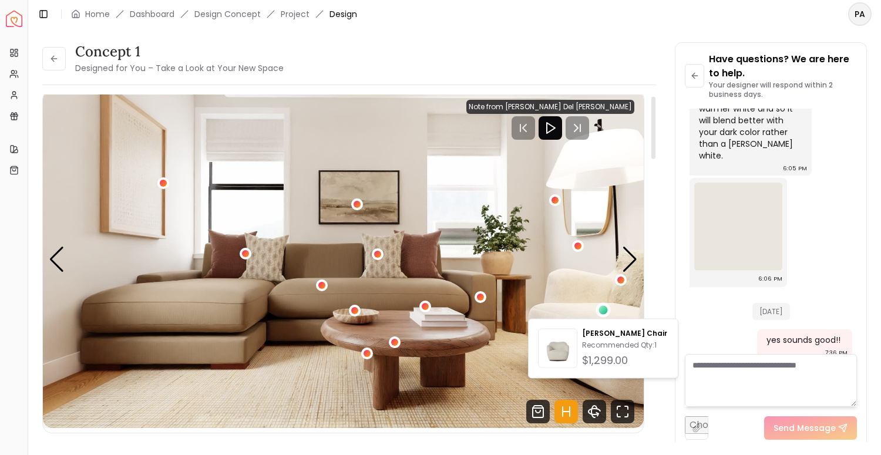
click at [496, 261] on img "3 / 4" at bounding box center [343, 259] width 601 height 338
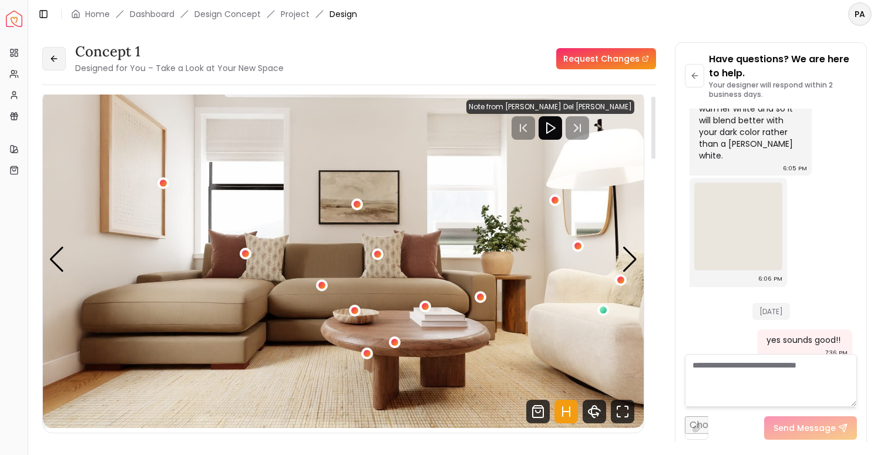
click at [48, 68] on button at bounding box center [54, 59] width 24 height 24
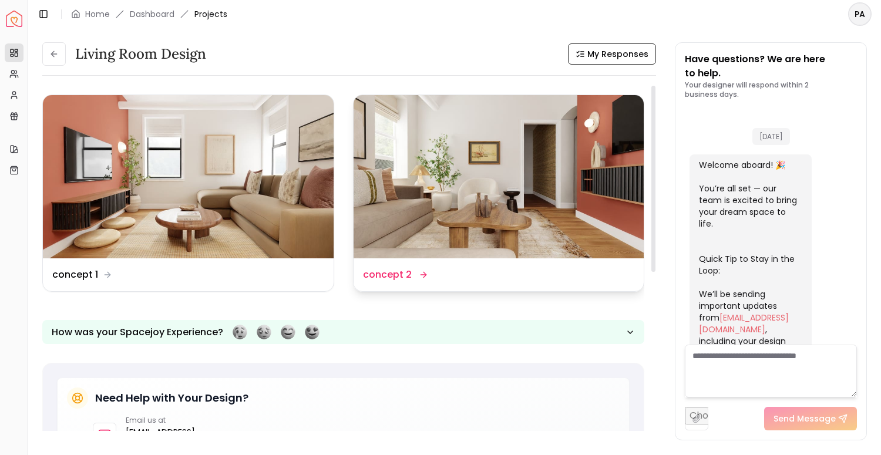
scroll to position [1709, 0]
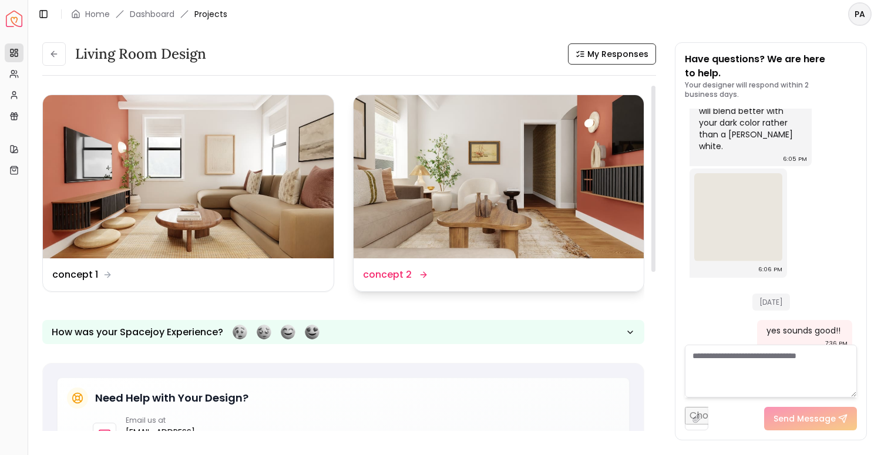
click at [475, 225] on img at bounding box center [499, 176] width 291 height 163
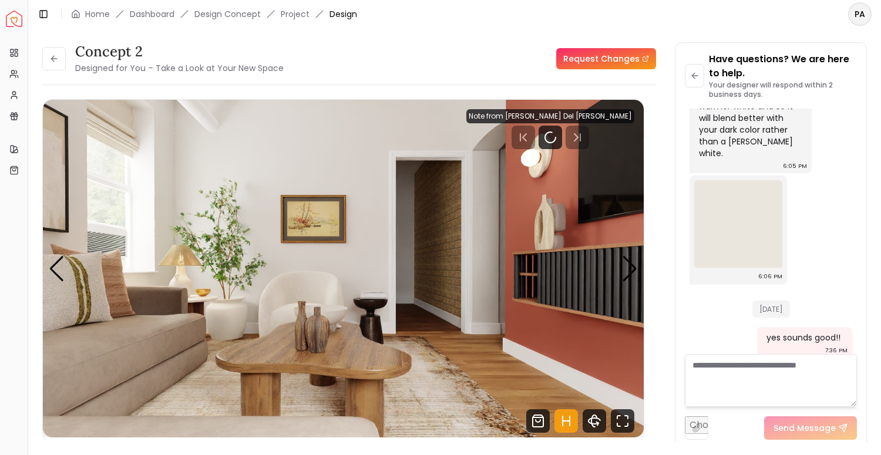
scroll to position [1699, 0]
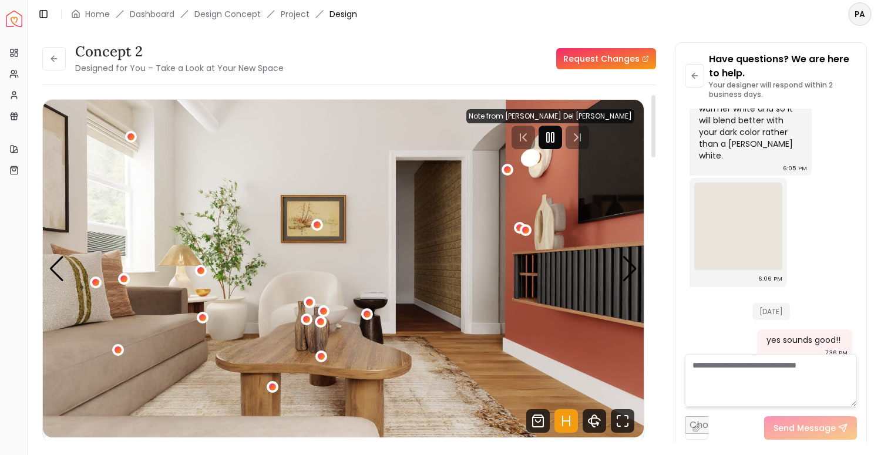
click at [549, 140] on rect "Pause" at bounding box center [548, 137] width 2 height 9
click at [523, 288] on img "1 / 5" at bounding box center [343, 269] width 601 height 338
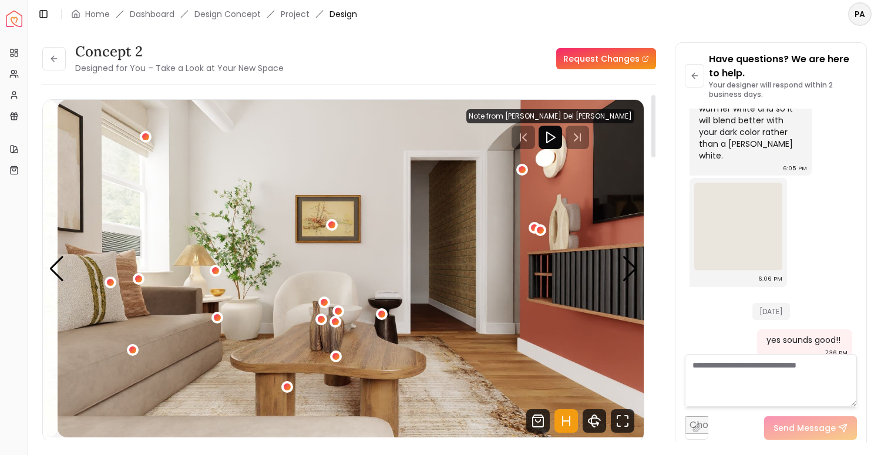
click at [334, 253] on img "1 / 5" at bounding box center [358, 269] width 601 height 338
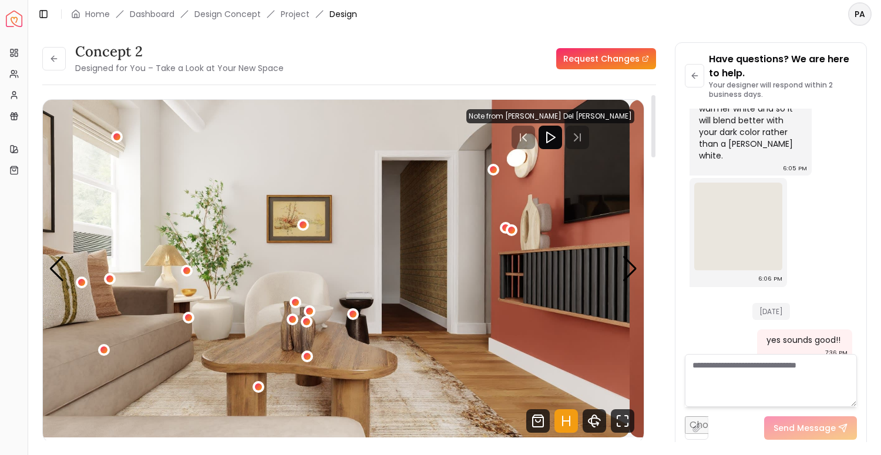
click at [202, 260] on img "1 / 5" at bounding box center [329, 269] width 601 height 338
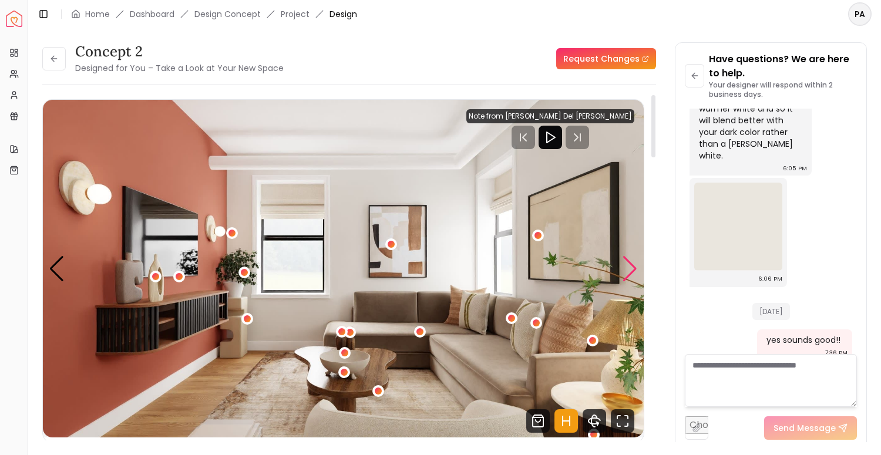
click at [632, 267] on div "Next slide" at bounding box center [630, 269] width 16 height 26
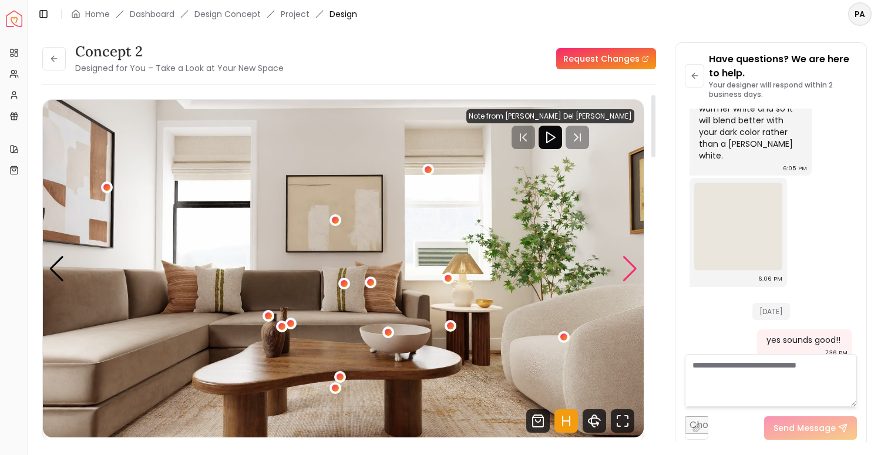
click at [630, 271] on div "Next slide" at bounding box center [630, 269] width 16 height 26
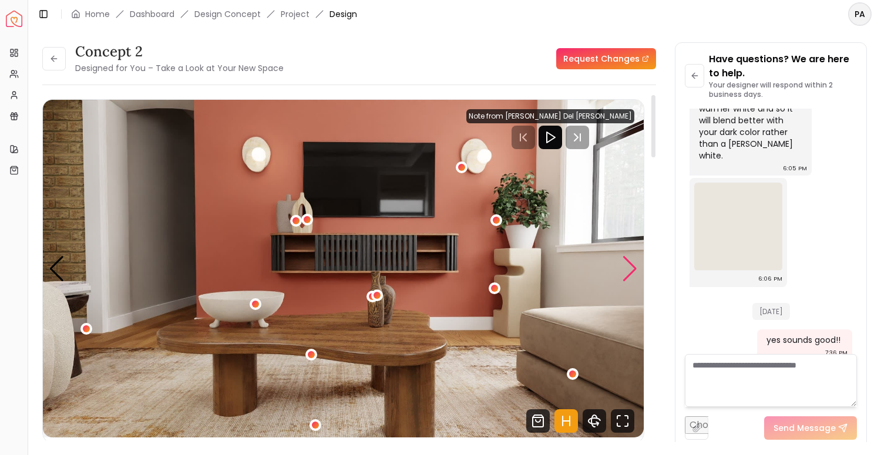
click at [630, 271] on div "Next slide" at bounding box center [630, 269] width 16 height 26
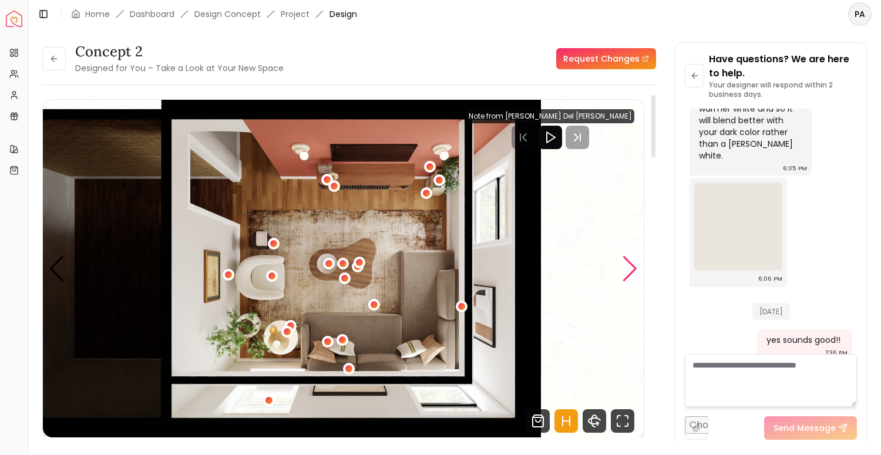
click at [630, 271] on div "Next slide" at bounding box center [630, 269] width 16 height 26
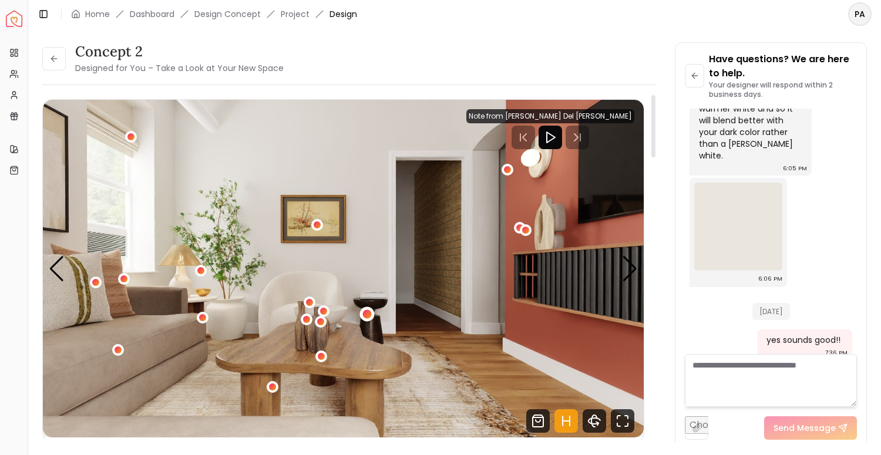
click at [368, 310] on div "1 / 5" at bounding box center [367, 314] width 15 height 15
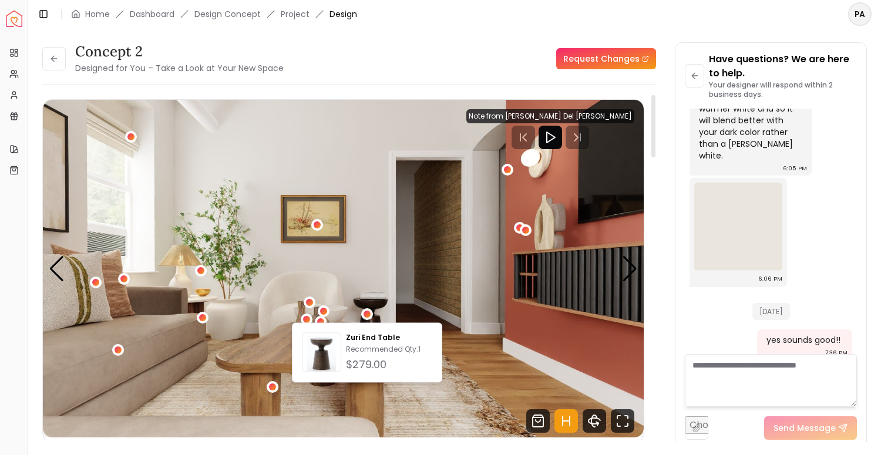
click at [327, 301] on img "1 / 5" at bounding box center [343, 269] width 601 height 338
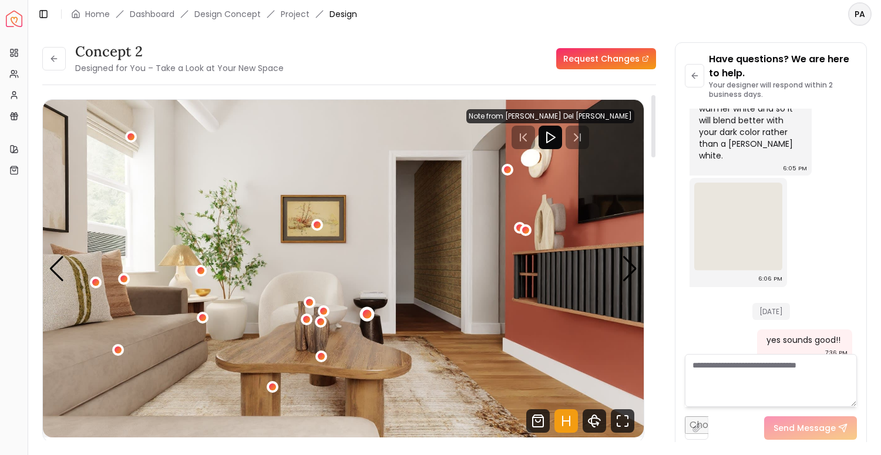
click at [371, 317] on div "1 / 5" at bounding box center [367, 314] width 15 height 15
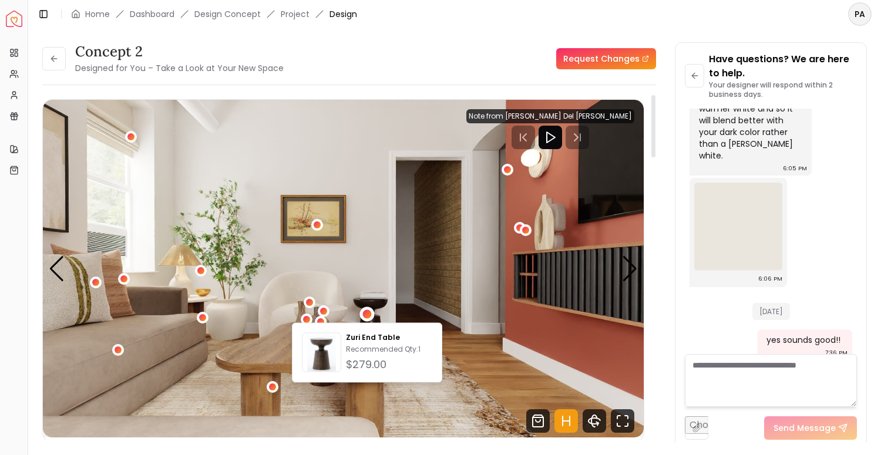
click at [369, 1] on header "Toggle Sidebar Home Dashboard Design Concept Project Design PA" at bounding box center [454, 14] width 853 height 28
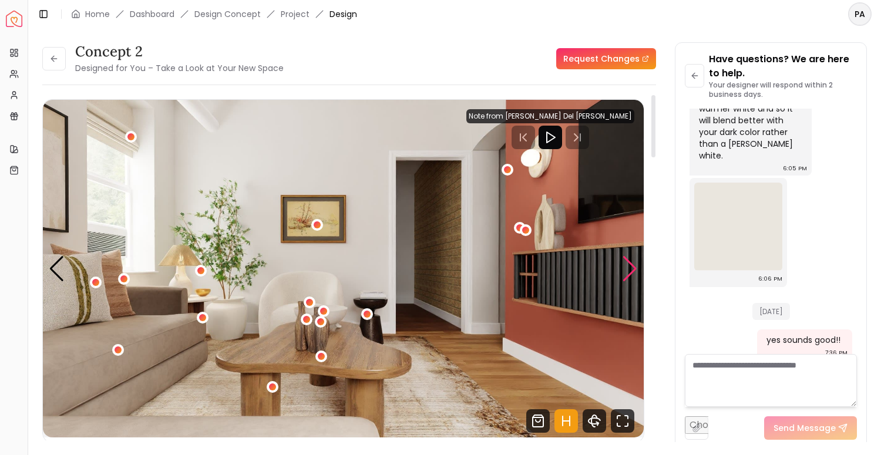
click at [629, 269] on div "Next slide" at bounding box center [630, 269] width 16 height 26
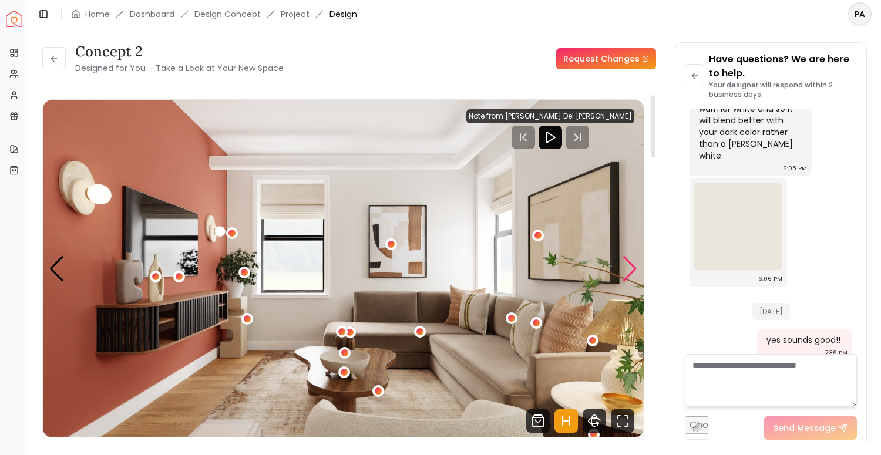
click at [630, 269] on div "Next slide" at bounding box center [630, 269] width 16 height 26
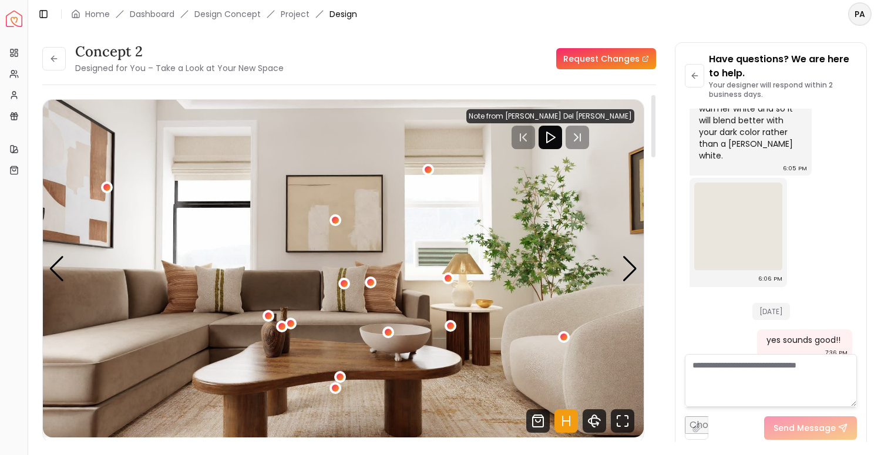
click at [459, 325] on img "3 / 5" at bounding box center [343, 269] width 601 height 338
click at [452, 325] on div "3 / 5" at bounding box center [451, 326] width 9 height 9
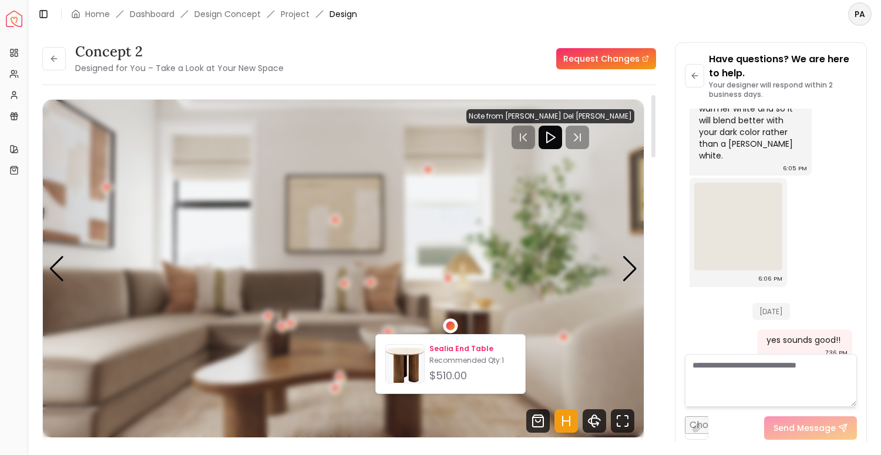
click at [453, 350] on p "Sealia End Table" at bounding box center [472, 348] width 86 height 9
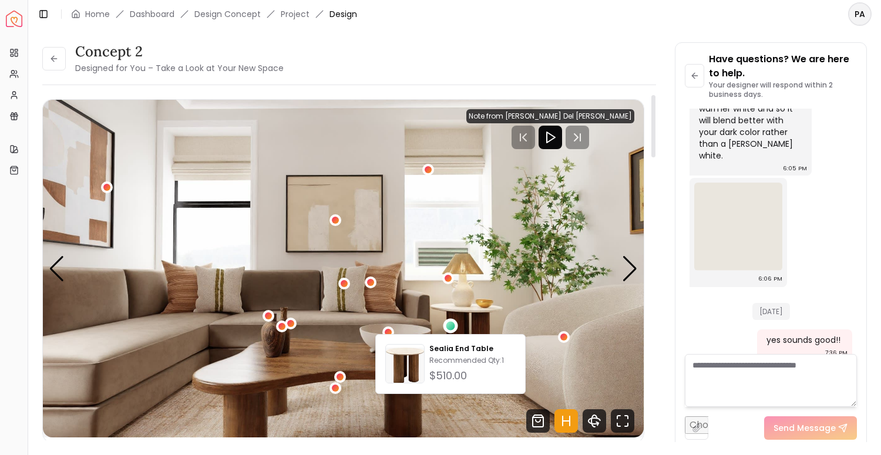
click at [377, 226] on img "3 / 5" at bounding box center [343, 269] width 601 height 338
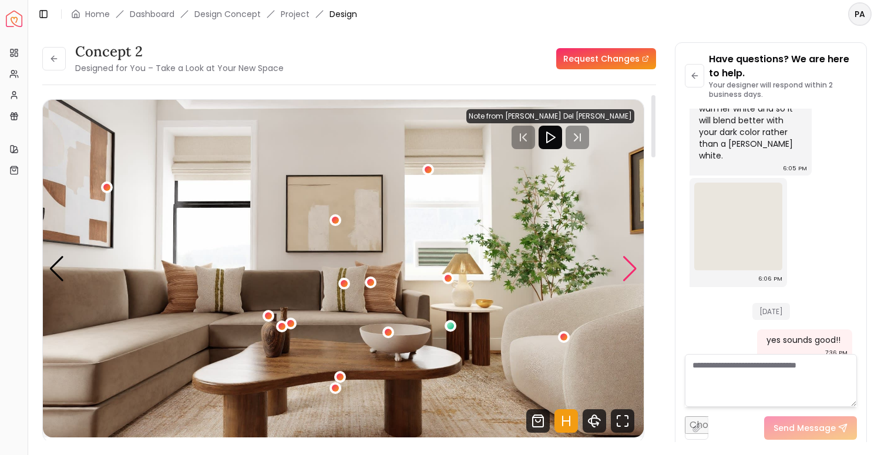
click at [624, 272] on div "Next slide" at bounding box center [630, 269] width 16 height 26
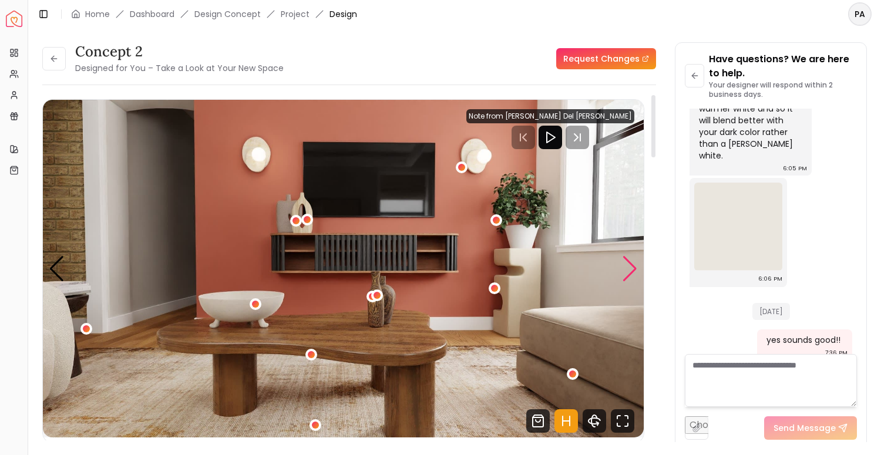
click at [624, 272] on div "Next slide" at bounding box center [630, 269] width 16 height 26
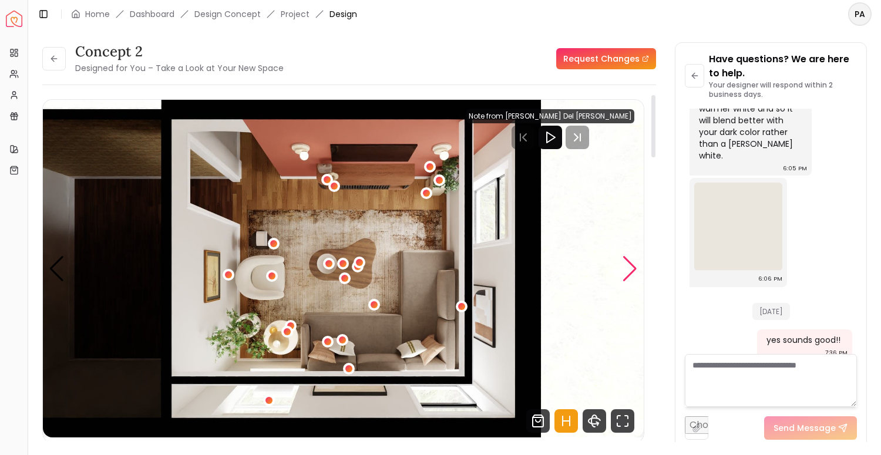
click at [624, 272] on div "Next slide" at bounding box center [630, 269] width 16 height 26
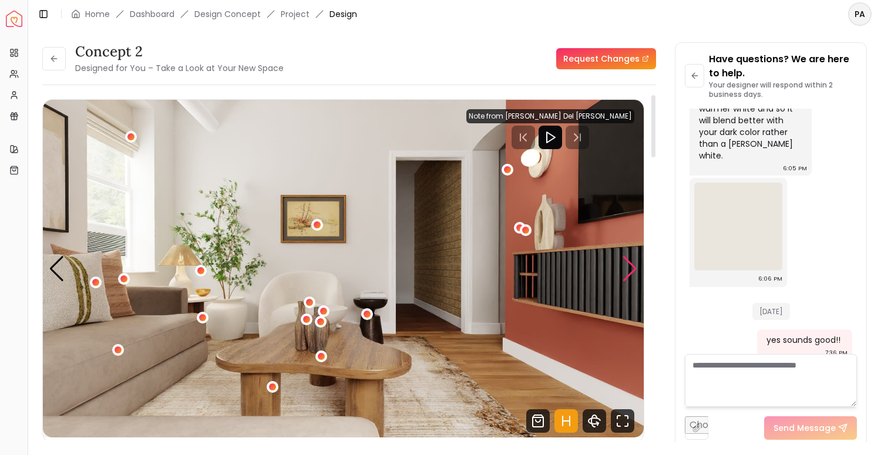
click at [628, 267] on div "Next slide" at bounding box center [630, 269] width 16 height 26
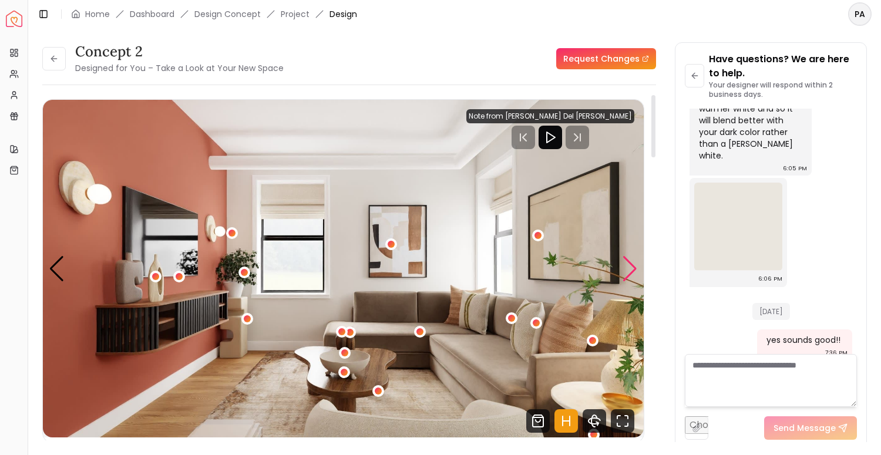
click at [628, 267] on div "Next slide" at bounding box center [630, 269] width 16 height 26
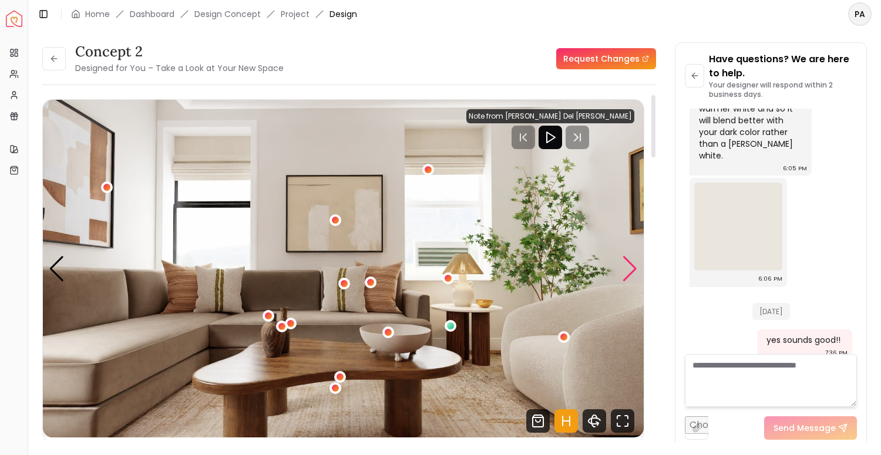
click at [630, 277] on div "Next slide" at bounding box center [630, 269] width 16 height 26
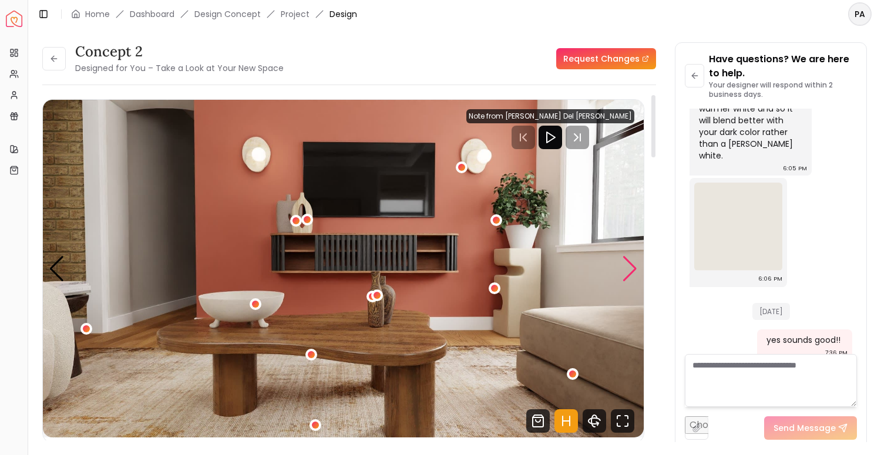
click at [630, 277] on div "Next slide" at bounding box center [630, 269] width 16 height 26
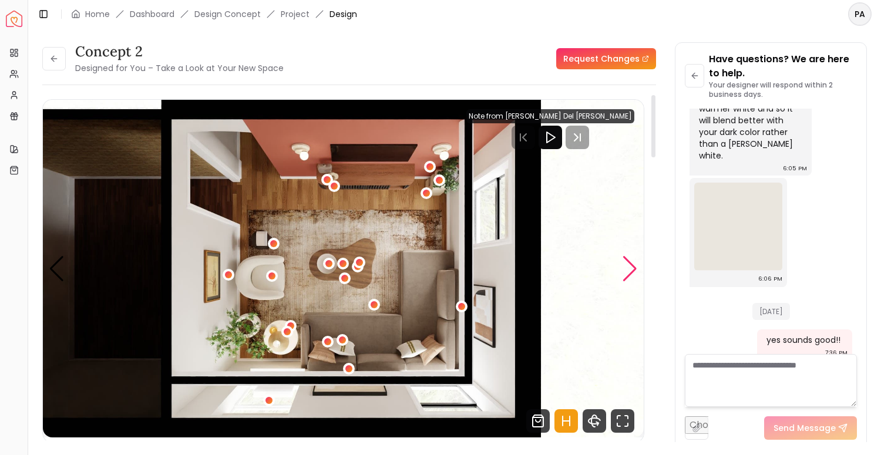
click at [630, 277] on div "Next slide" at bounding box center [630, 269] width 16 height 26
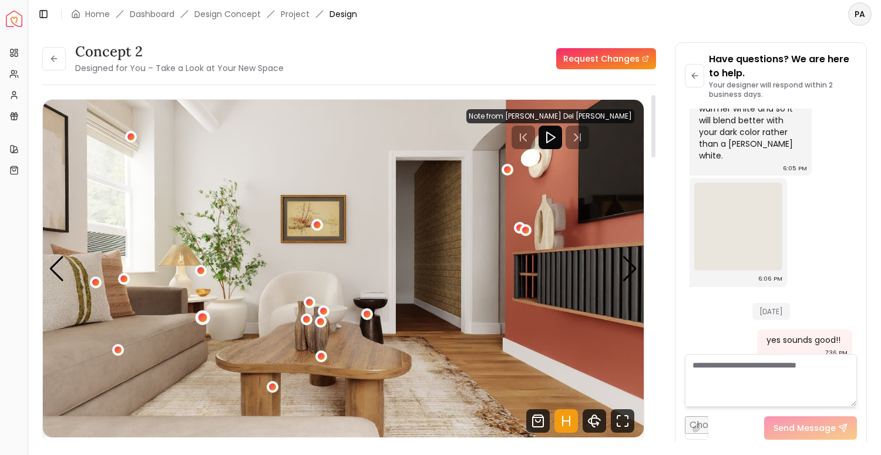
click at [202, 314] on div "1 / 5" at bounding box center [203, 318] width 15 height 15
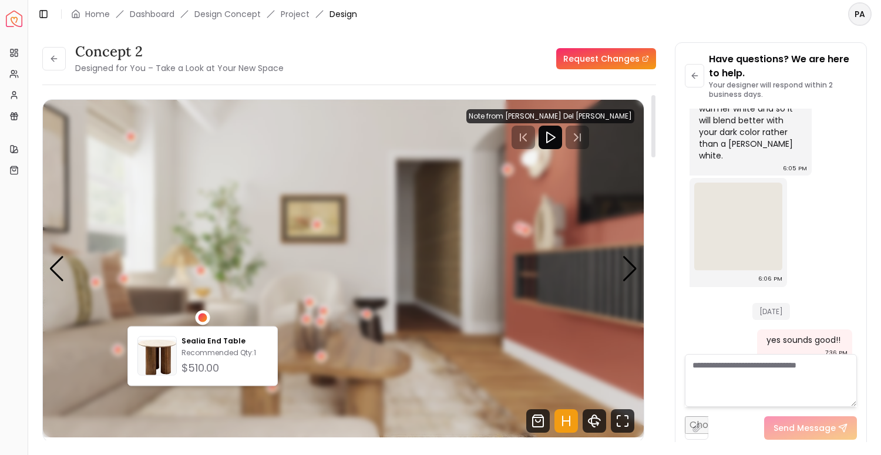
click at [205, 320] on div "1 / 5" at bounding box center [203, 318] width 9 height 9
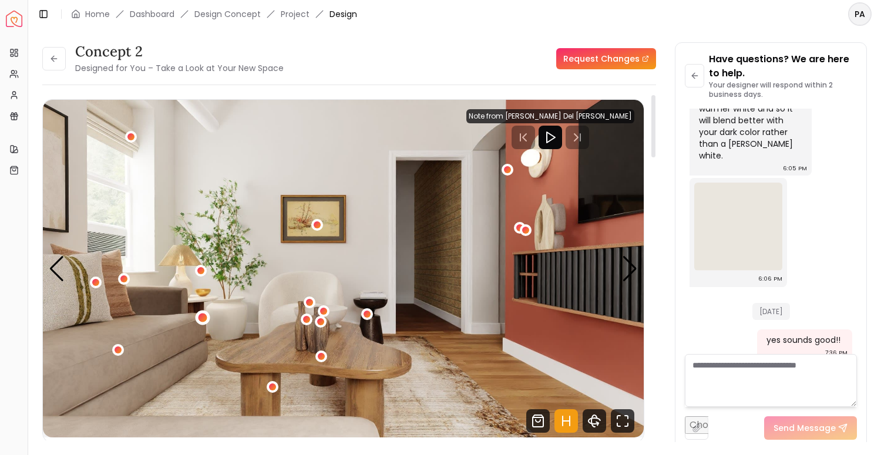
click at [203, 318] on div "1 / 5" at bounding box center [203, 318] width 9 height 9
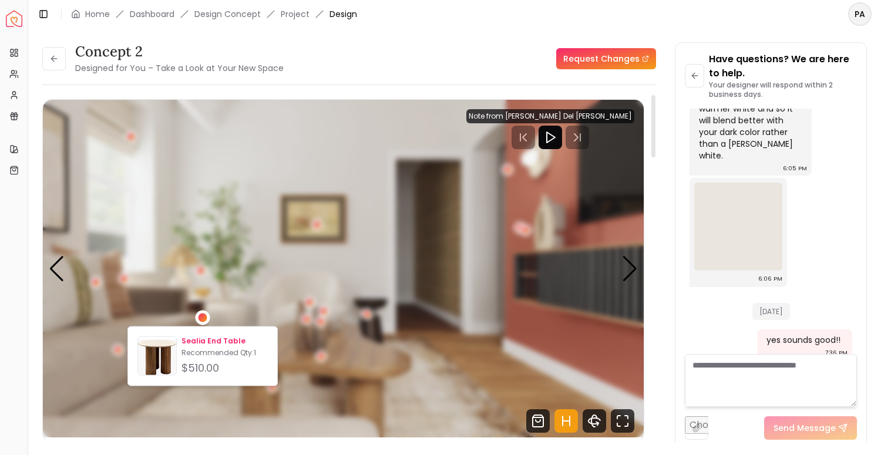
click at [186, 358] on div "Sealia End Table Recommended Qty: 1 $510.00" at bounding box center [225, 357] width 86 height 40
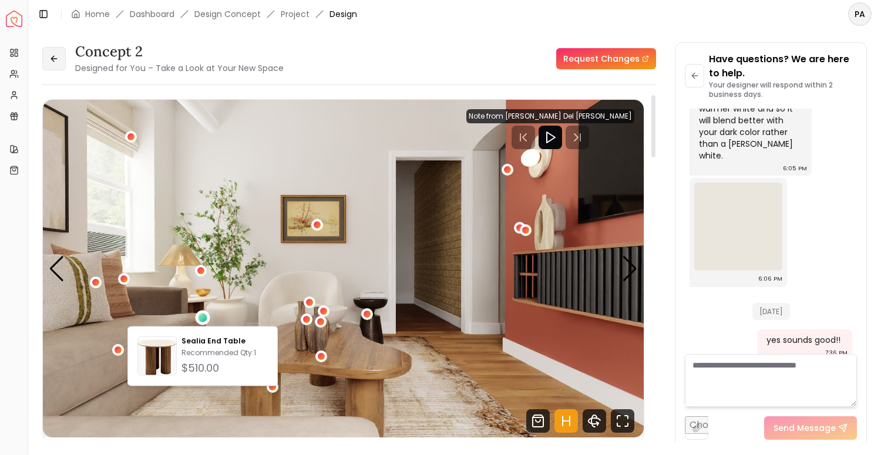
click at [50, 53] on button at bounding box center [54, 59] width 24 height 24
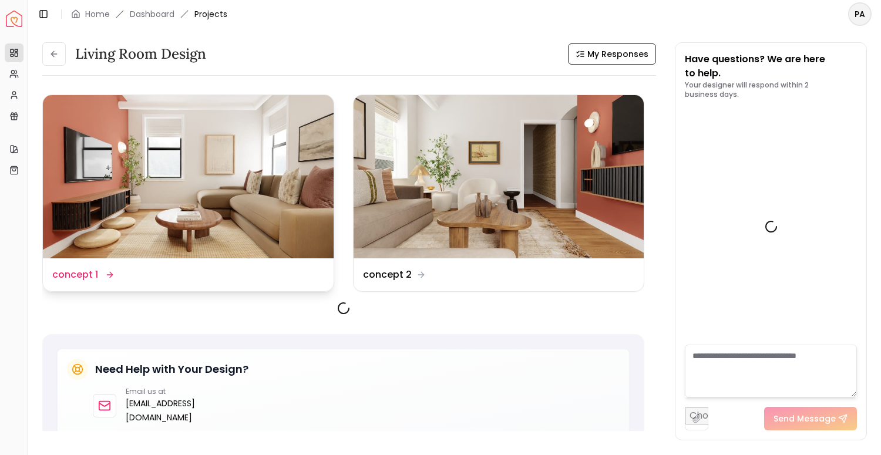
scroll to position [1709, 0]
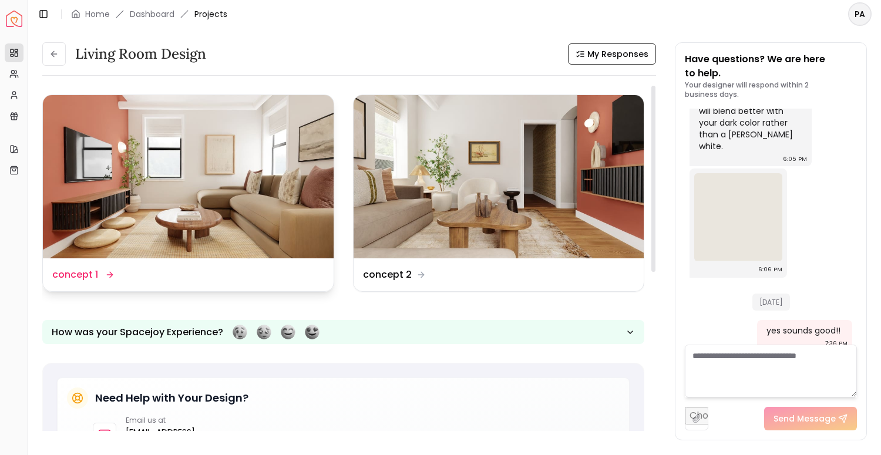
click at [225, 223] on img at bounding box center [188, 176] width 291 height 163
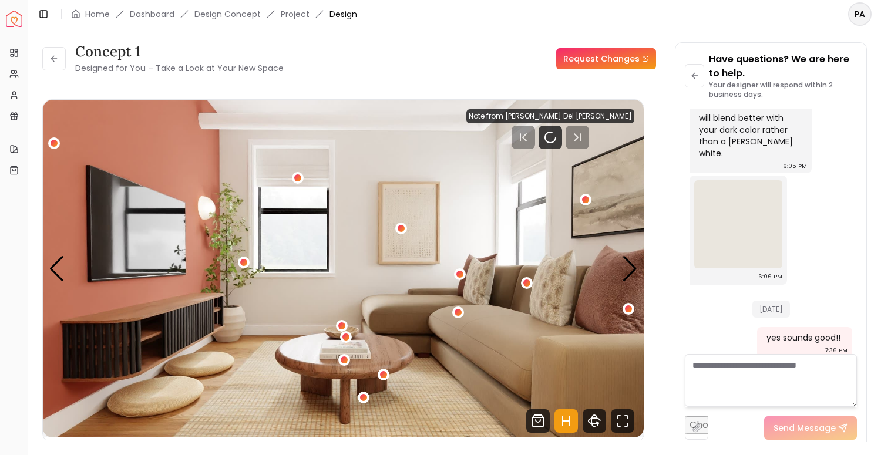
scroll to position [1699, 0]
click at [627, 271] on div "Next slide" at bounding box center [630, 269] width 16 height 26
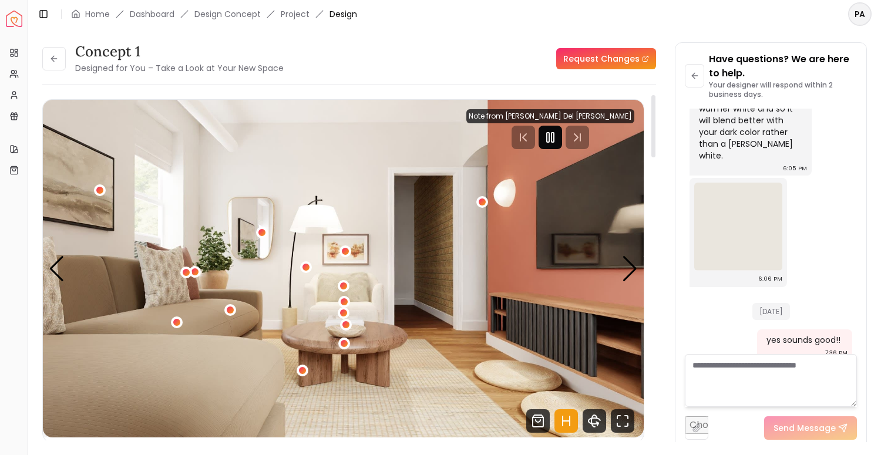
click at [549, 142] on rect "Pause" at bounding box center [548, 137] width 2 height 9
click at [629, 270] on div "Next slide" at bounding box center [630, 269] width 16 height 26
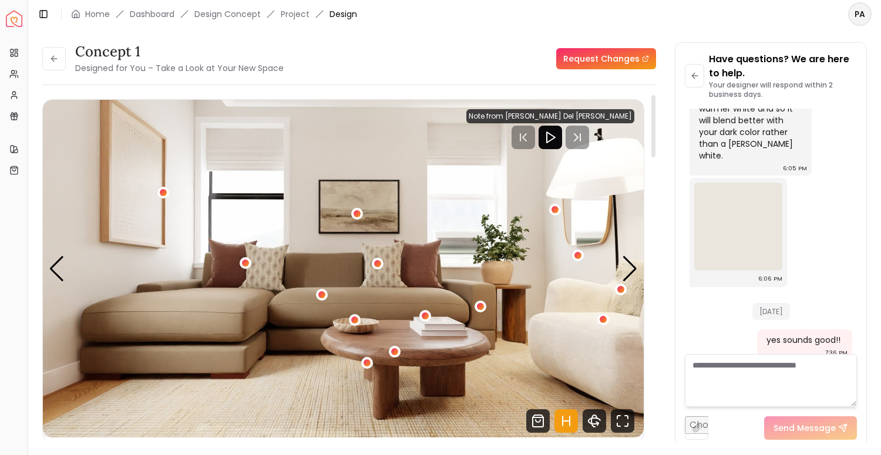
scroll to position [0, 0]
click at [58, 56] on icon at bounding box center [53, 58] width 9 height 9
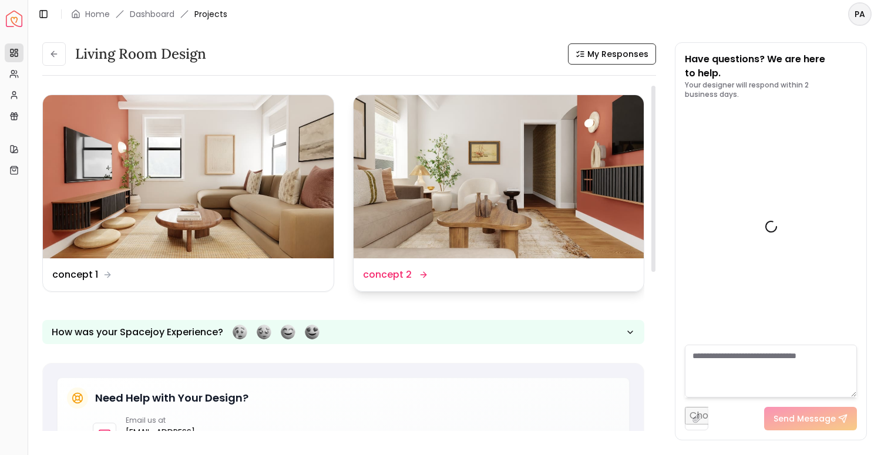
click at [454, 209] on img at bounding box center [499, 176] width 291 height 163
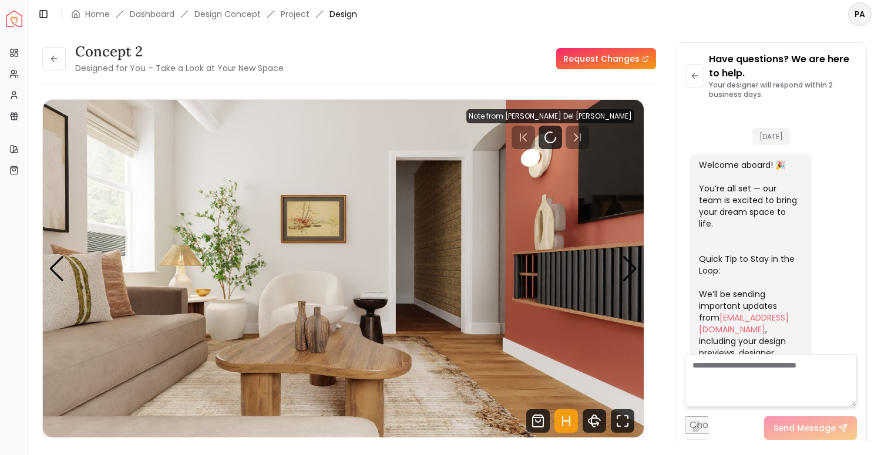
scroll to position [1699, 0]
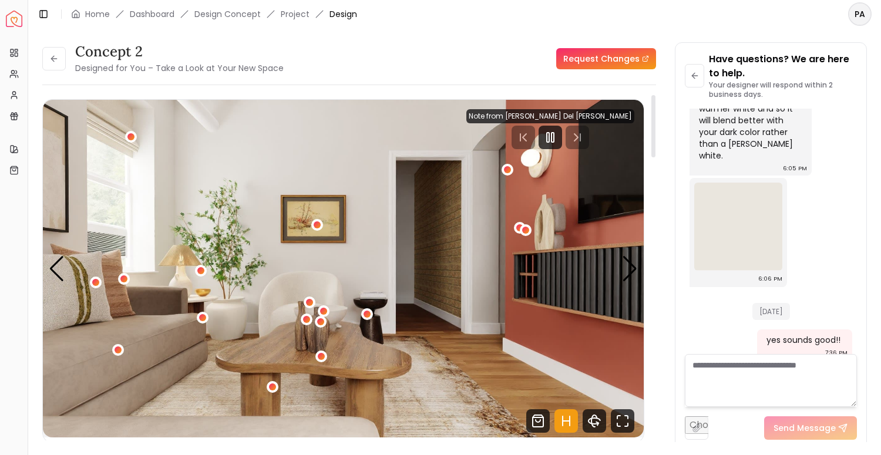
click at [428, 373] on img "1 / 5" at bounding box center [343, 269] width 601 height 338
click at [558, 137] on icon "Pause" at bounding box center [550, 137] width 14 height 14
click at [482, 264] on img "1 / 5" at bounding box center [343, 269] width 601 height 338
click at [629, 261] on div "Next slide" at bounding box center [630, 269] width 16 height 26
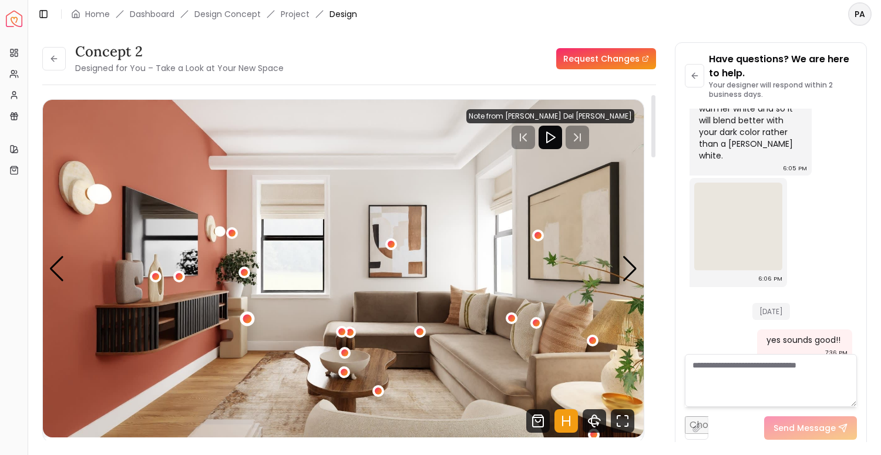
click at [248, 322] on div "2 / 5" at bounding box center [247, 319] width 9 height 9
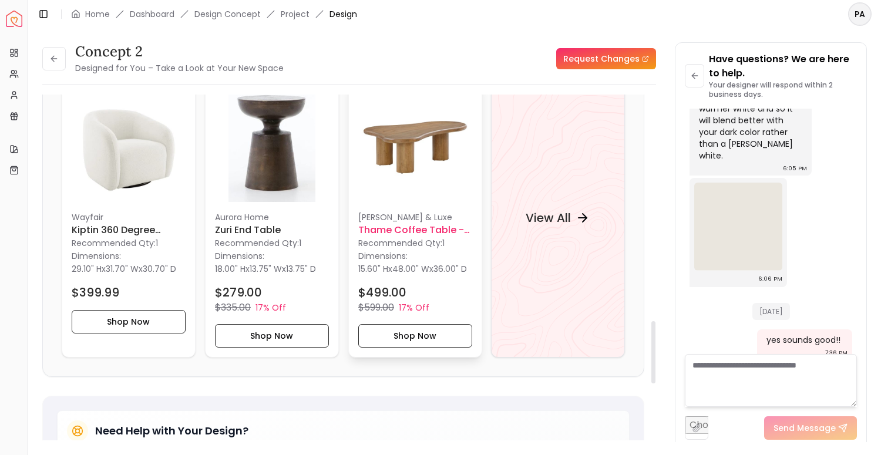
scroll to position [1273, 0]
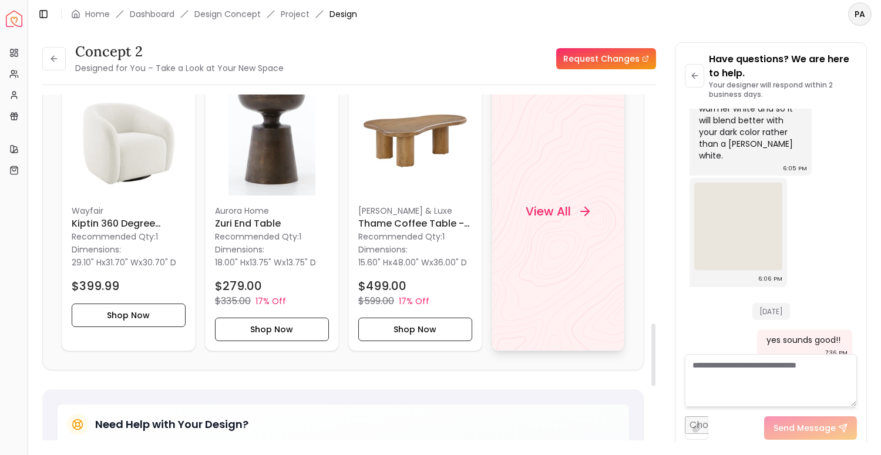
click at [552, 229] on div "View All" at bounding box center [558, 211] width 92 height 35
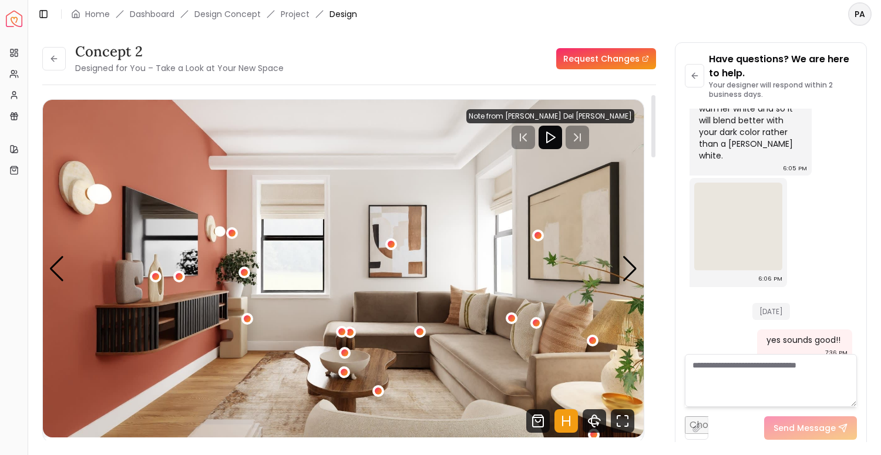
scroll to position [0, 0]
click at [651, 338] on div at bounding box center [653, 272] width 6 height 355
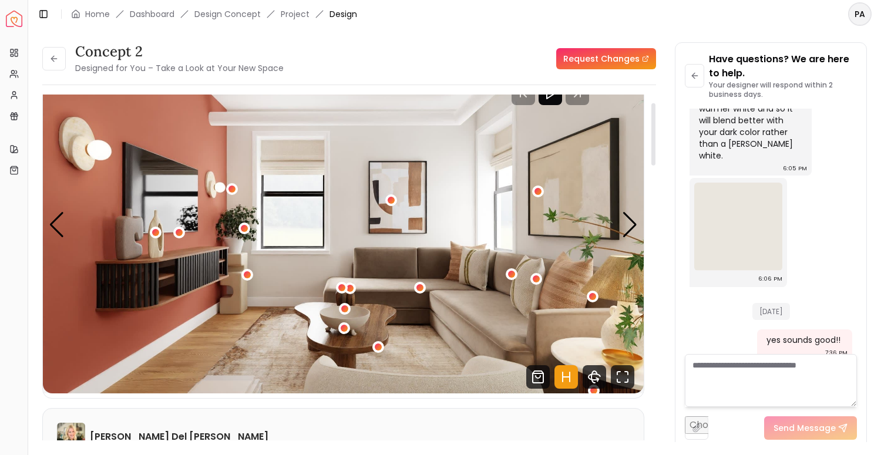
scroll to position [47, 0]
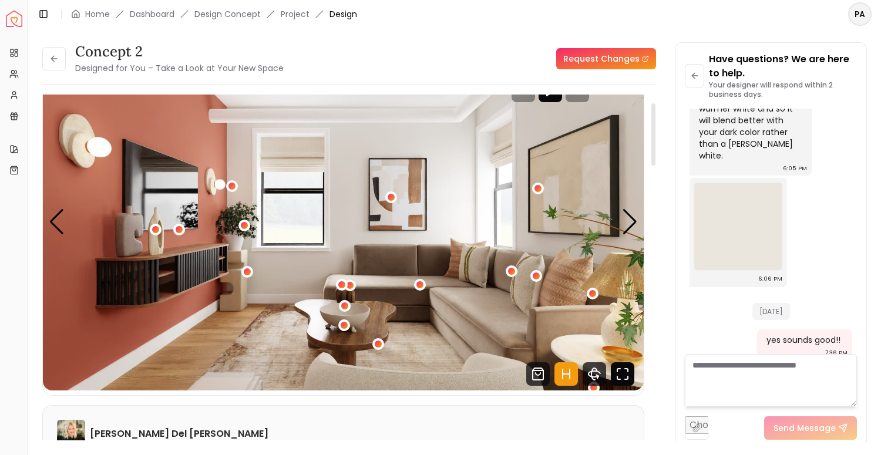
click at [618, 377] on icon "Fullscreen" at bounding box center [623, 375] width 24 height 24
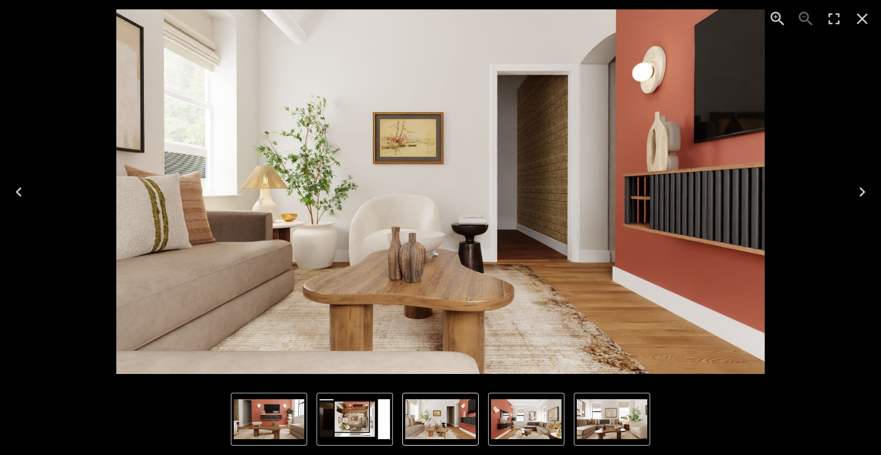
click at [861, 193] on icon "Next" at bounding box center [862, 192] width 19 height 19
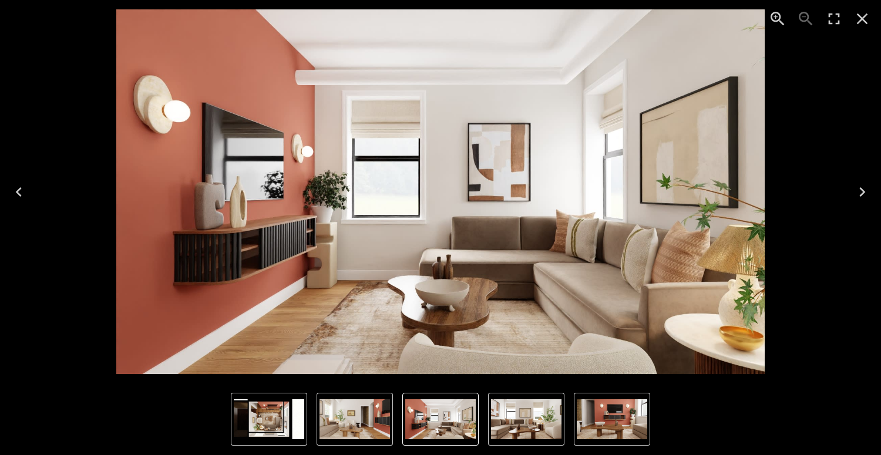
click at [861, 193] on icon "Next" at bounding box center [862, 192] width 19 height 19
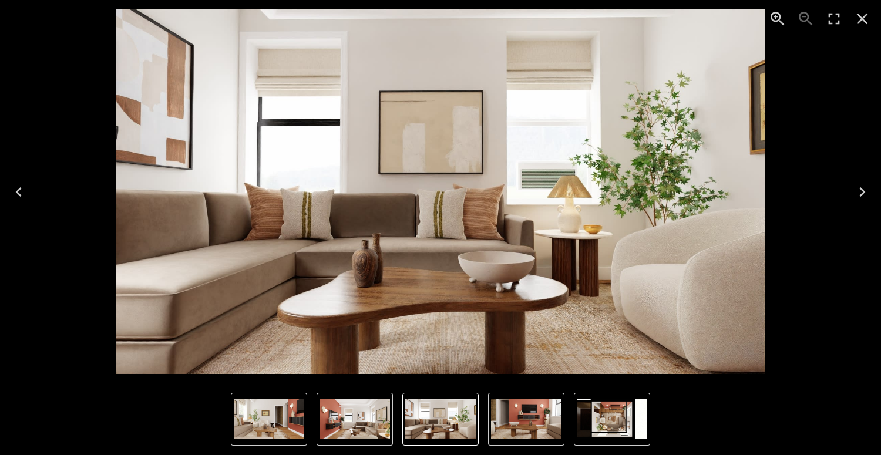
click at [861, 193] on icon "Next" at bounding box center [862, 192] width 19 height 19
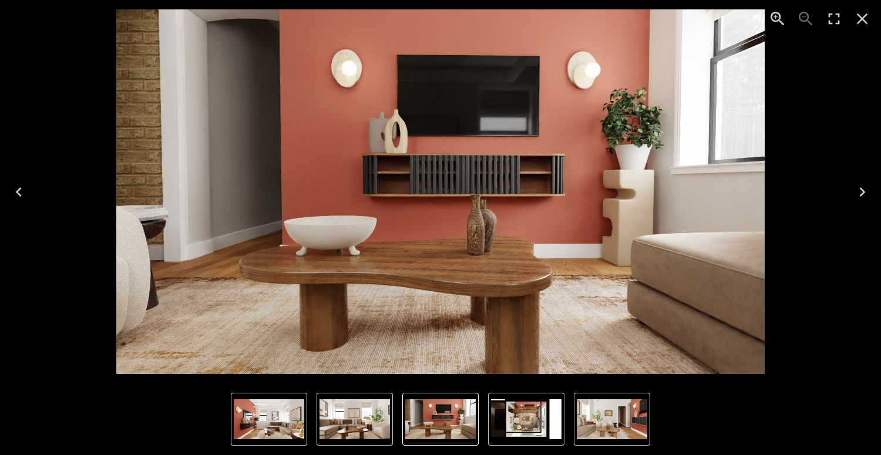
click at [861, 193] on icon "Next" at bounding box center [862, 192] width 19 height 19
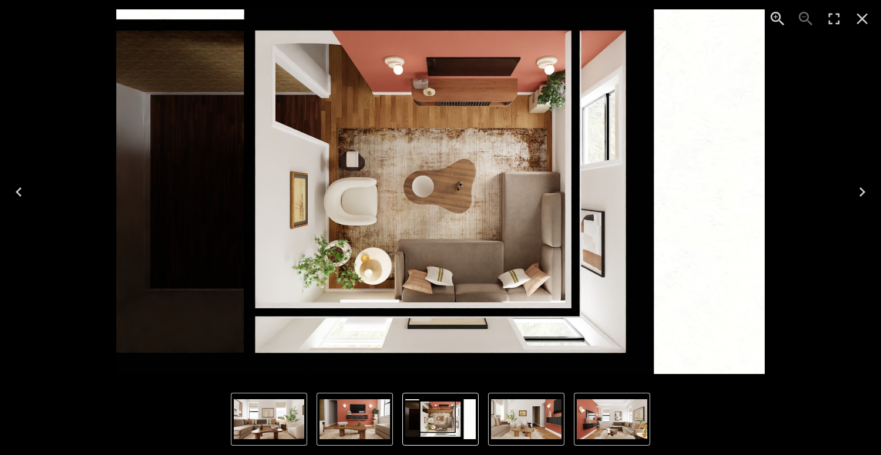
click at [861, 193] on icon "Next" at bounding box center [862, 192] width 19 height 19
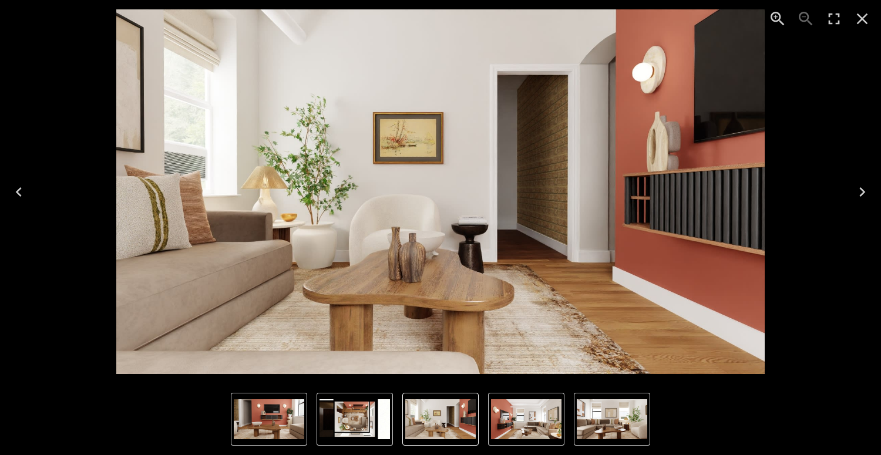
click at [318, 247] on img "1 of 5" at bounding box center [440, 191] width 649 height 365
click at [865, 19] on icon "Close" at bounding box center [862, 18] width 19 height 19
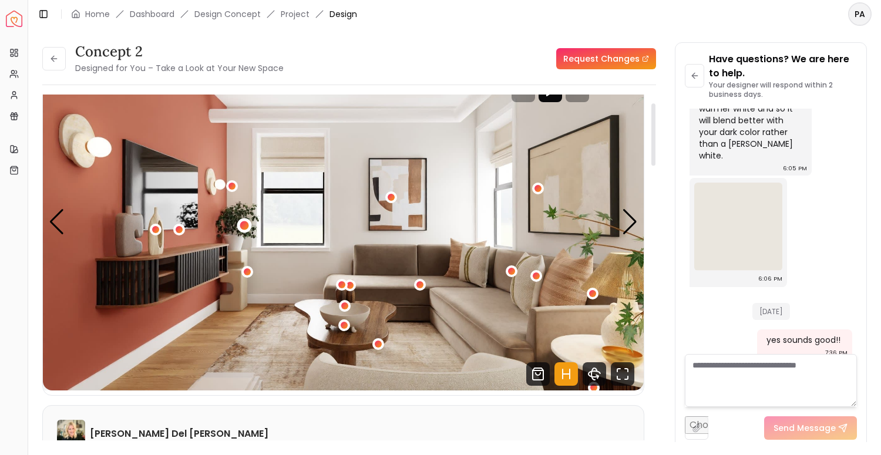
click at [246, 230] on div "2 / 5" at bounding box center [244, 225] width 15 height 15
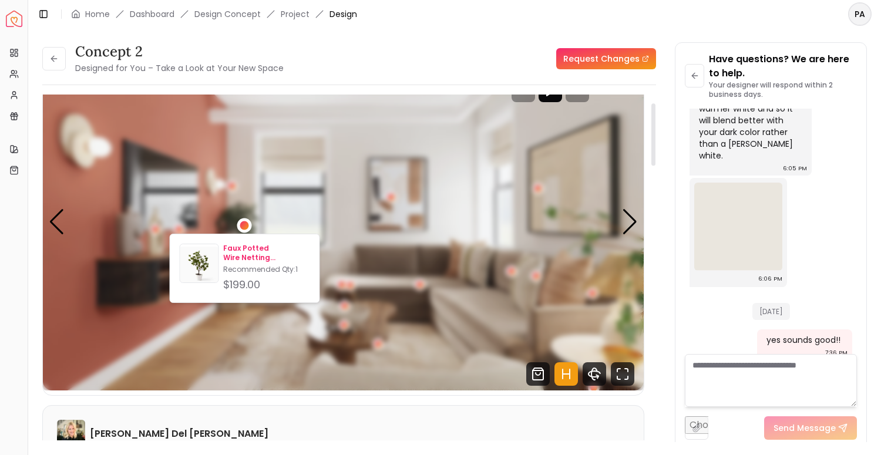
click at [246, 249] on p "Faux Potted Wire Netting [PERSON_NAME] Plant" at bounding box center [266, 253] width 86 height 19
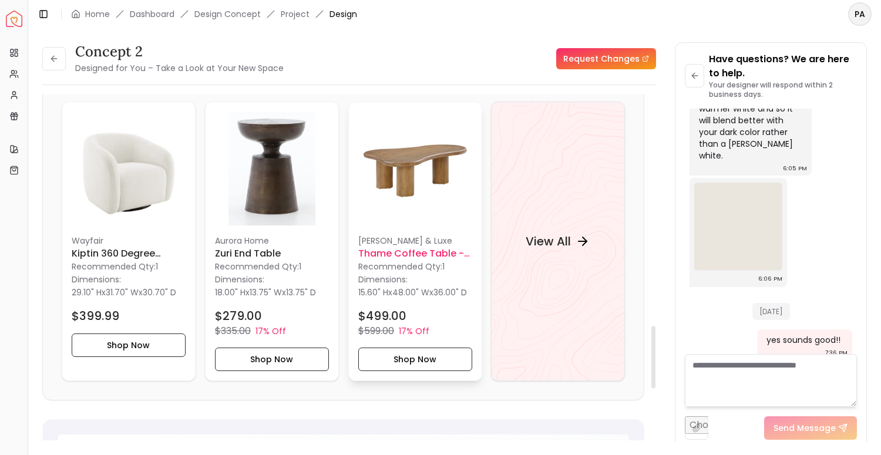
scroll to position [1287, 0]
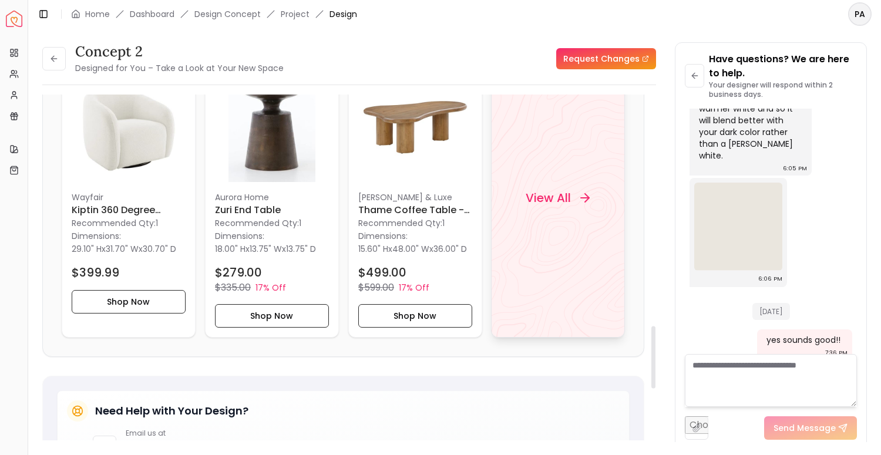
click at [548, 263] on div "View All" at bounding box center [558, 198] width 134 height 280
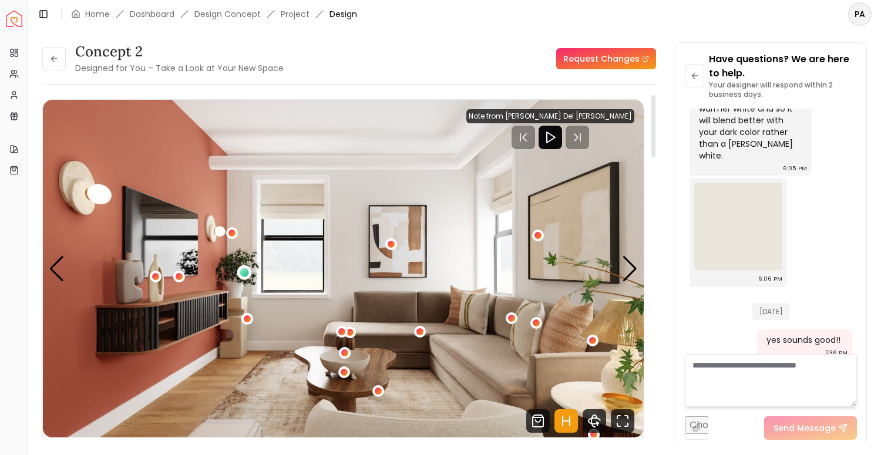
scroll to position [0, 0]
click at [634, 266] on div "Next slide" at bounding box center [630, 269] width 16 height 26
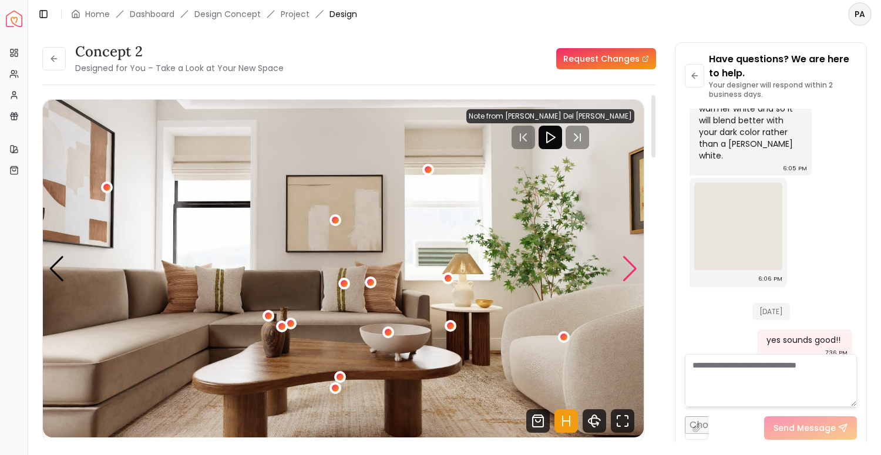
click at [629, 270] on div "Next slide" at bounding box center [630, 269] width 16 height 26
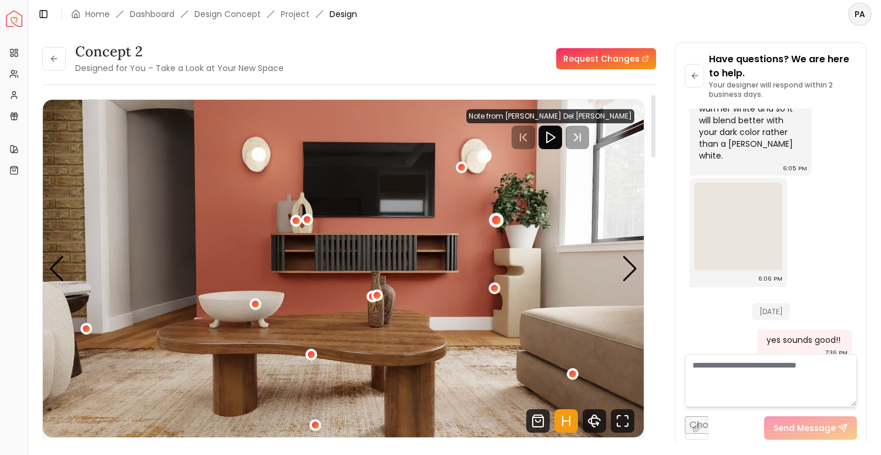
click at [497, 219] on div "4 / 5" at bounding box center [496, 220] width 9 height 9
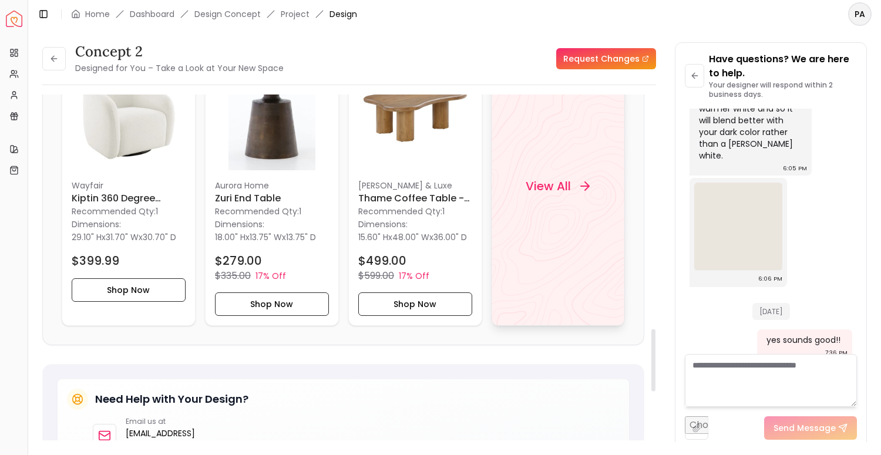
scroll to position [1304, 0]
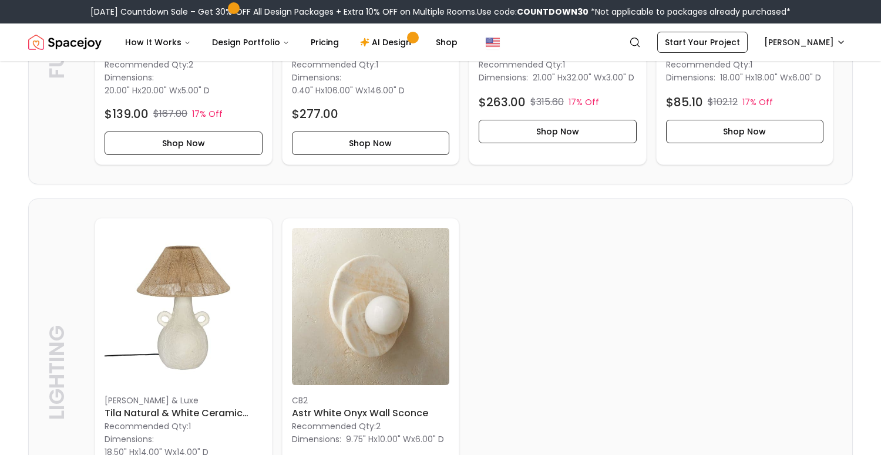
scroll to position [1274, 0]
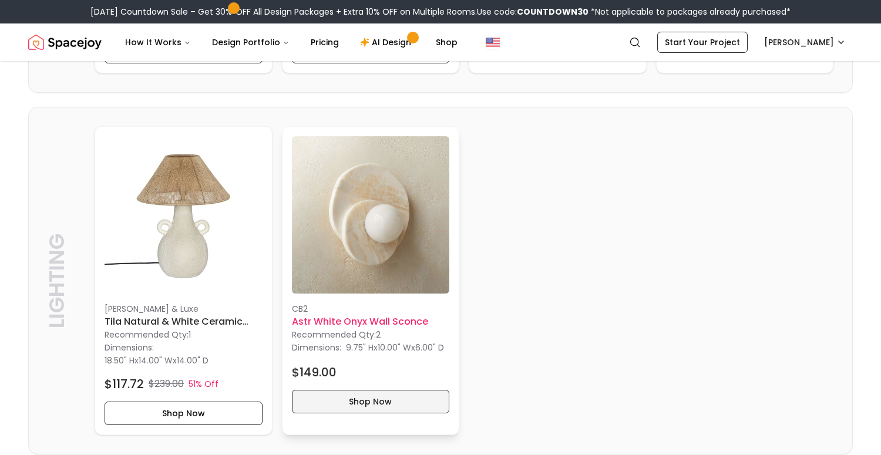
click at [384, 410] on button "Shop Now" at bounding box center [371, 402] width 158 height 24
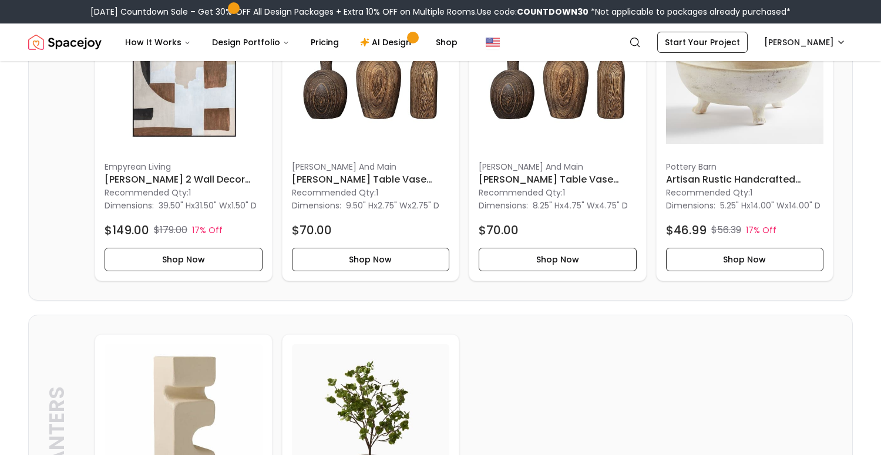
scroll to position [2046, 0]
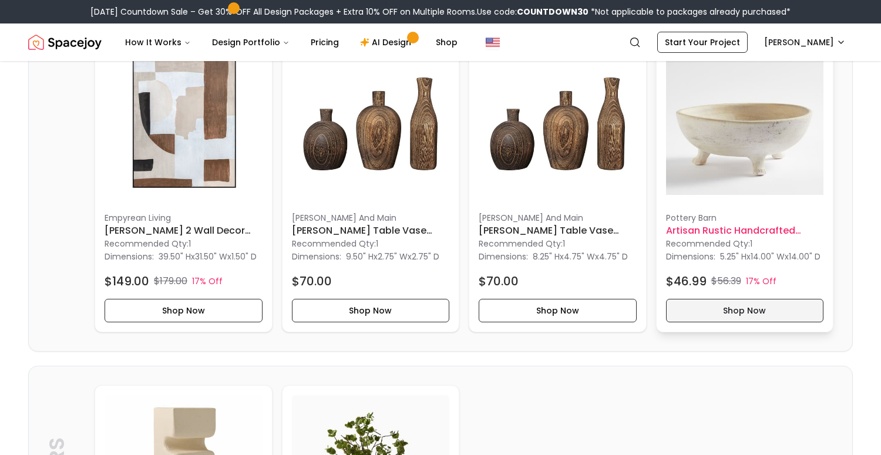
click at [705, 323] on button "Shop Now" at bounding box center [745, 311] width 158 height 24
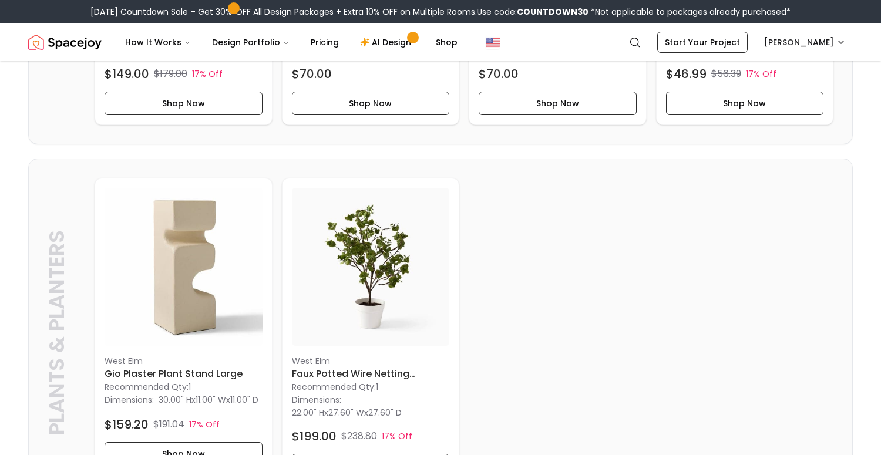
scroll to position [2314, 0]
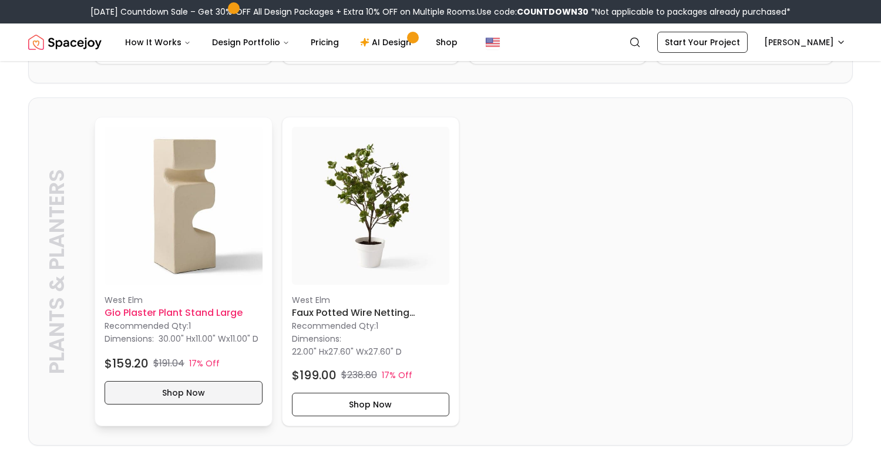
click at [204, 405] on button "Shop Now" at bounding box center [184, 393] width 158 height 24
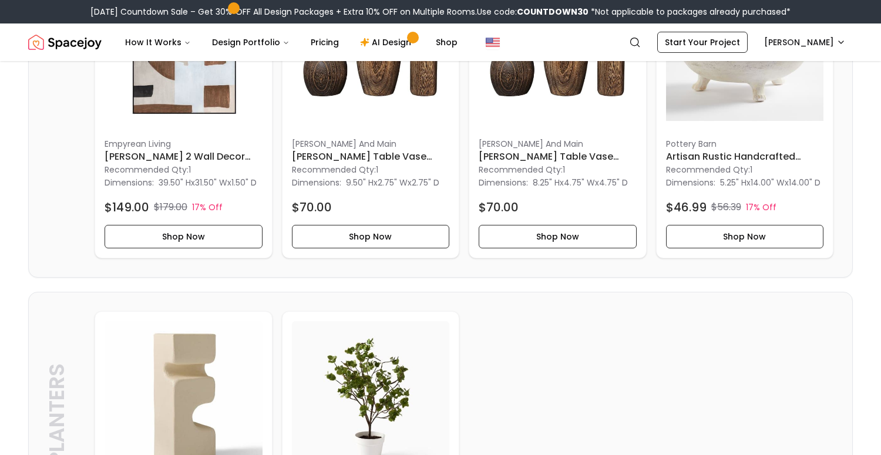
scroll to position [2308, 0]
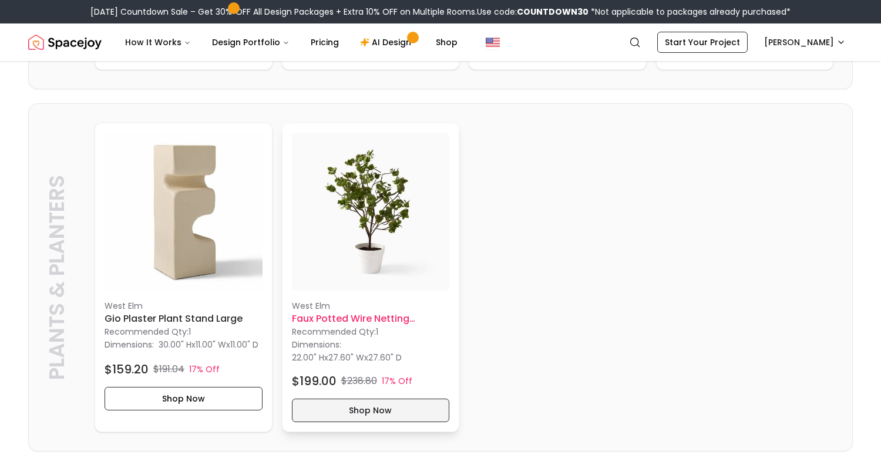
click at [353, 422] on button "Shop Now" at bounding box center [371, 411] width 158 height 24
click at [392, 244] on img at bounding box center [371, 212] width 158 height 158
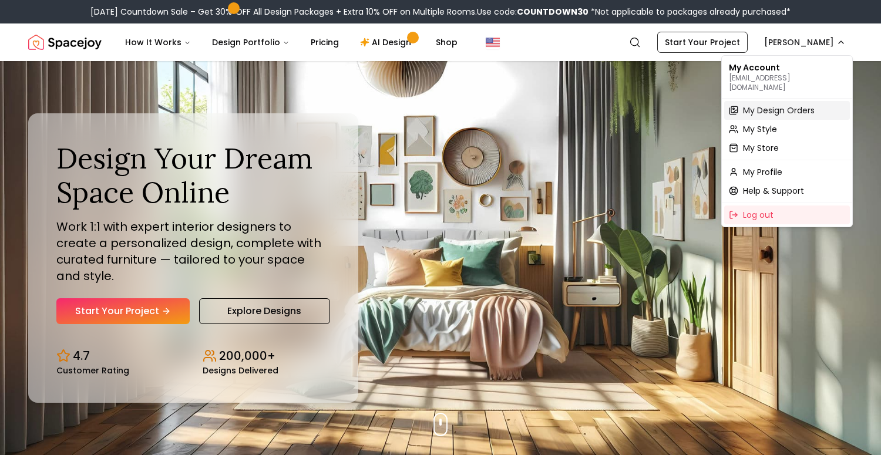
click at [775, 105] on span "My Design Orders" at bounding box center [779, 111] width 72 height 12
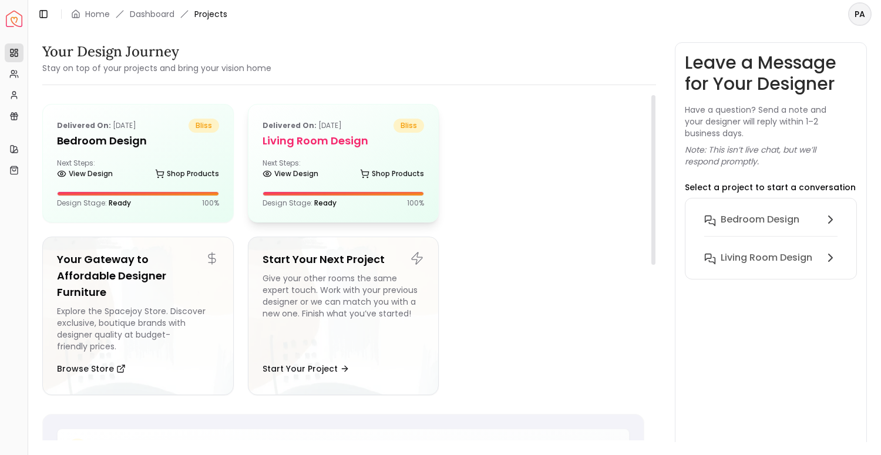
click at [328, 156] on div "Delivered on: Aug 21, 2025 bliss Living Room design Next Steps: View Design Sho…" at bounding box center [344, 164] width 190 height 118
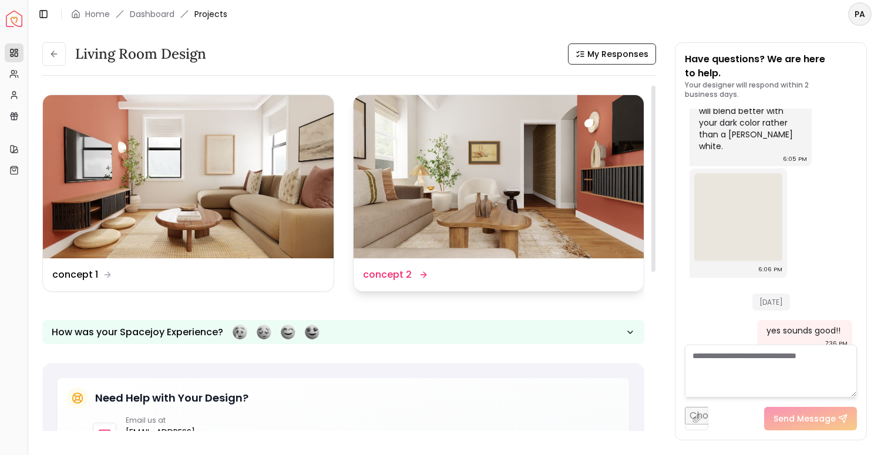
click at [459, 277] on div "Design Name concept 2" at bounding box center [499, 275] width 272 height 14
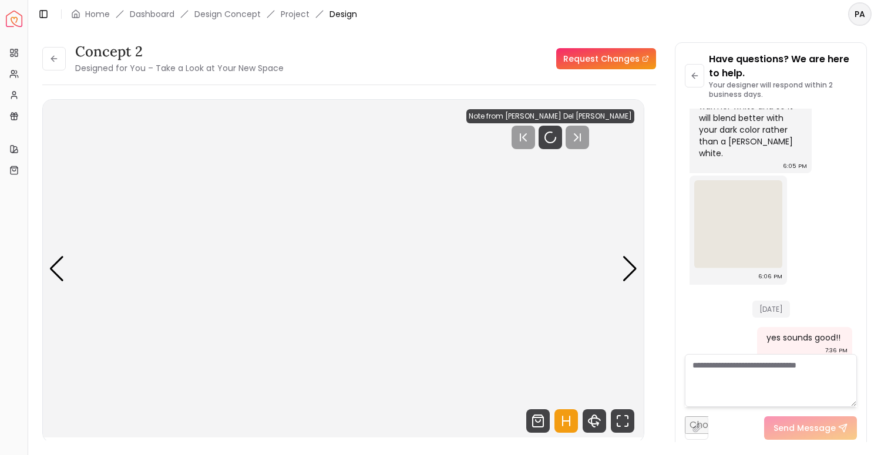
scroll to position [1699, 0]
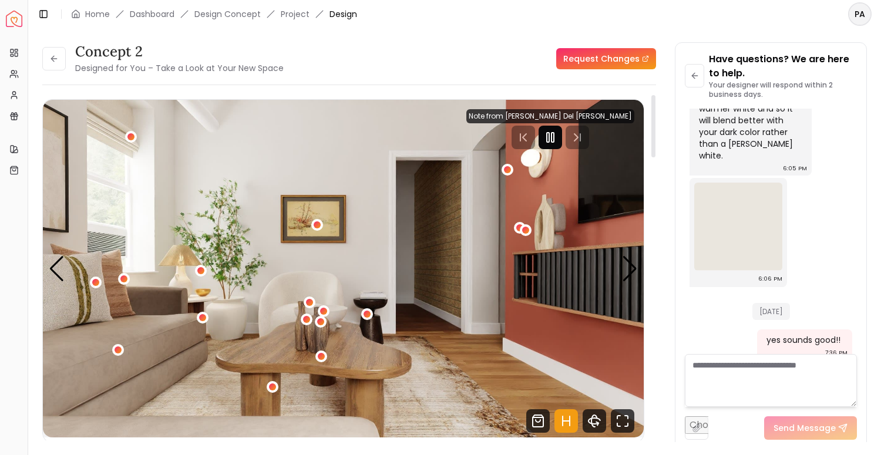
click at [558, 142] on icon "Pause" at bounding box center [550, 137] width 14 height 14
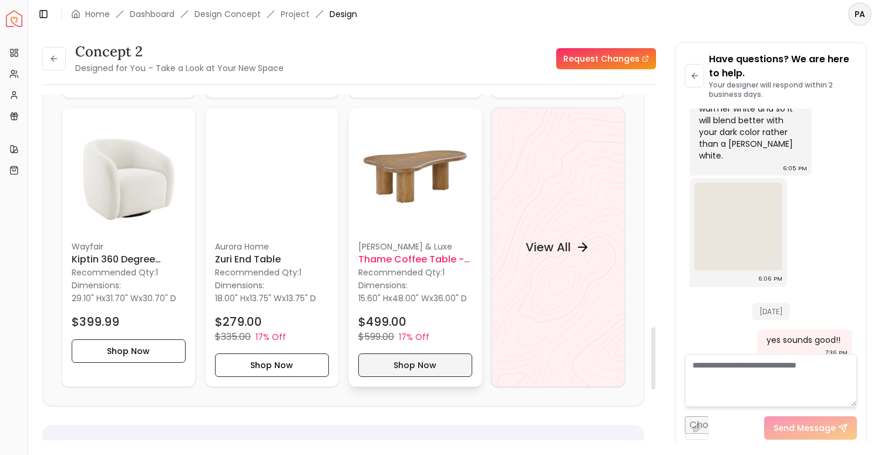
scroll to position [1293, 0]
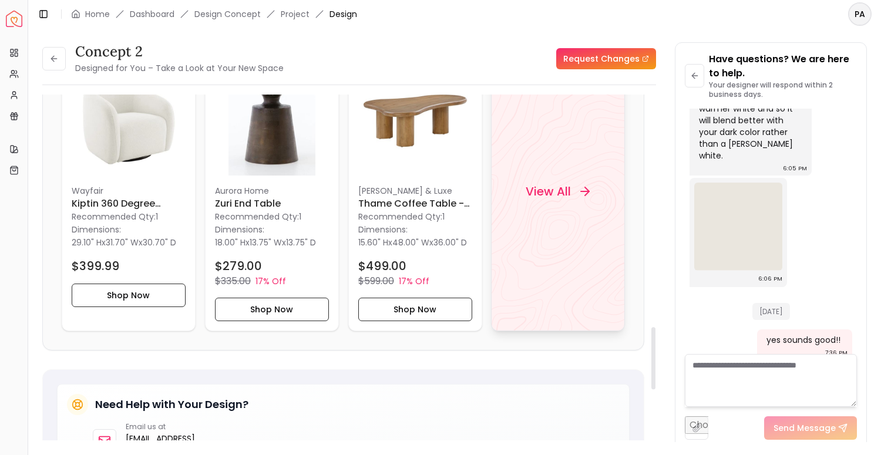
click at [546, 256] on div "View All" at bounding box center [558, 192] width 134 height 280
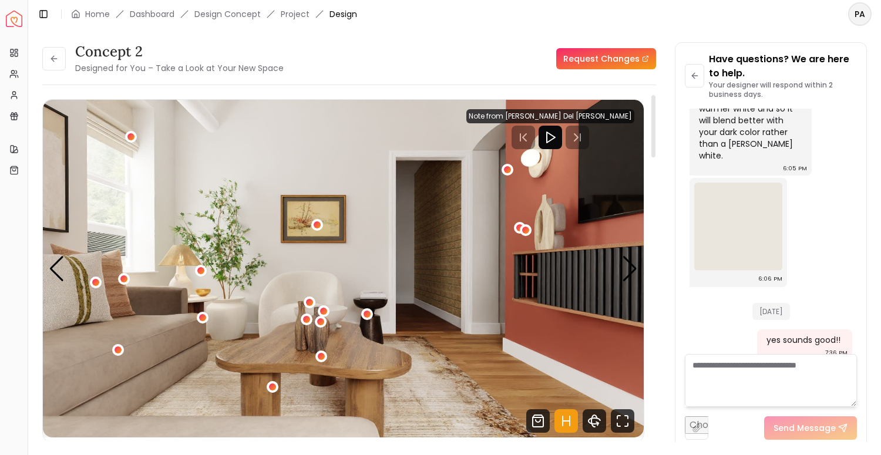
scroll to position [0, 0]
click at [630, 264] on div "Next slide" at bounding box center [630, 269] width 16 height 26
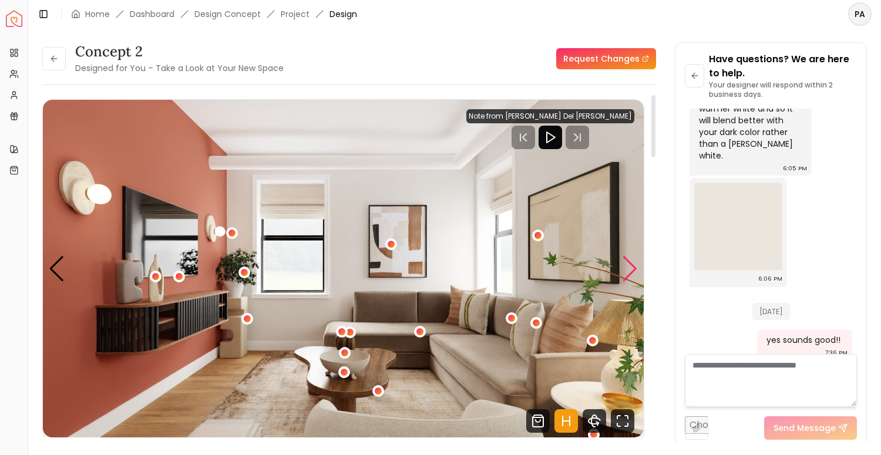
click at [630, 264] on div "Next slide" at bounding box center [630, 269] width 16 height 26
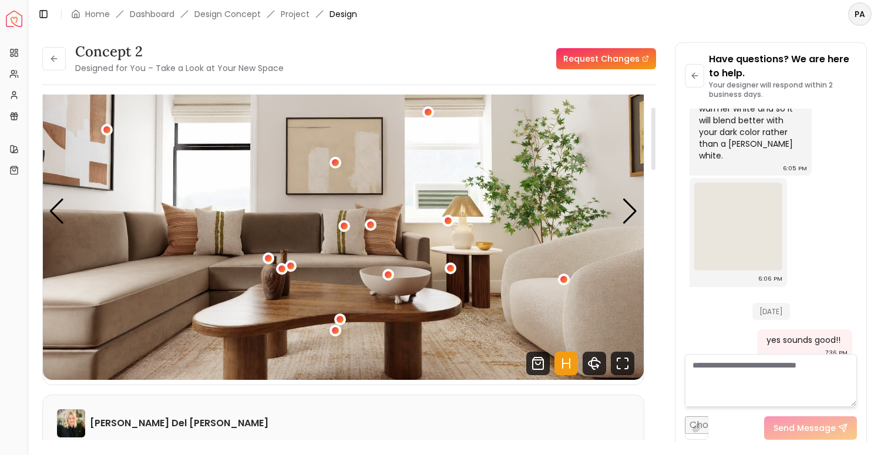
scroll to position [75, 0]
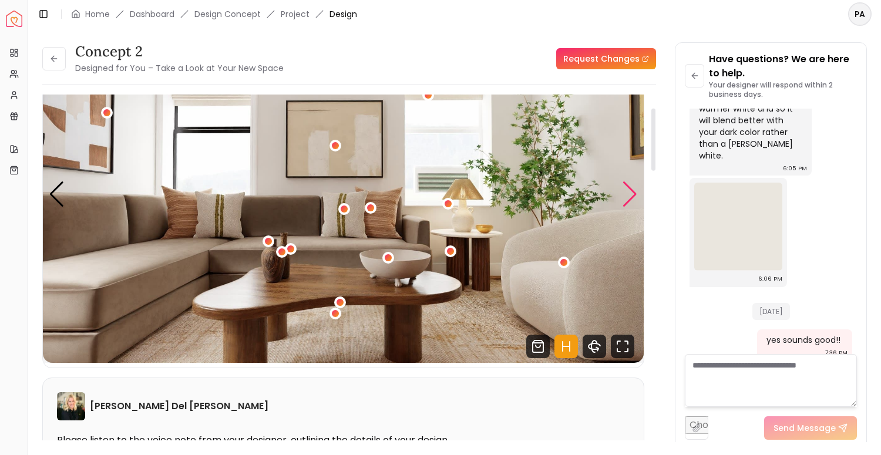
click at [634, 196] on div "Next slide" at bounding box center [630, 195] width 16 height 26
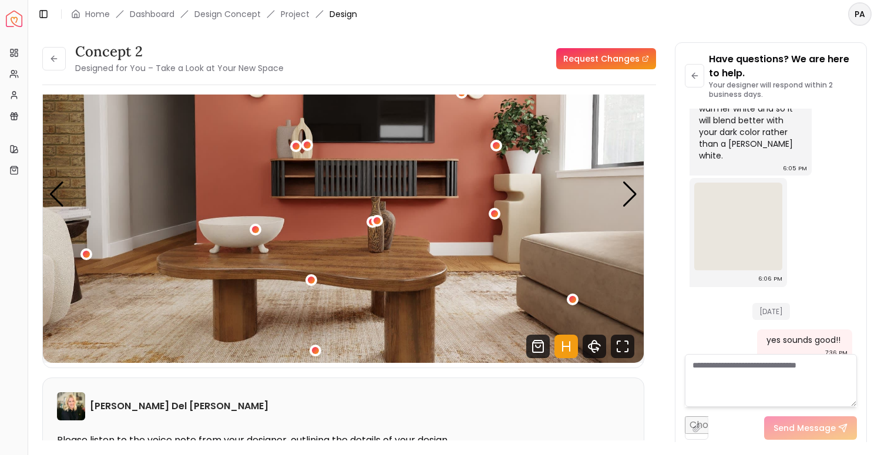
click at [425, 0] on header "Toggle Sidebar Home Dashboard Design Concept Project Design PA" at bounding box center [454, 14] width 853 height 28
click at [48, 52] on button at bounding box center [54, 59] width 24 height 24
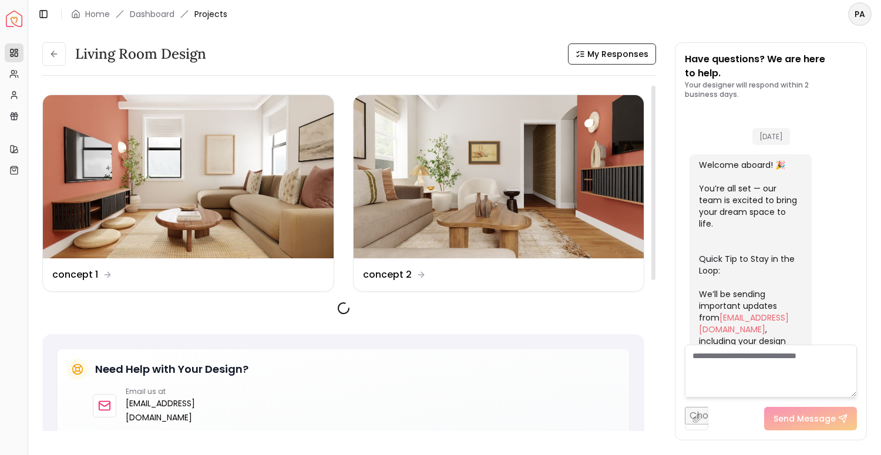
scroll to position [1709, 0]
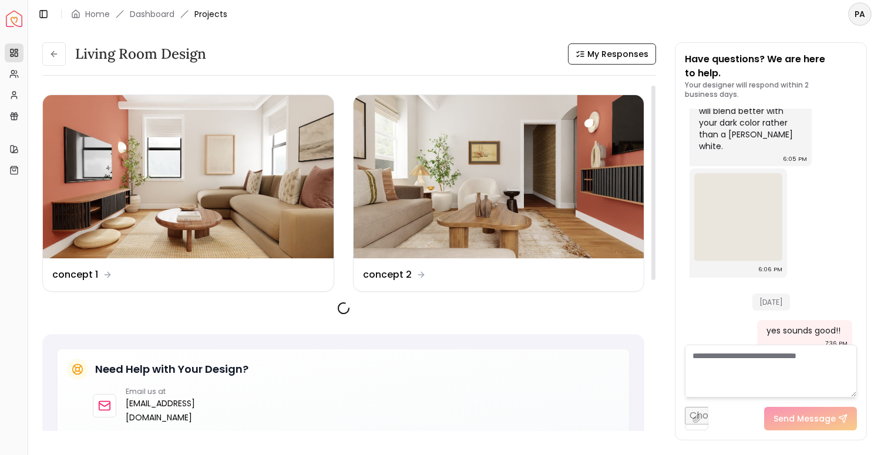
click at [211, 205] on img at bounding box center [188, 176] width 291 height 163
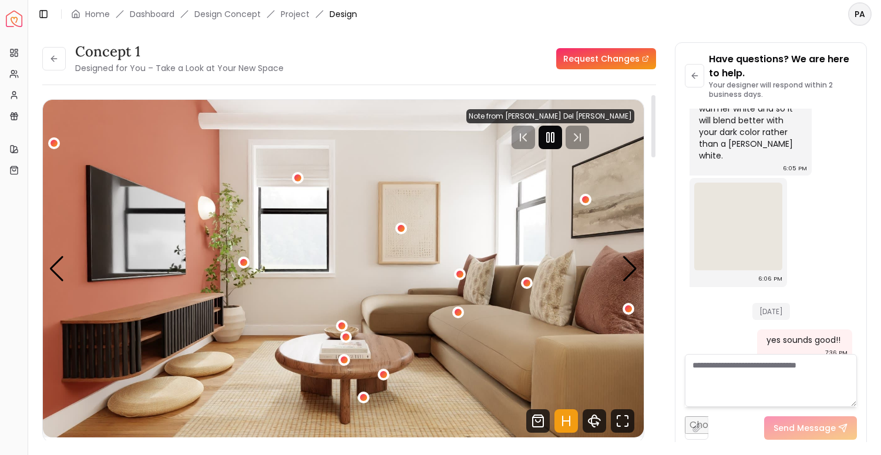
scroll to position [-2, 0]
click at [558, 137] on icon "Pause" at bounding box center [550, 137] width 14 height 14
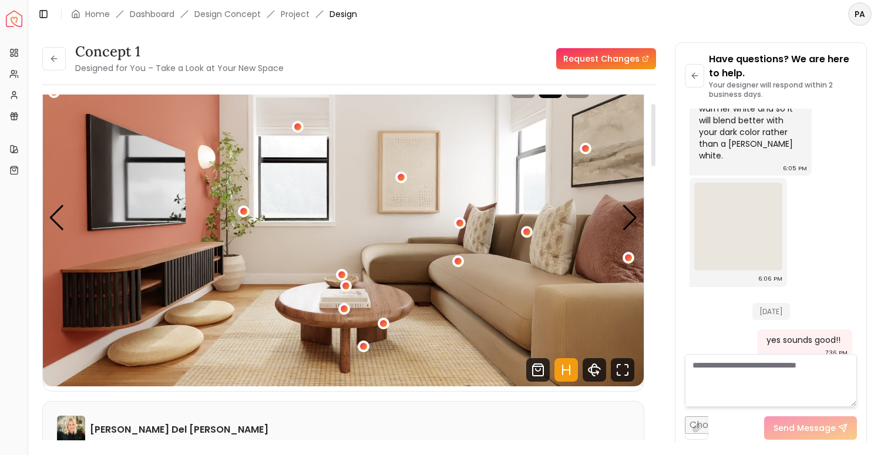
scroll to position [55, 0]
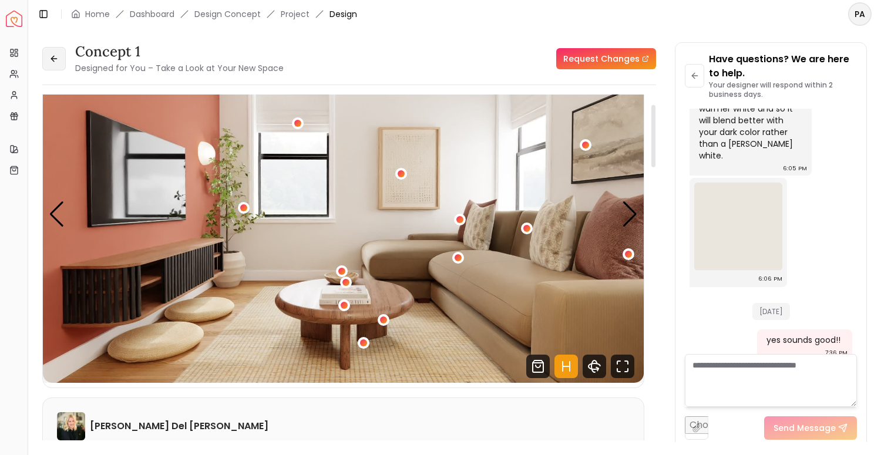
click at [52, 58] on icon at bounding box center [52, 58] width 3 height 5
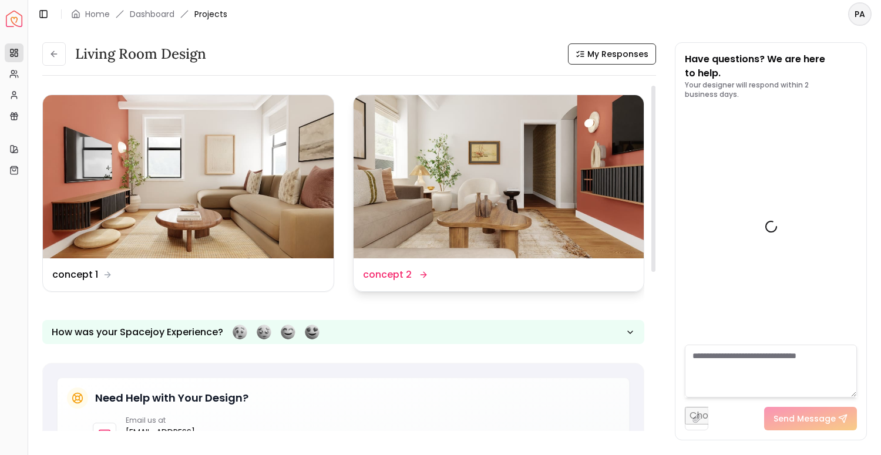
click at [414, 194] on img at bounding box center [499, 176] width 291 height 163
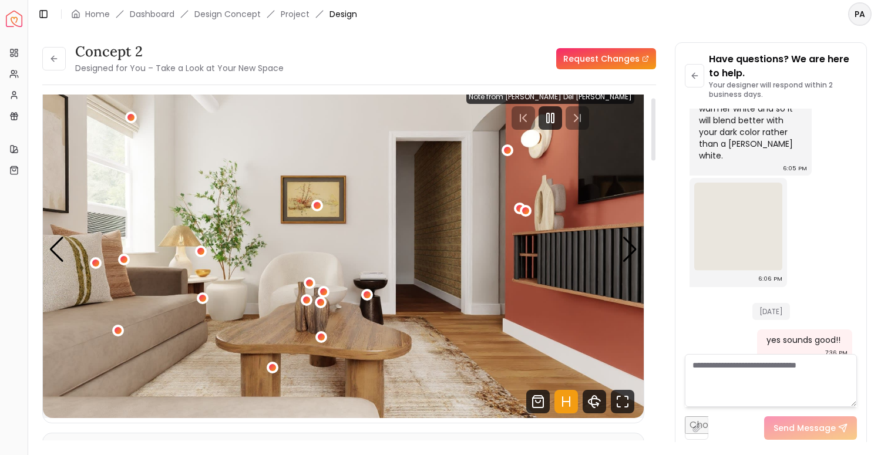
scroll to position [21, 0]
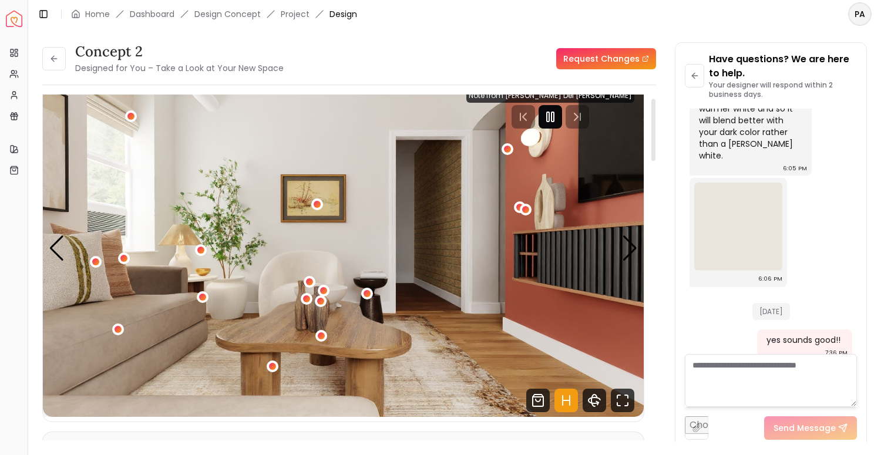
click at [554, 119] on rect "Pause" at bounding box center [553, 116] width 2 height 9
click at [619, 241] on img "1 / 5" at bounding box center [343, 248] width 601 height 338
click at [630, 243] on div "Next slide" at bounding box center [630, 249] width 16 height 26
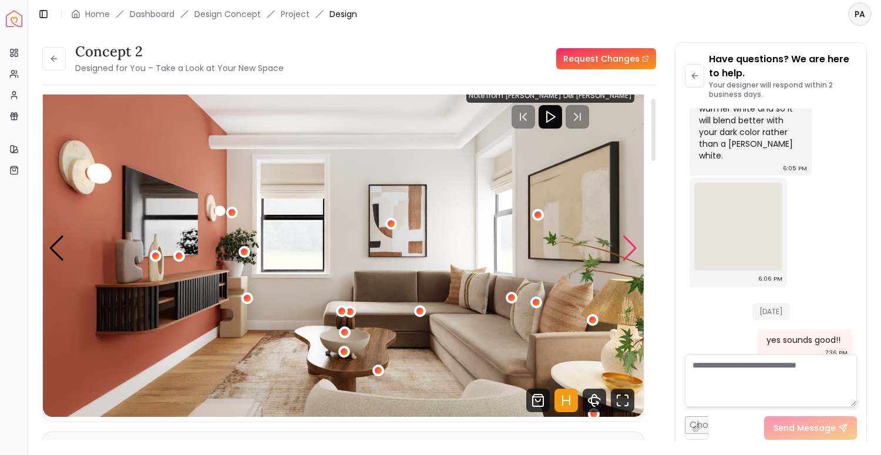
click at [630, 244] on div "Next slide" at bounding box center [630, 249] width 16 height 26
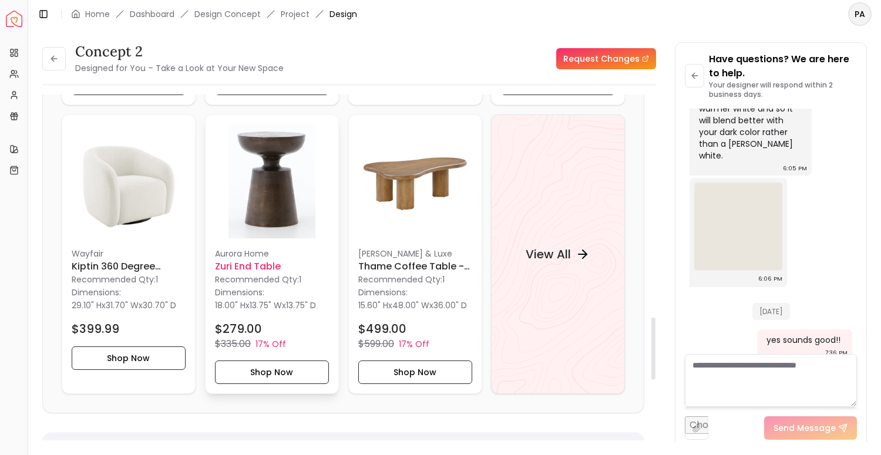
scroll to position [1239, 0]
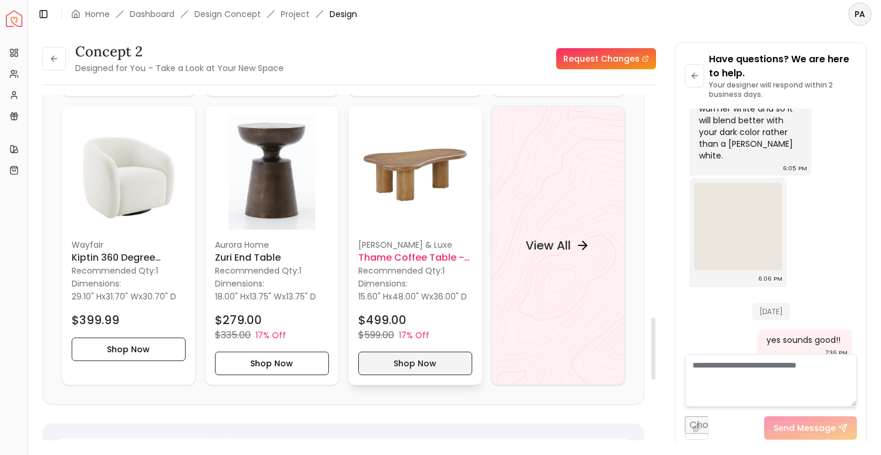
click at [398, 375] on button "Shop Now" at bounding box center [415, 364] width 114 height 24
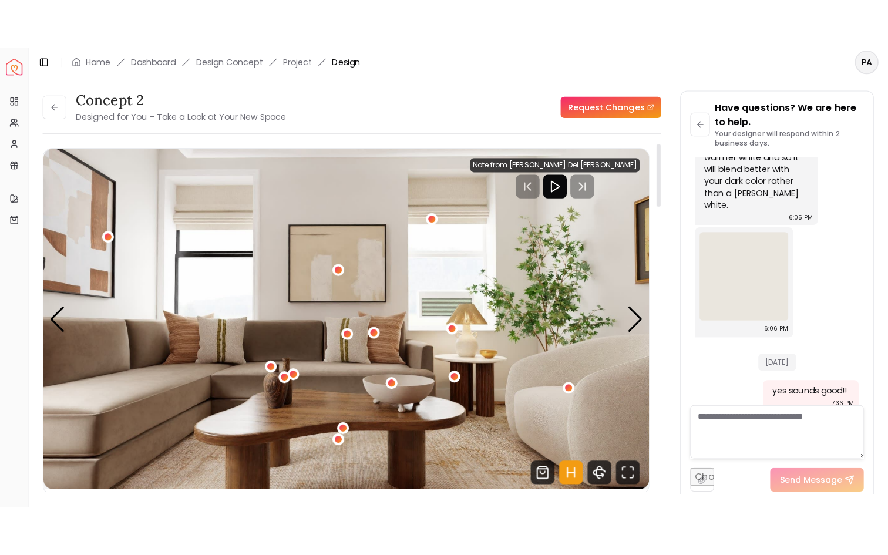
scroll to position [0, 0]
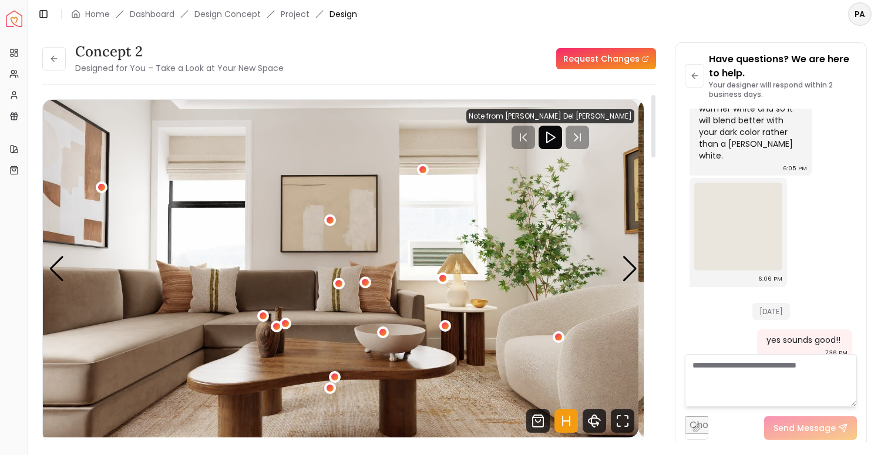
click at [523, 282] on img "3 / 5" at bounding box center [338, 269] width 601 height 338
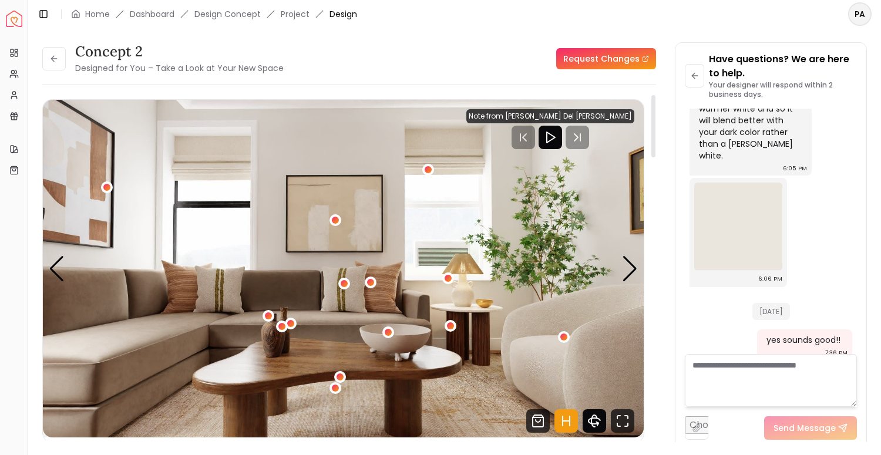
click at [600, 423] on icon "360 View" at bounding box center [595, 422] width 24 height 24
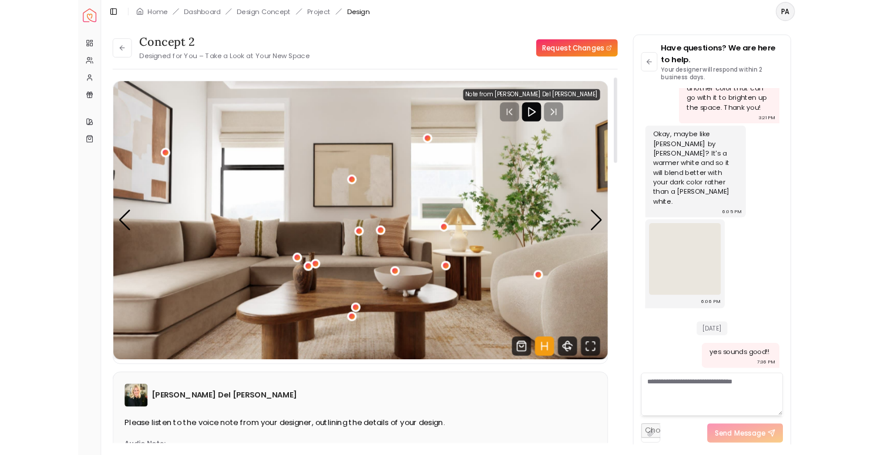
scroll to position [1585, 0]
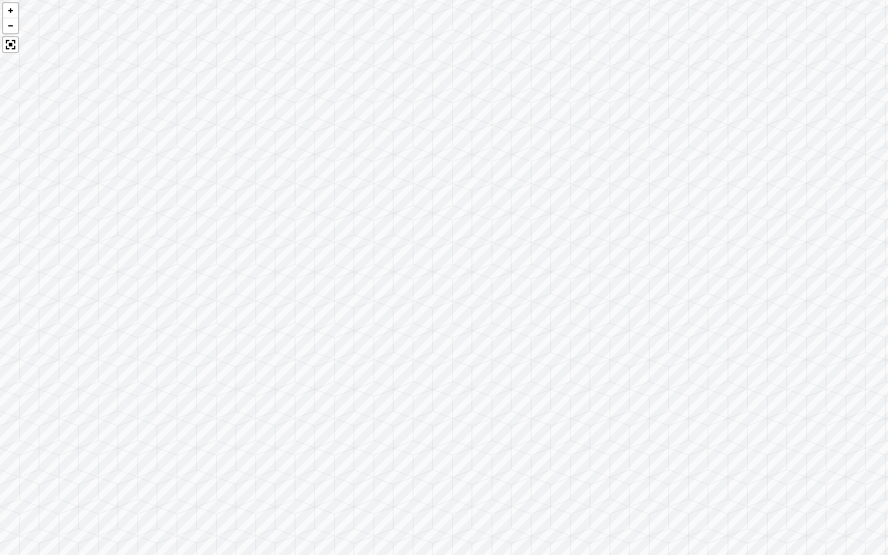
drag, startPoint x: 425, startPoint y: 251, endPoint x: 226, endPoint y: 184, distance: 210.1
click at [227, 184] on div at bounding box center [444, 277] width 888 height 555
drag, startPoint x: 559, startPoint y: 291, endPoint x: 207, endPoint y: 205, distance: 362.8
click at [203, 205] on div at bounding box center [444, 277] width 888 height 555
drag, startPoint x: 558, startPoint y: 256, endPoint x: 342, endPoint y: 301, distance: 220.2
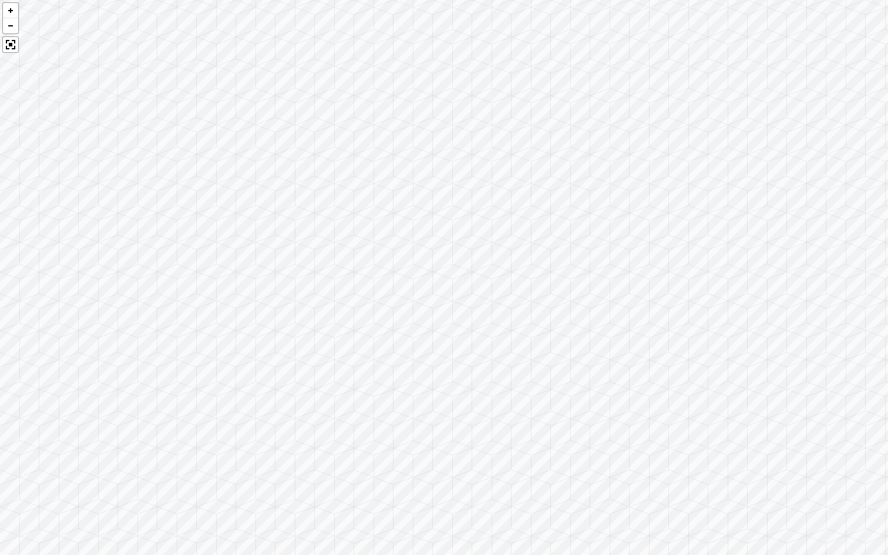
click at [342, 301] on div at bounding box center [444, 277] width 888 height 555
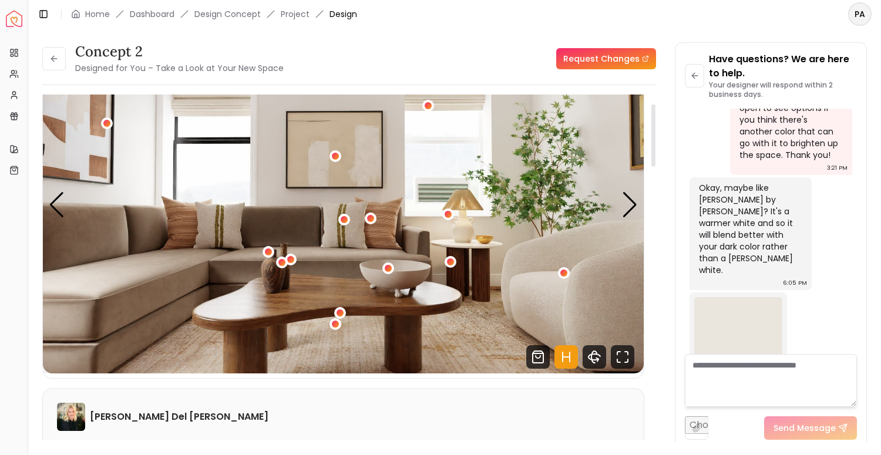
scroll to position [42, 0]
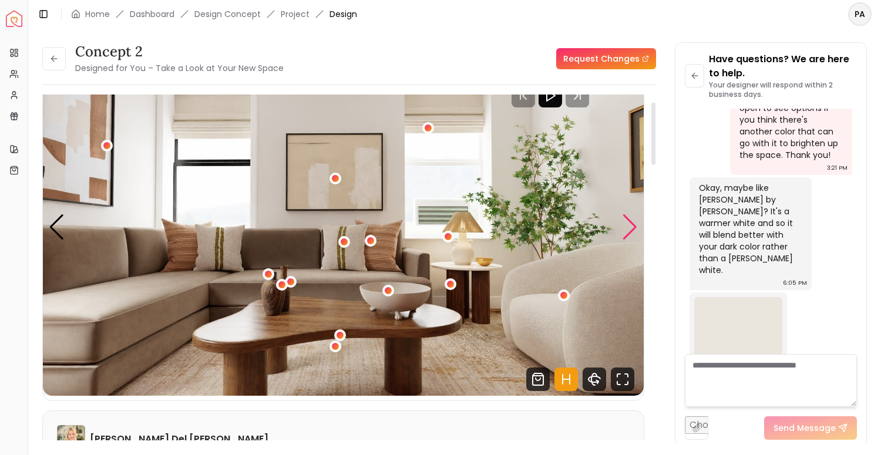
click at [632, 230] on div "Next slide" at bounding box center [630, 227] width 16 height 26
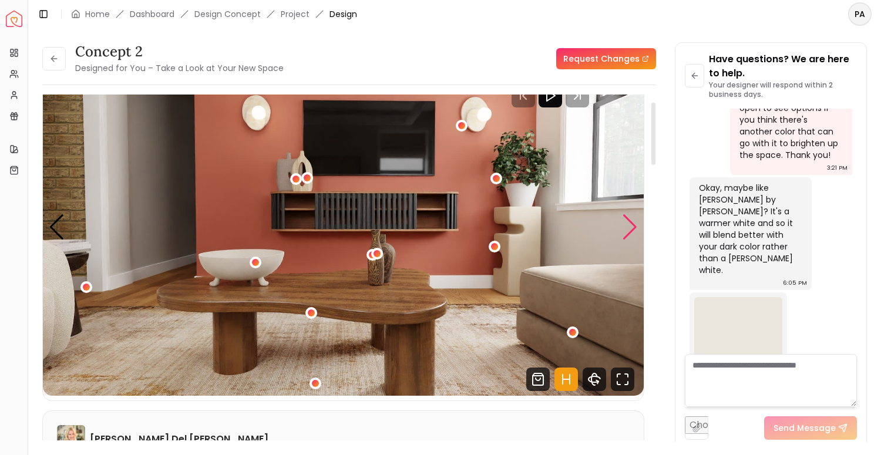
click at [631, 228] on div "Next slide" at bounding box center [630, 227] width 16 height 26
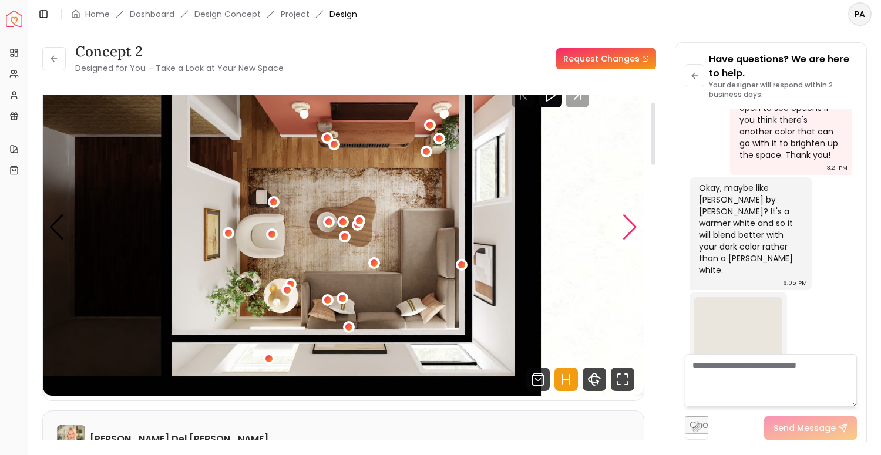
click at [631, 227] on div "Next slide" at bounding box center [630, 227] width 16 height 26
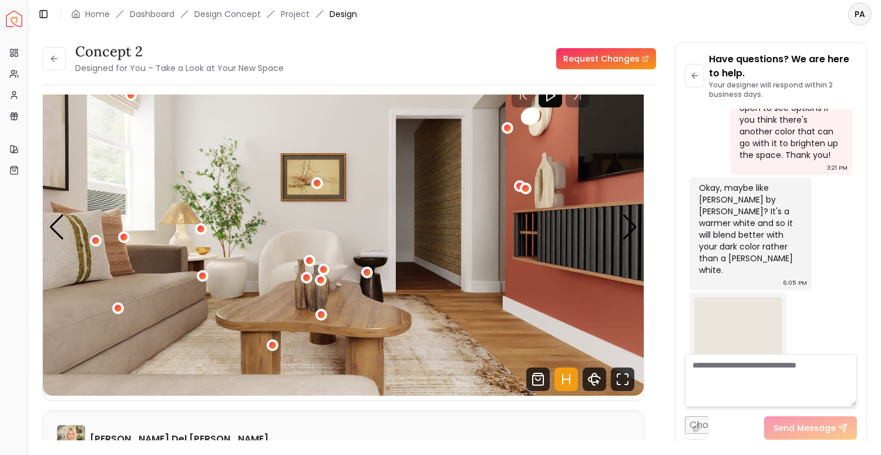
click at [225, 15] on li "Design Concept" at bounding box center [227, 14] width 66 height 12
click at [58, 66] on button at bounding box center [54, 59] width 24 height 24
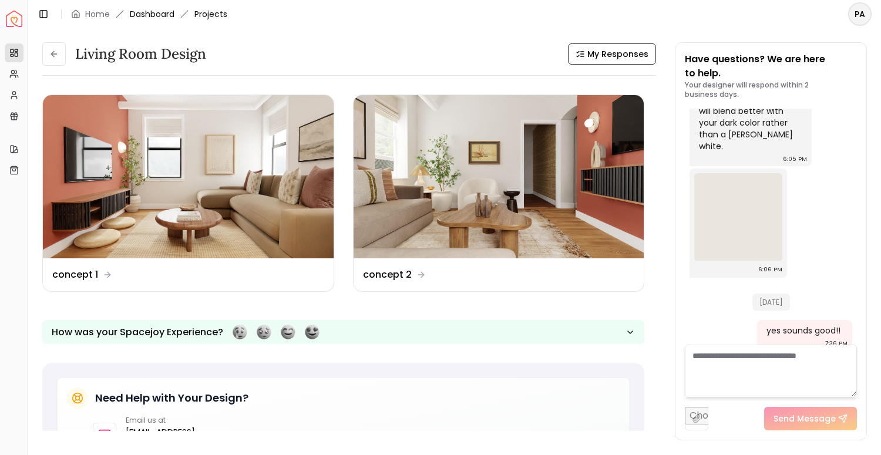
click at [160, 16] on link "Dashboard" at bounding box center [152, 14] width 45 height 12
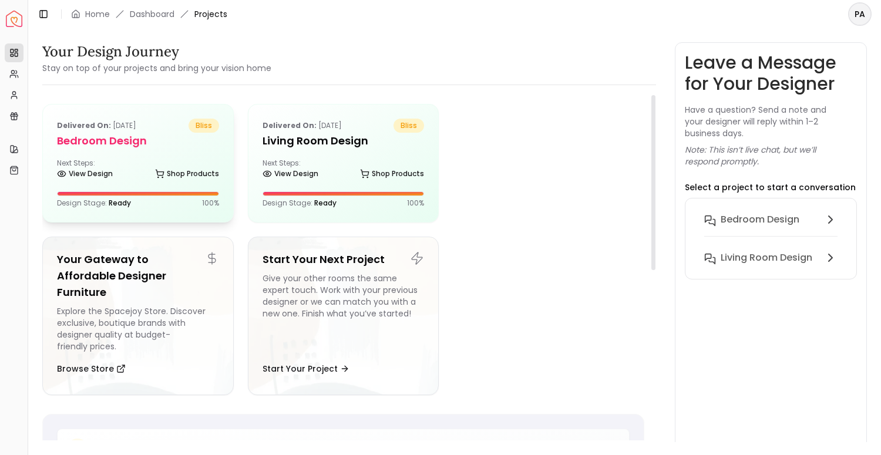
click at [152, 147] on h5 "Bedroom design" at bounding box center [138, 141] width 162 height 16
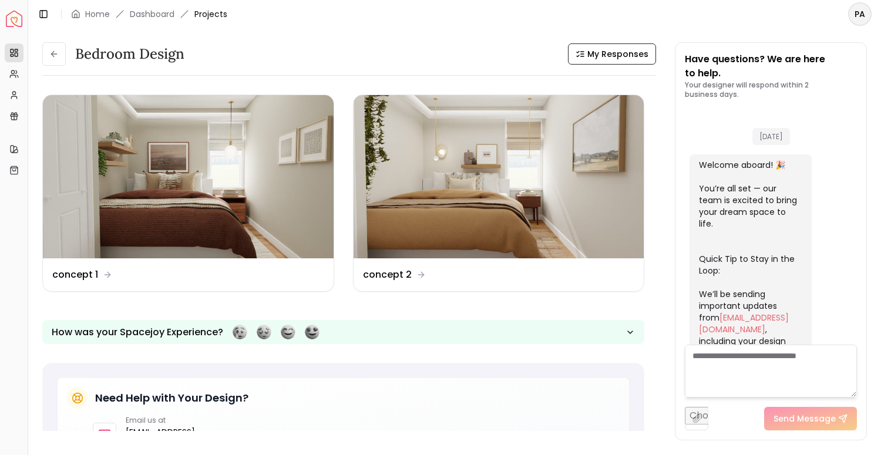
scroll to position [753, 0]
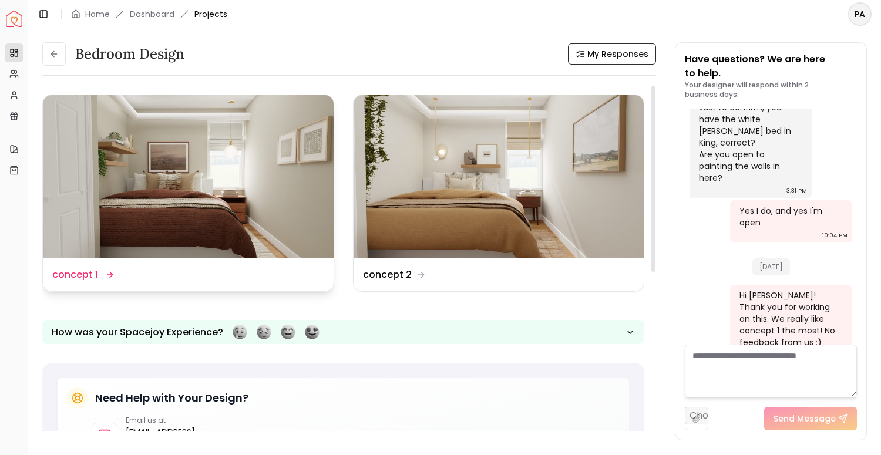
click at [237, 231] on img at bounding box center [188, 176] width 291 height 163
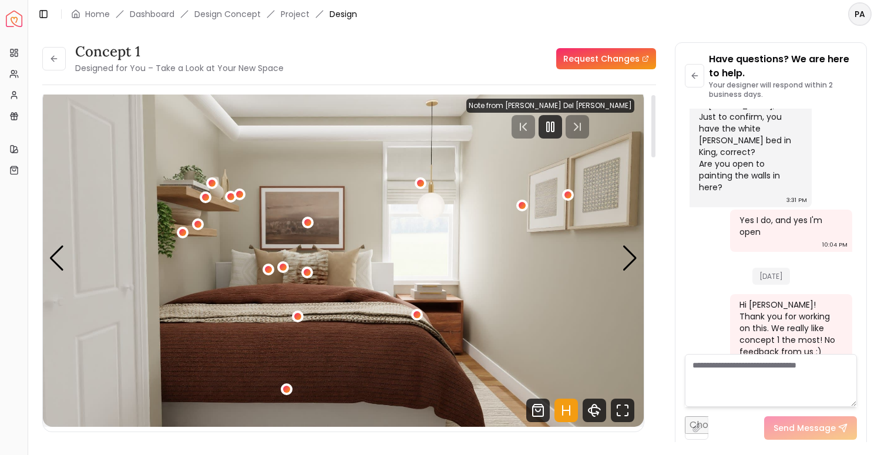
scroll to position [28, 0]
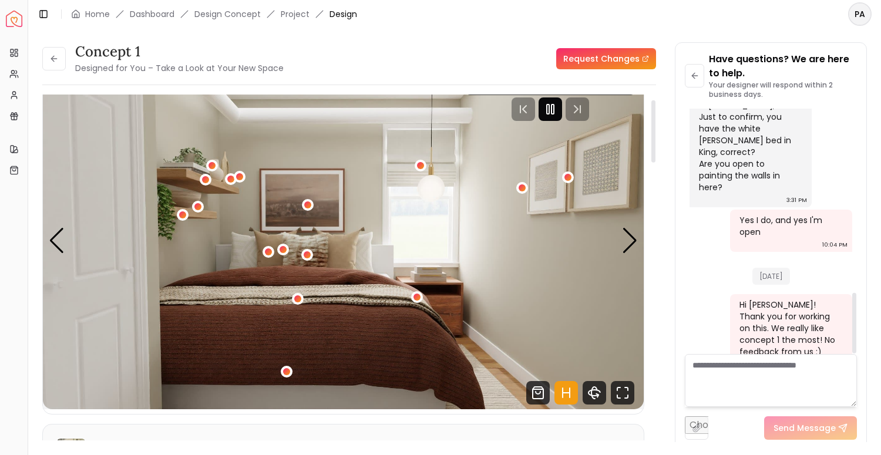
click at [558, 113] on icon "Pause" at bounding box center [550, 109] width 14 height 14
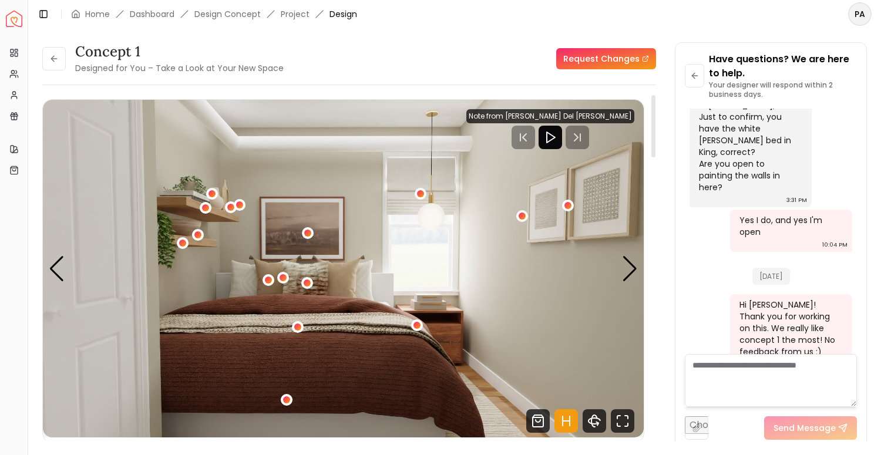
scroll to position [0, 0]
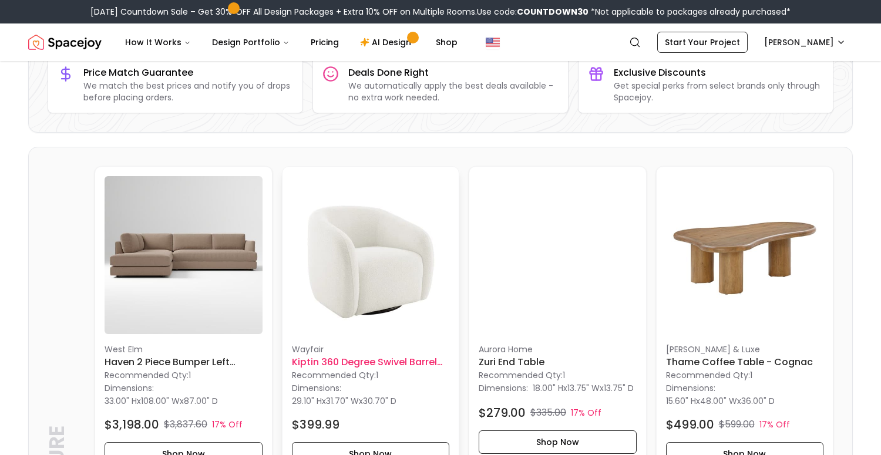
scroll to position [271, 0]
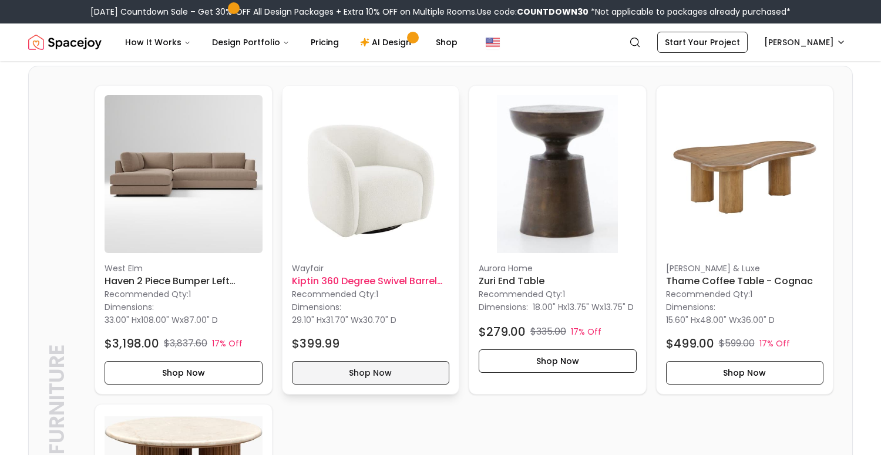
click at [392, 377] on button "Shop Now" at bounding box center [371, 373] width 158 height 24
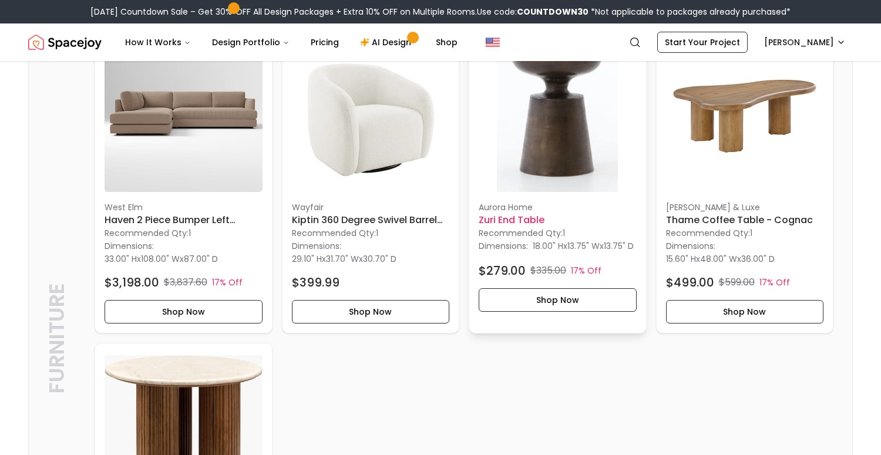
scroll to position [306, 0]
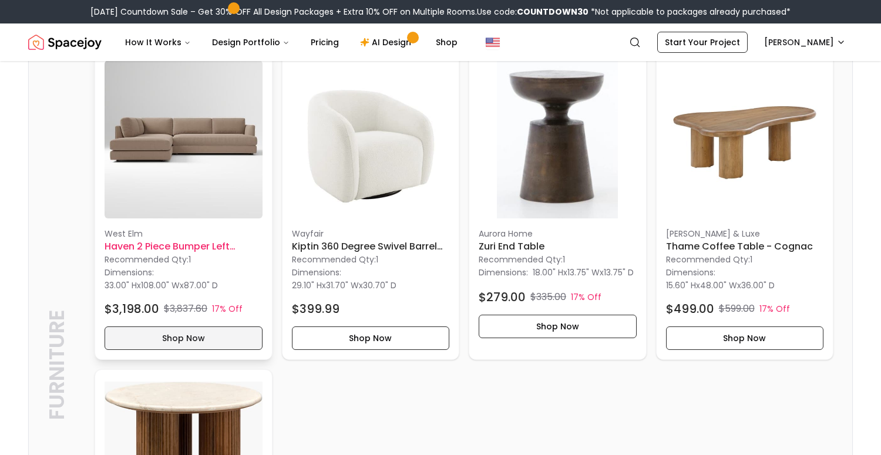
click at [212, 341] on button "Shop Now" at bounding box center [184, 339] width 158 height 24
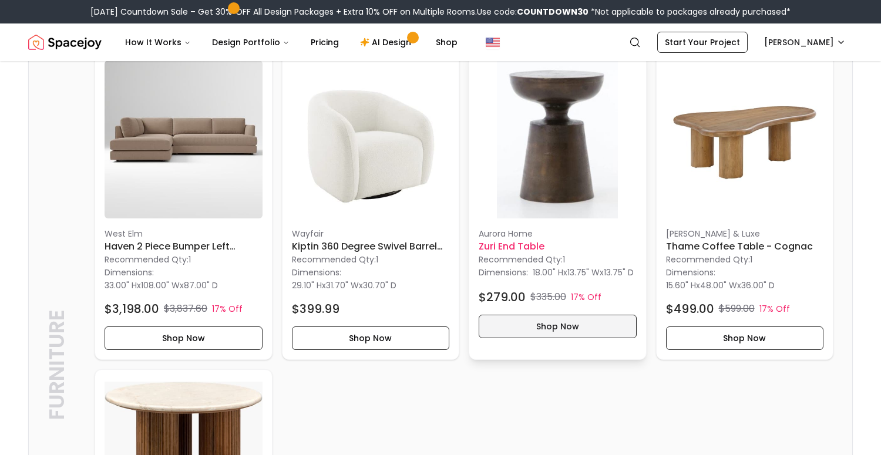
click at [543, 333] on button "Shop Now" at bounding box center [558, 327] width 158 height 24
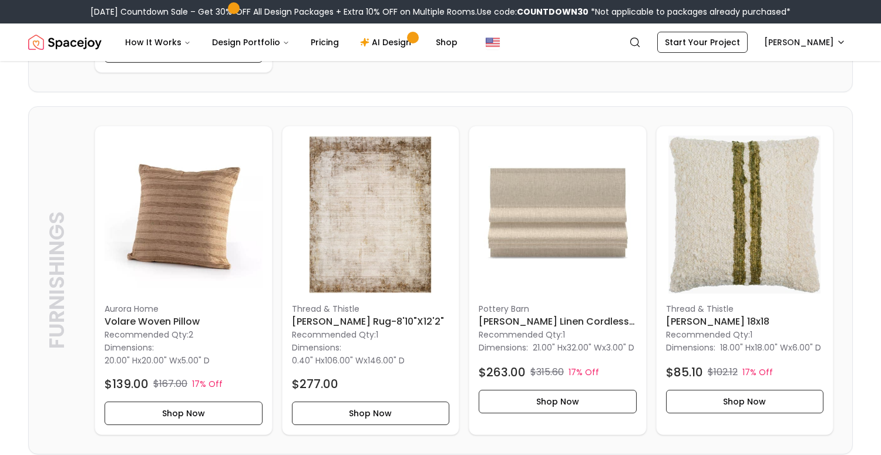
scroll to position [971, 0]
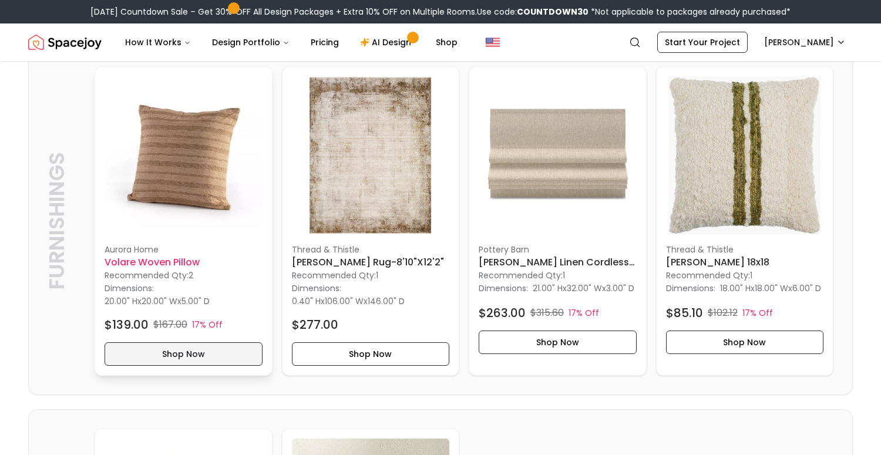
click at [204, 352] on button "Shop Now" at bounding box center [184, 355] width 158 height 24
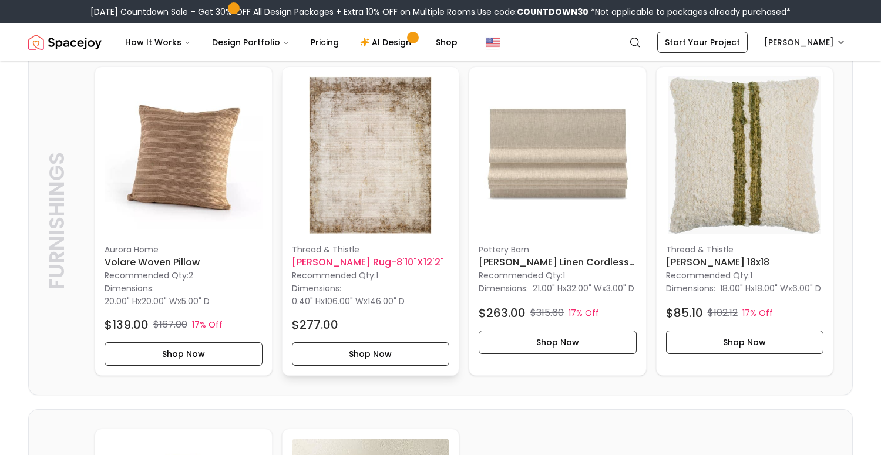
click at [389, 323] on div "$277.00" at bounding box center [371, 325] width 158 height 16
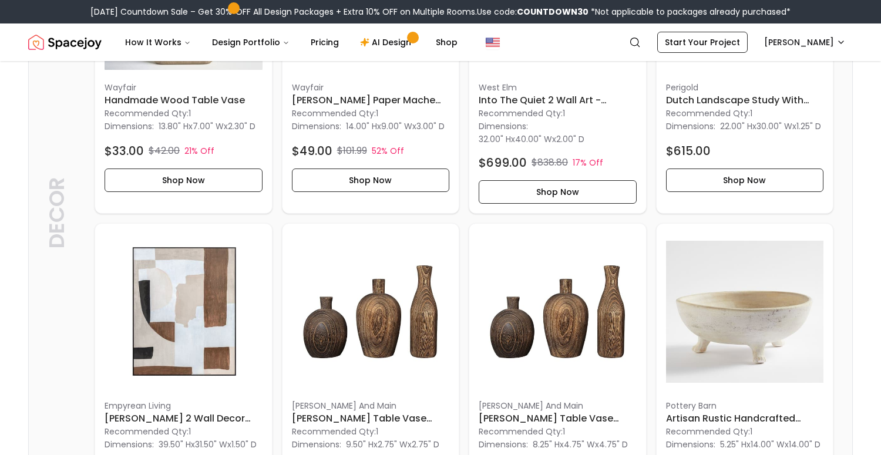
scroll to position [1990, 0]
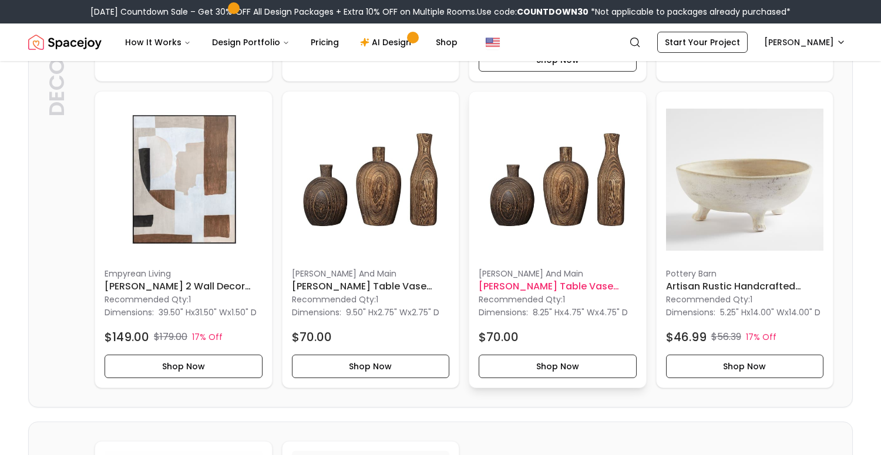
click at [540, 293] on h6 "[PERSON_NAME] Table Vase Medium" at bounding box center [558, 287] width 158 height 14
click at [757, 196] on img at bounding box center [745, 180] width 158 height 158
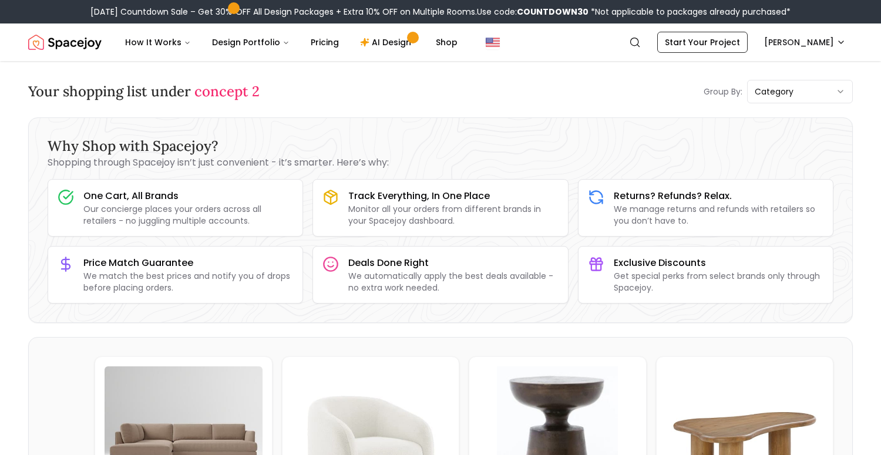
scroll to position [0, 0]
click at [721, 46] on link "Start Your Project" at bounding box center [702, 42] width 90 height 21
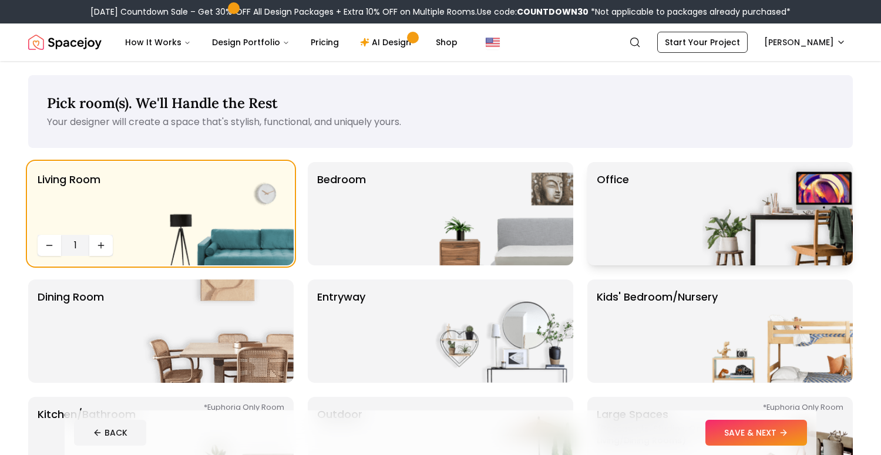
click at [662, 234] on div "Office" at bounding box center [721, 213] width 266 height 103
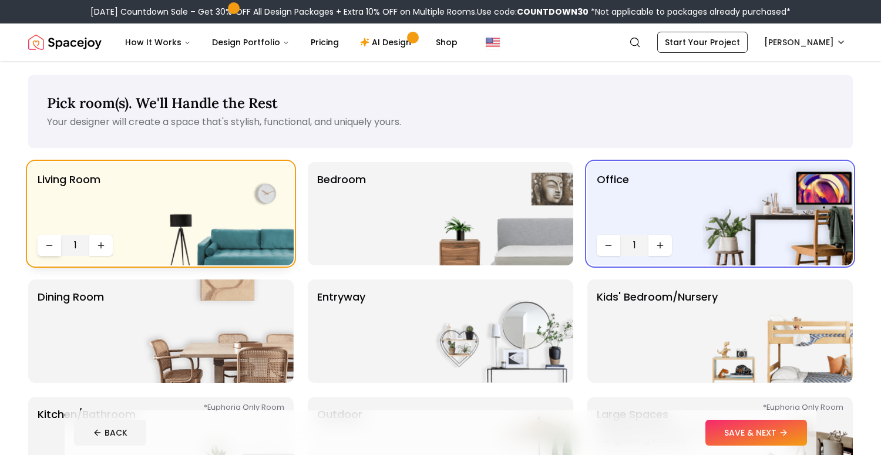
click at [54, 247] on button "Decrease quantity" at bounding box center [50, 245] width 24 height 21
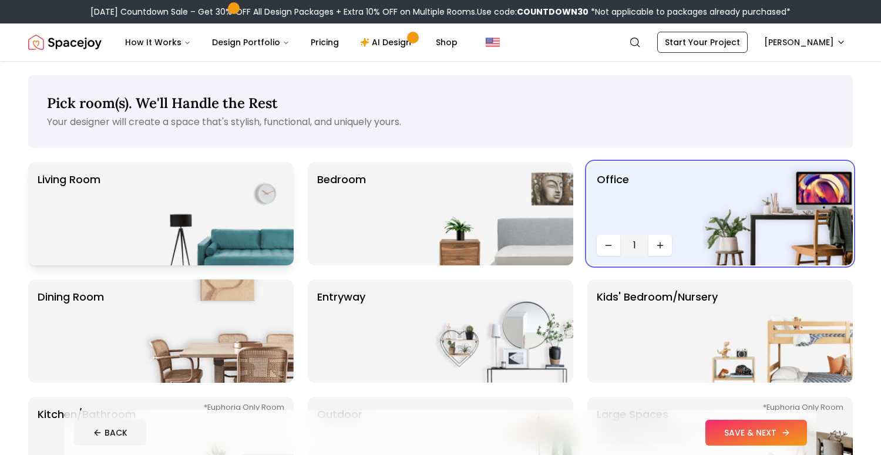
click at [739, 431] on button "SAVE & NEXT" at bounding box center [757, 433] width 102 height 26
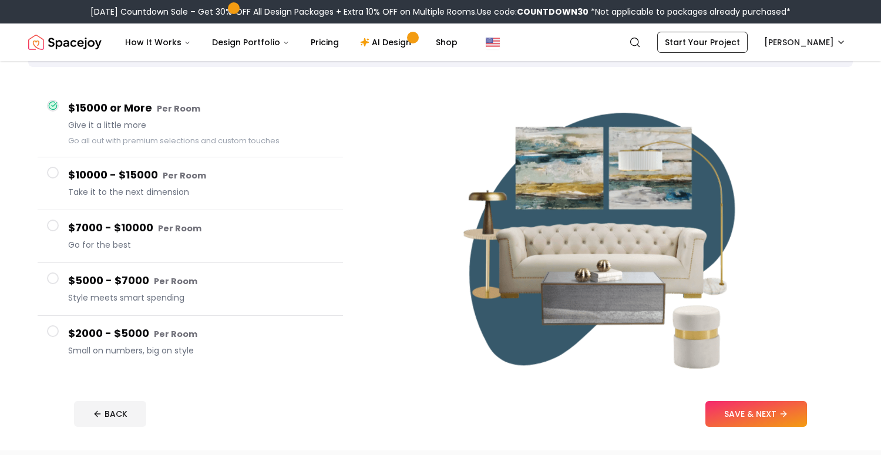
scroll to position [89, 0]
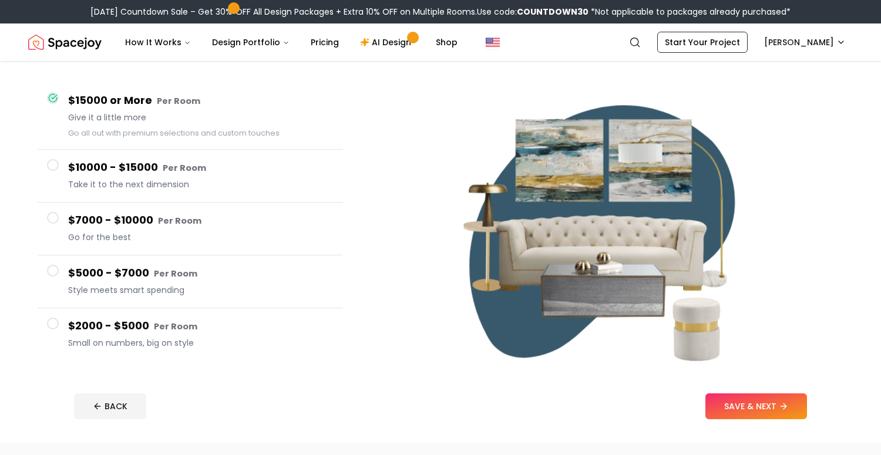
click at [213, 299] on button "$5000 - $7000 Per Room Style meets smart spending" at bounding box center [191, 282] width 306 height 53
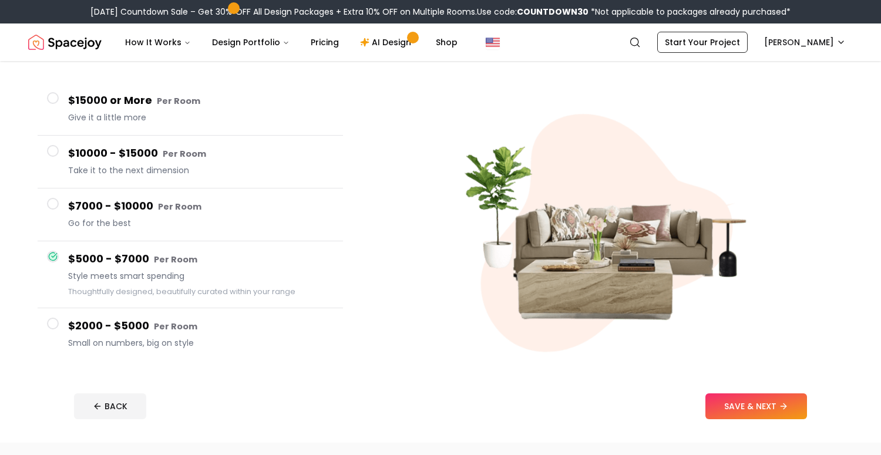
click at [219, 332] on h4 "$2000 - $5000 Per Room" at bounding box center [201, 326] width 266 height 17
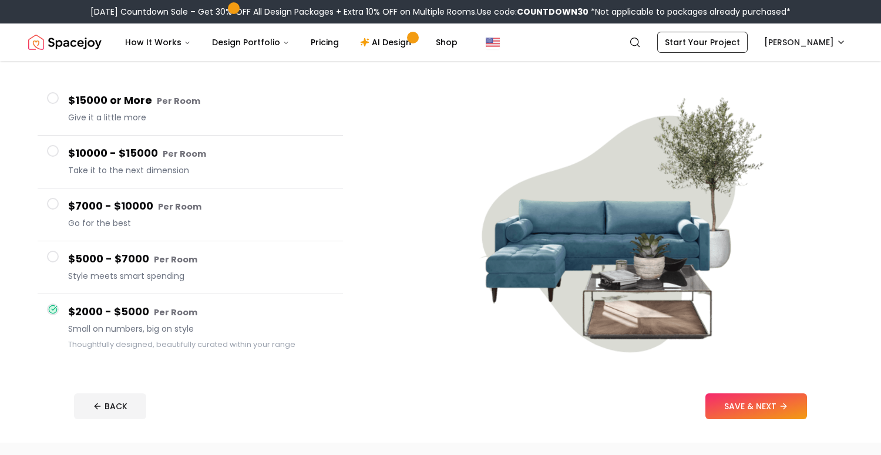
click at [230, 287] on button "$5000 - $7000 Per Room Style meets smart spending" at bounding box center [191, 267] width 306 height 53
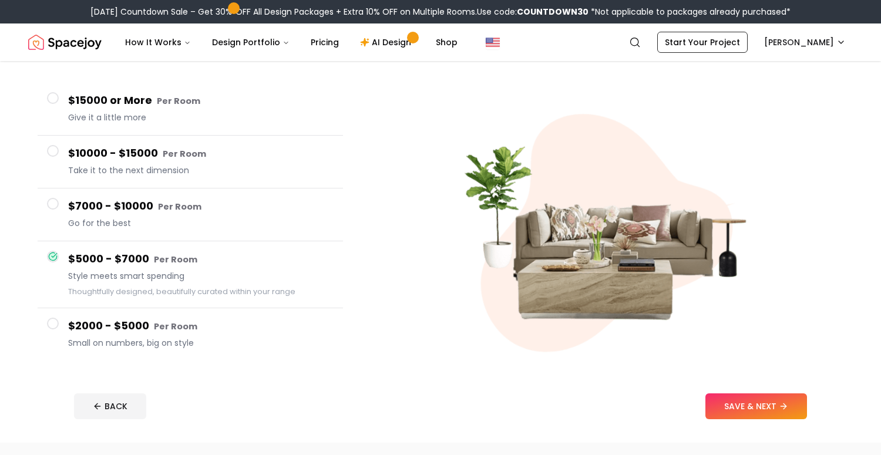
click at [224, 329] on h4 "$2000 - $5000 Per Room" at bounding box center [201, 326] width 266 height 17
